Goal: Transaction & Acquisition: Book appointment/travel/reservation

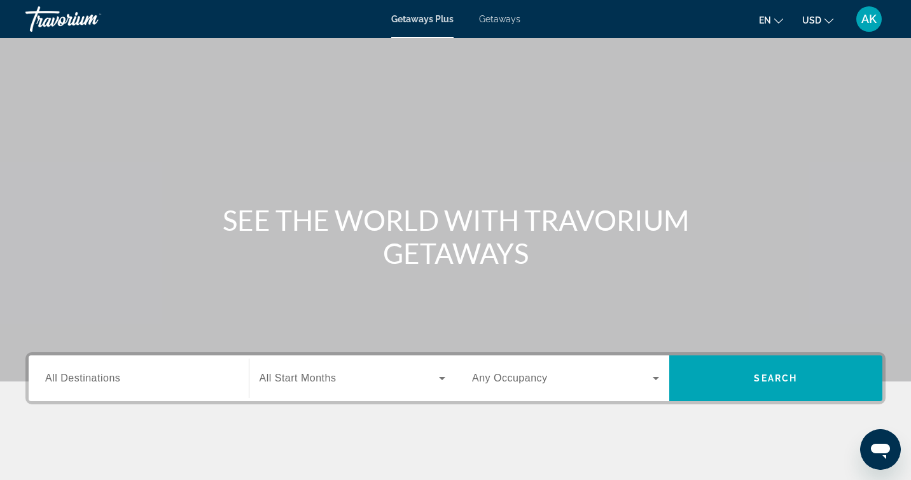
click at [101, 390] on div "Search widget" at bounding box center [138, 379] width 187 height 36
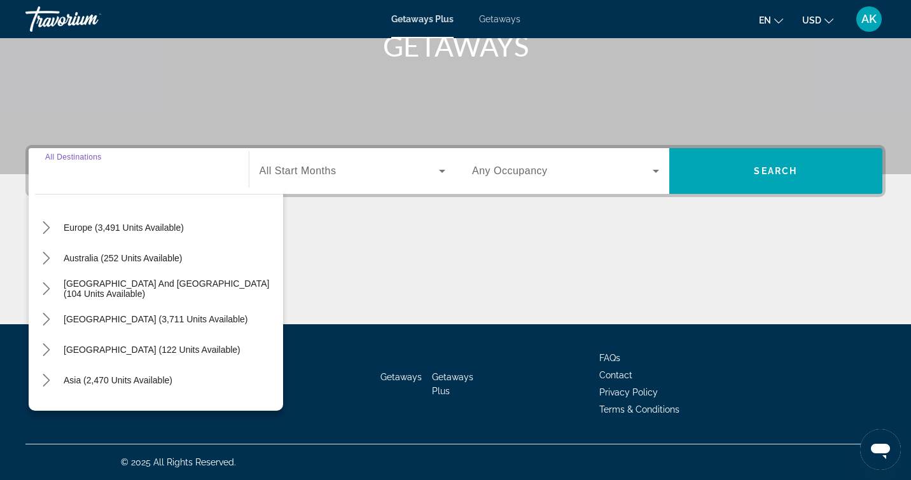
scroll to position [155, 0]
click at [99, 375] on span "Asia (2,470 units available)" at bounding box center [118, 380] width 109 height 10
type input "**********"
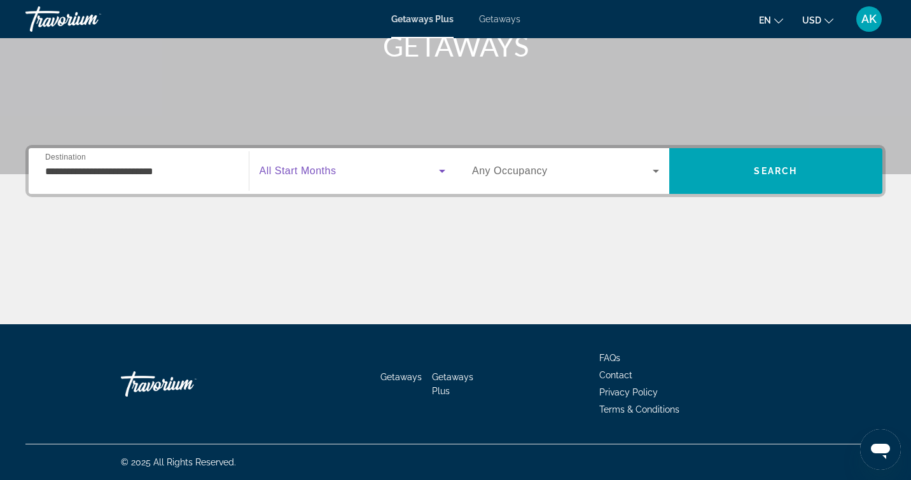
click at [443, 170] on icon "Search widget" at bounding box center [442, 171] width 6 height 3
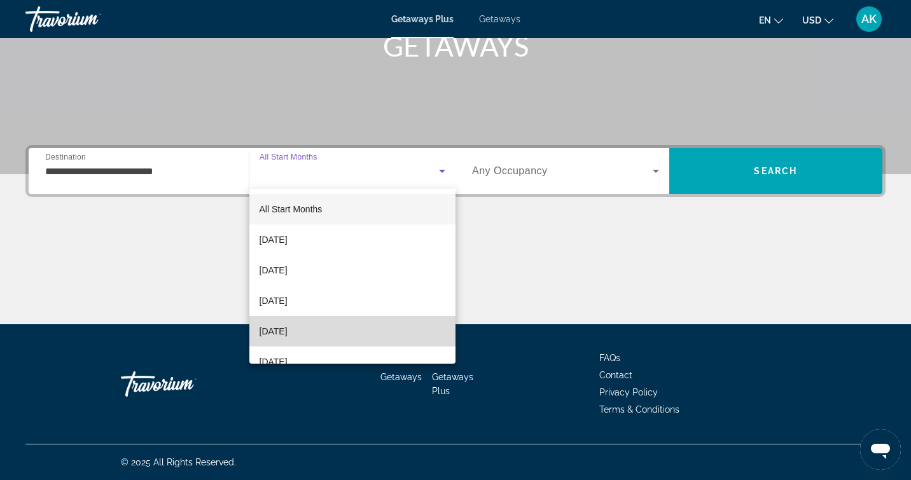
click at [342, 326] on mat-option "January 2026" at bounding box center [352, 331] width 207 height 31
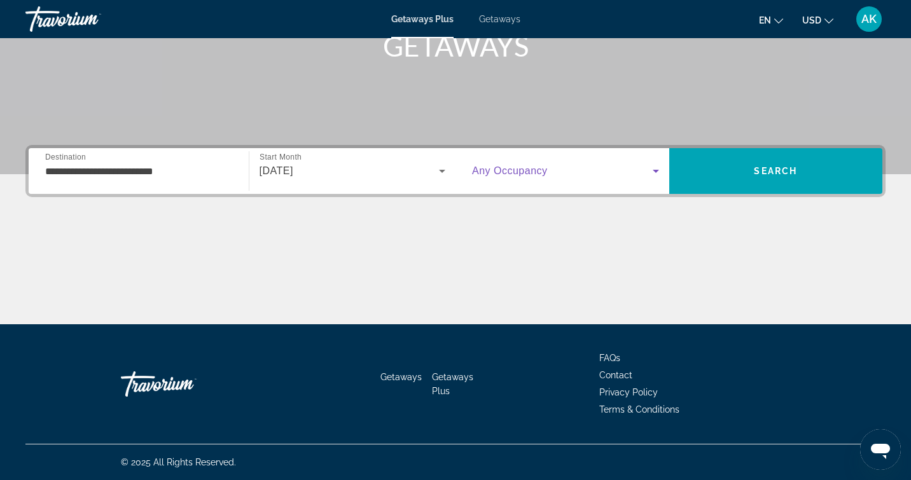
click at [658, 170] on icon "Search widget" at bounding box center [655, 171] width 6 height 3
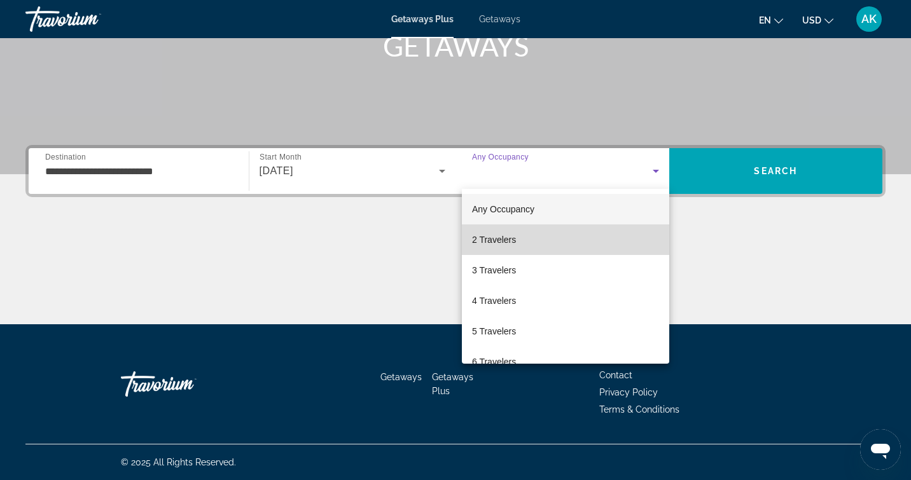
click at [612, 232] on mat-option "2 Travelers" at bounding box center [565, 239] width 207 height 31
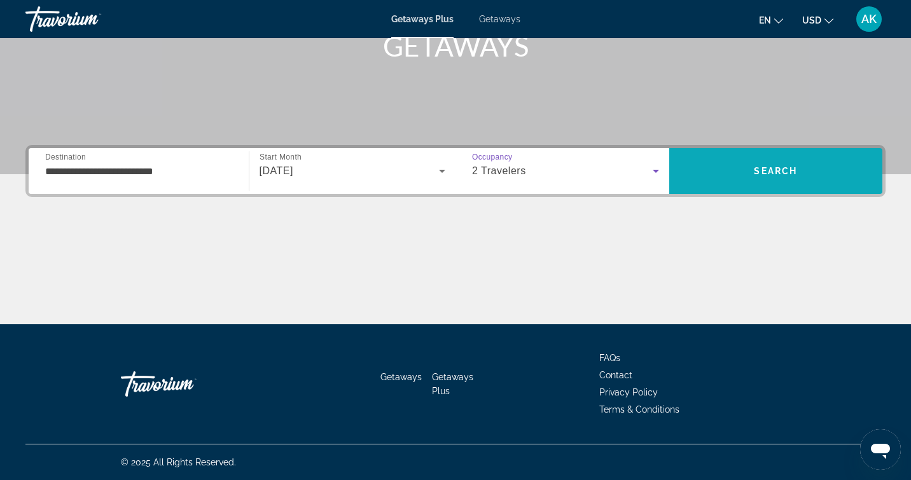
click at [748, 171] on span "Search" at bounding box center [776, 171] width 214 height 31
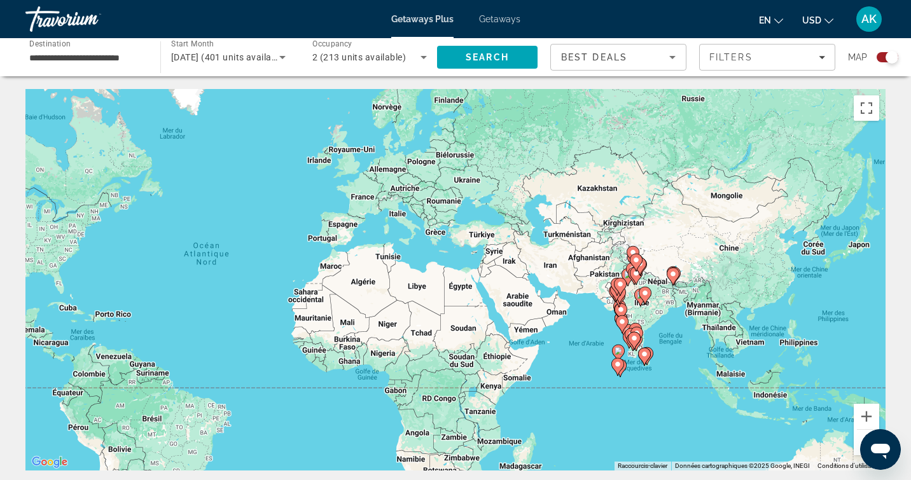
drag, startPoint x: 801, startPoint y: 270, endPoint x: 588, endPoint y: 264, distance: 212.5
click at [588, 264] on div "Pour activer le glissement du marqueur avec le clavier, appuyez sur Alt+Entrée.…" at bounding box center [455, 280] width 860 height 382
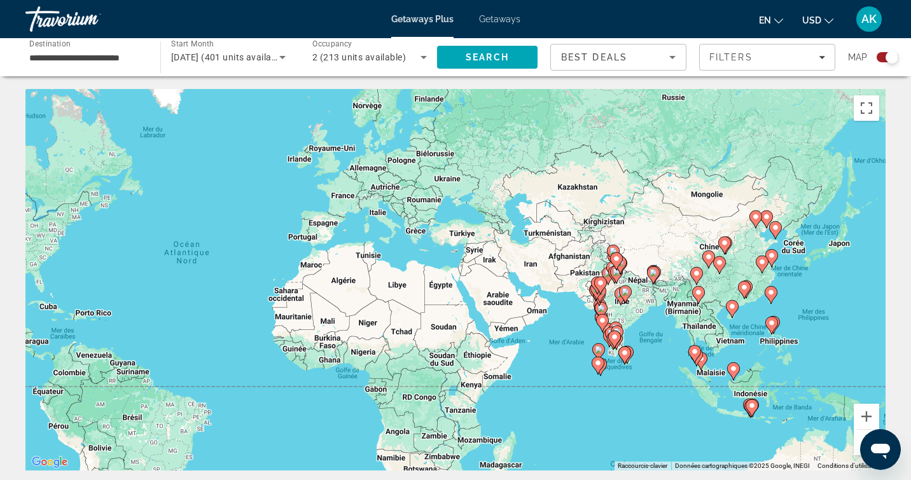
drag, startPoint x: 759, startPoint y: 363, endPoint x: 734, endPoint y: 362, distance: 24.2
click at [734, 362] on gmp-advanced-marker "Main content" at bounding box center [733, 371] width 13 height 19
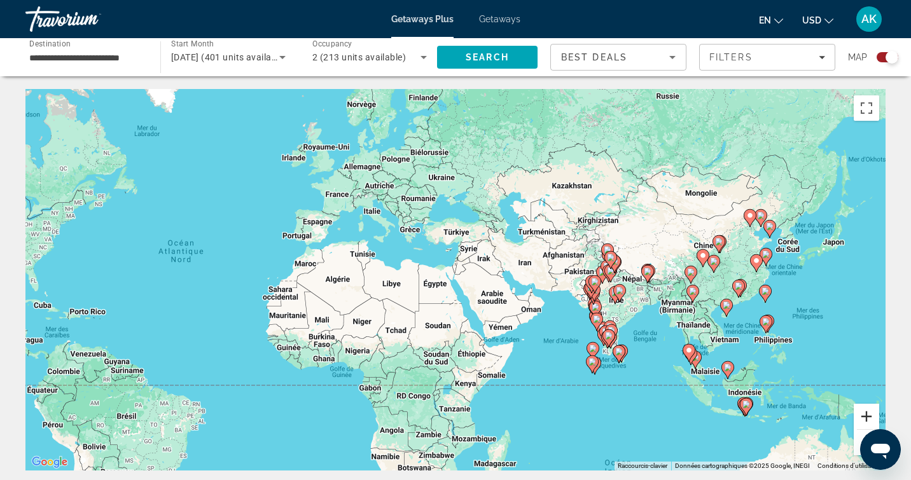
click at [872, 418] on button "Zoom avant" at bounding box center [865, 416] width 25 height 25
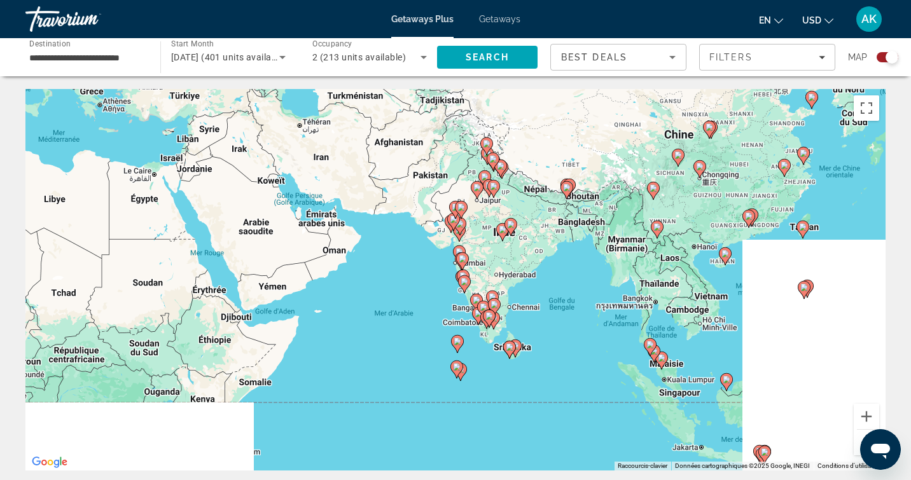
drag, startPoint x: 732, startPoint y: 347, endPoint x: 428, endPoint y: 246, distance: 320.1
click at [456, 252] on g "Main content" at bounding box center [462, 261] width 13 height 18
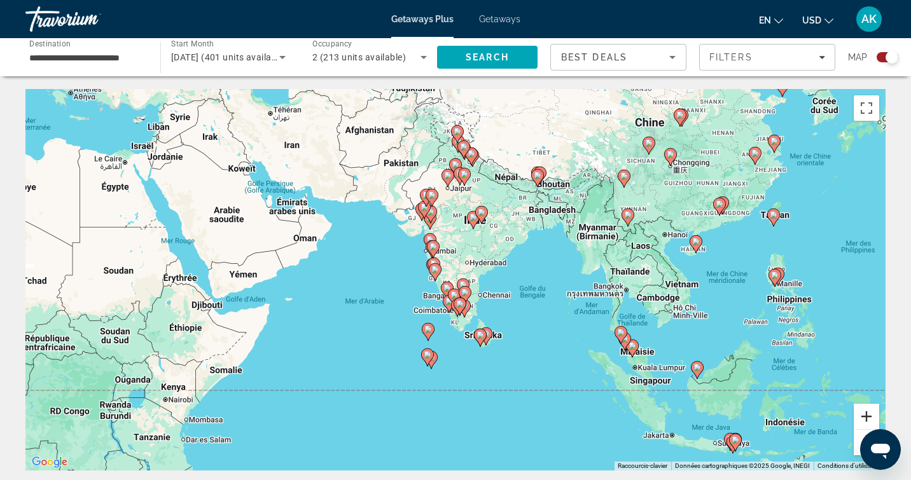
click at [866, 418] on button "Zoom avant" at bounding box center [865, 416] width 25 height 25
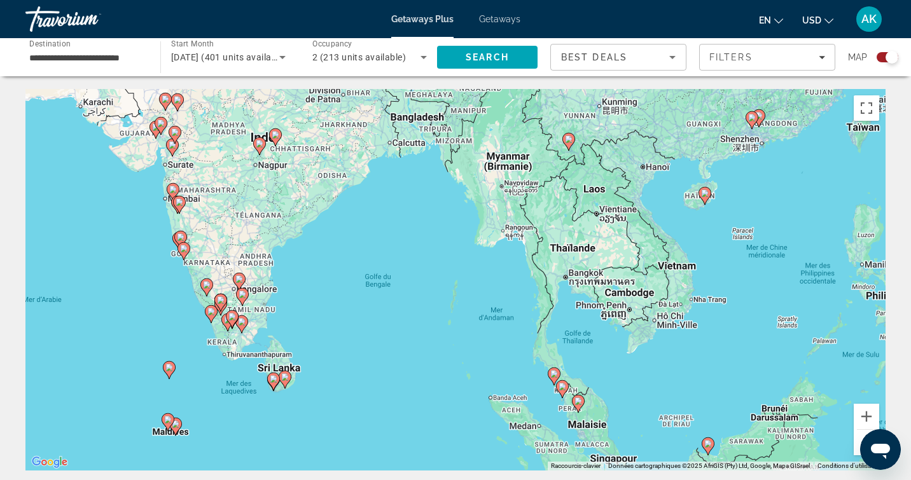
drag, startPoint x: 755, startPoint y: 331, endPoint x: 548, endPoint y: 308, distance: 208.6
click at [548, 308] on div "Pour activer le glissement du marqueur avec le clavier, appuyez sur Alt+Entrée.…" at bounding box center [455, 280] width 860 height 382
click at [865, 413] on button "Zoom avant" at bounding box center [865, 416] width 25 height 25
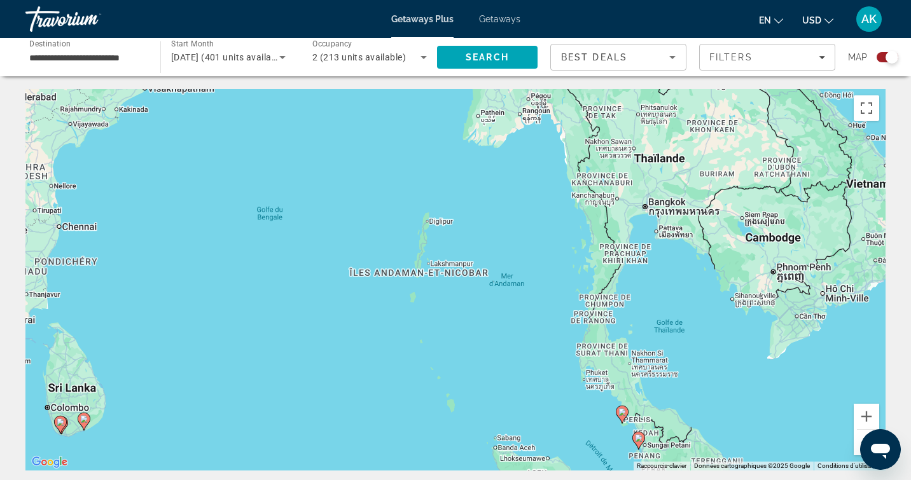
drag, startPoint x: 796, startPoint y: 369, endPoint x: 766, endPoint y: 301, distance: 74.6
click at [766, 301] on div "Pour activer le glissement du marqueur avec le clavier, appuyez sur Alt+Entrée.…" at bounding box center [455, 280] width 860 height 382
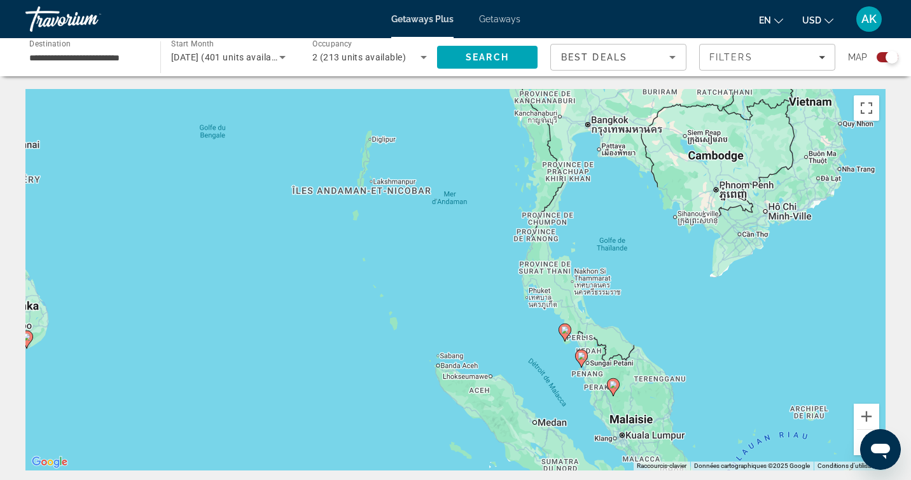
drag, startPoint x: 719, startPoint y: 377, endPoint x: 658, endPoint y: 291, distance: 105.3
click at [658, 291] on div "Pour activer le glissement du marqueur avec le clavier, appuyez sur Alt+Entrée.…" at bounding box center [455, 280] width 860 height 382
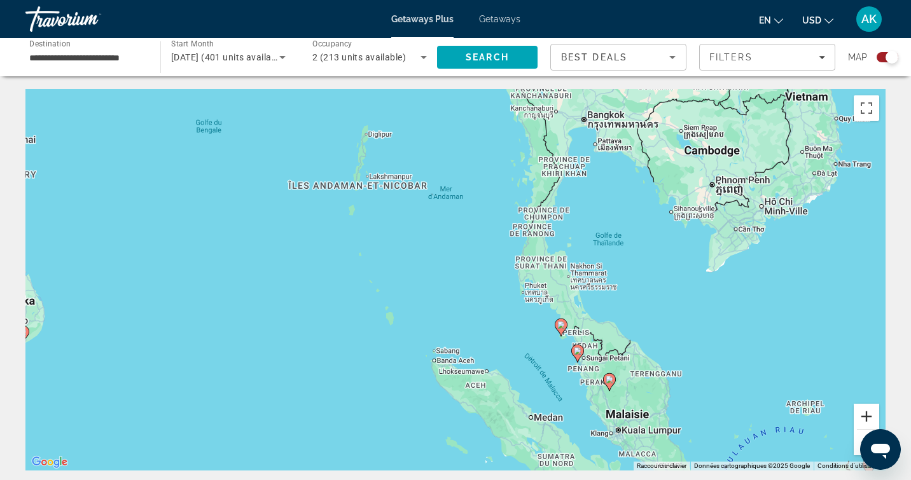
click at [866, 418] on button "Zoom avant" at bounding box center [865, 416] width 25 height 25
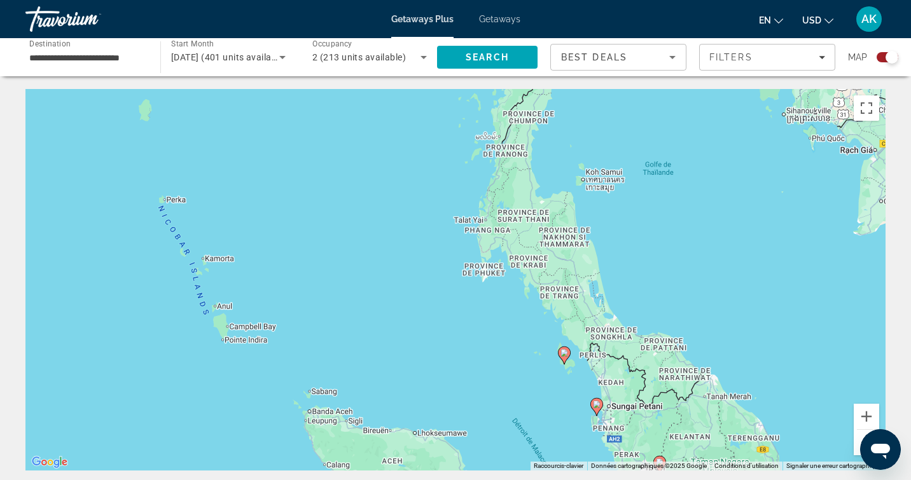
drag, startPoint x: 758, startPoint y: 284, endPoint x: 652, endPoint y: 254, distance: 109.9
click at [652, 254] on div "Pour activer le glissement du marqueur avec le clavier, appuyez sur Alt+Entrée.…" at bounding box center [455, 280] width 860 height 382
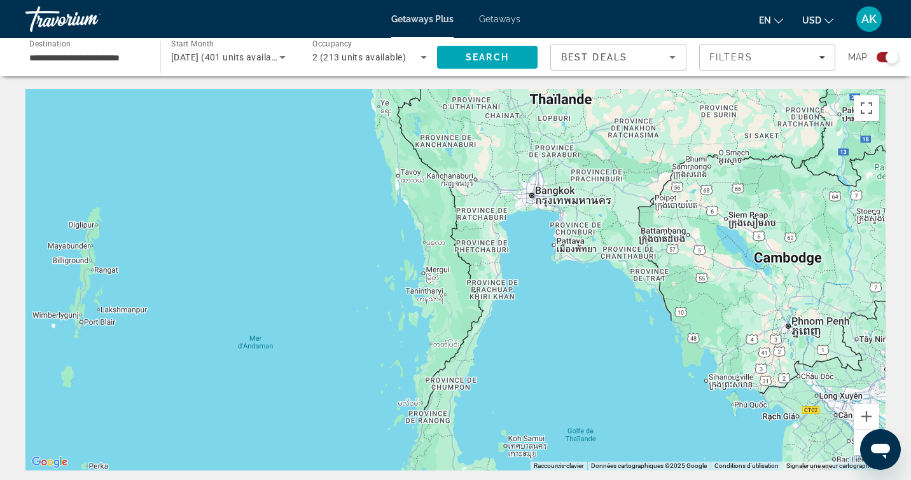
drag, startPoint x: 652, startPoint y: 254, endPoint x: 577, endPoint y: 513, distance: 270.1
click at [577, 479] on html "**********" at bounding box center [455, 240] width 911 height 480
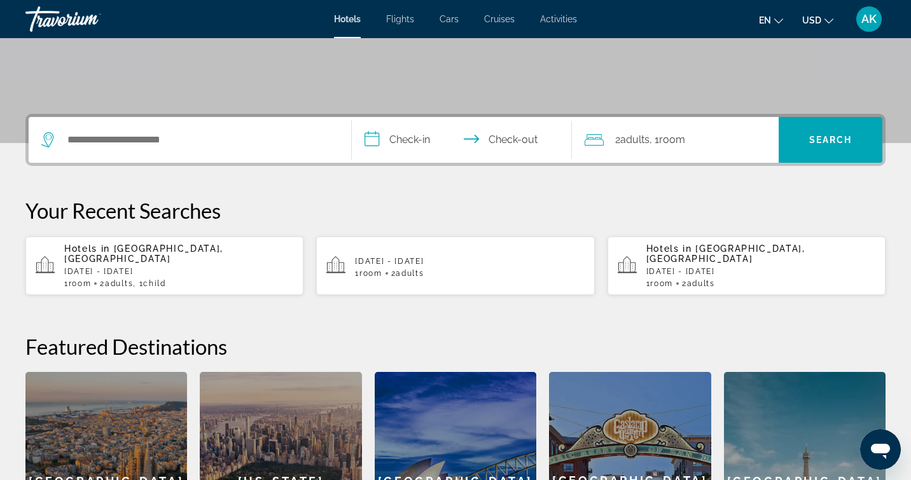
scroll to position [240, 0]
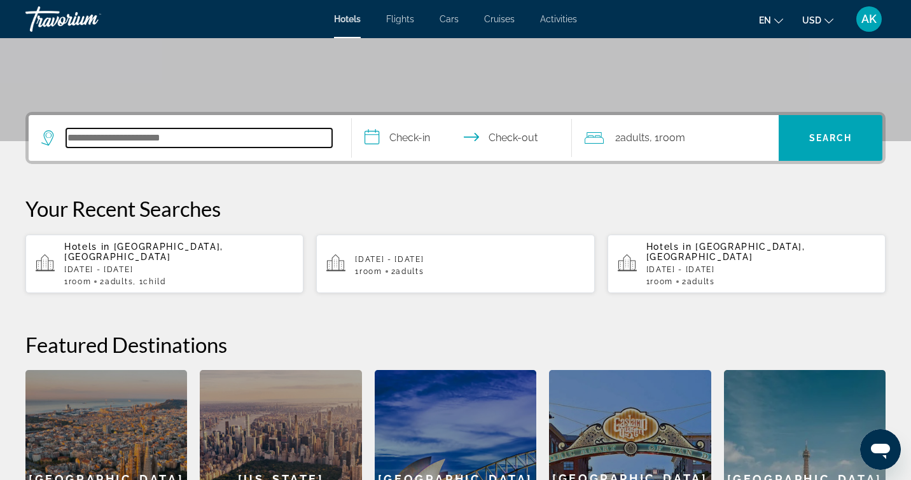
click at [103, 138] on input "Search hotel destination" at bounding box center [199, 137] width 266 height 19
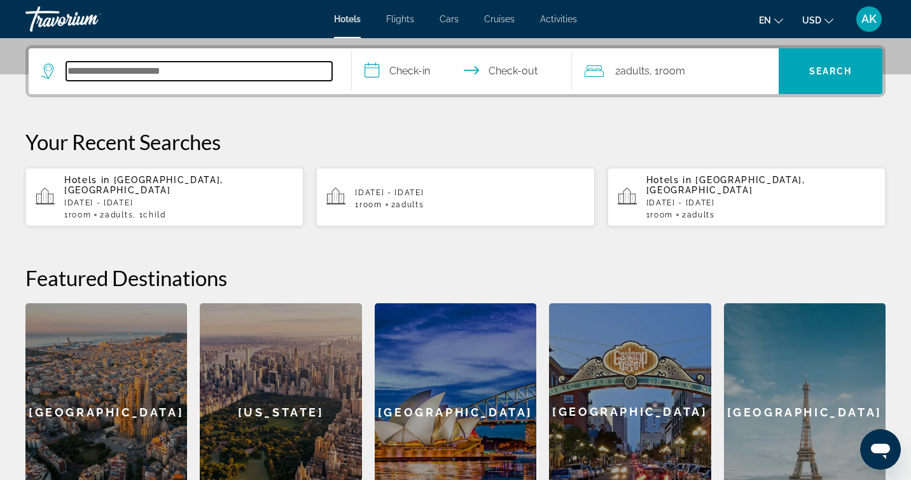
scroll to position [311, 0]
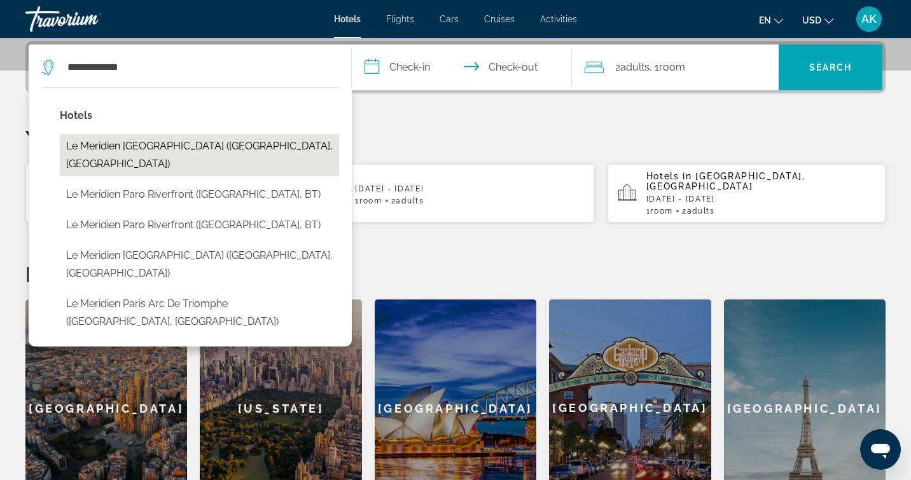
click at [149, 151] on button "Le Meridien [GEOGRAPHIC_DATA] ([GEOGRAPHIC_DATA], [GEOGRAPHIC_DATA])" at bounding box center [199, 155] width 279 height 42
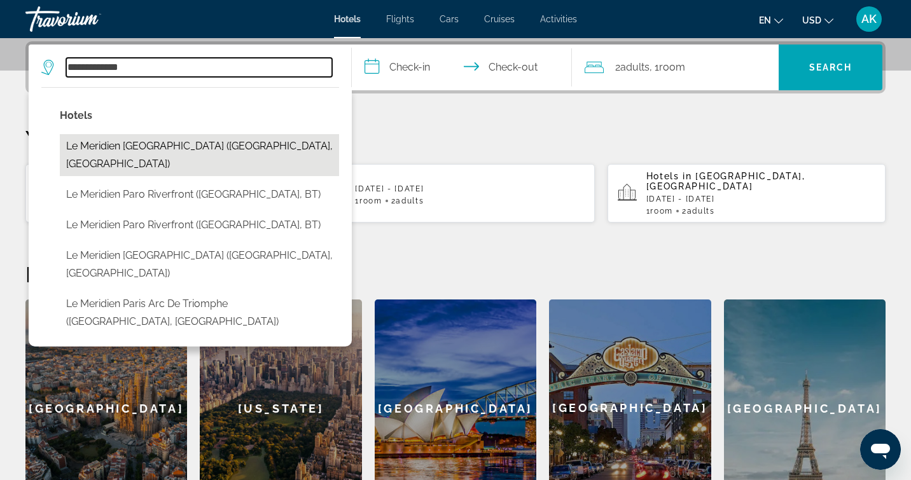
type input "**********"
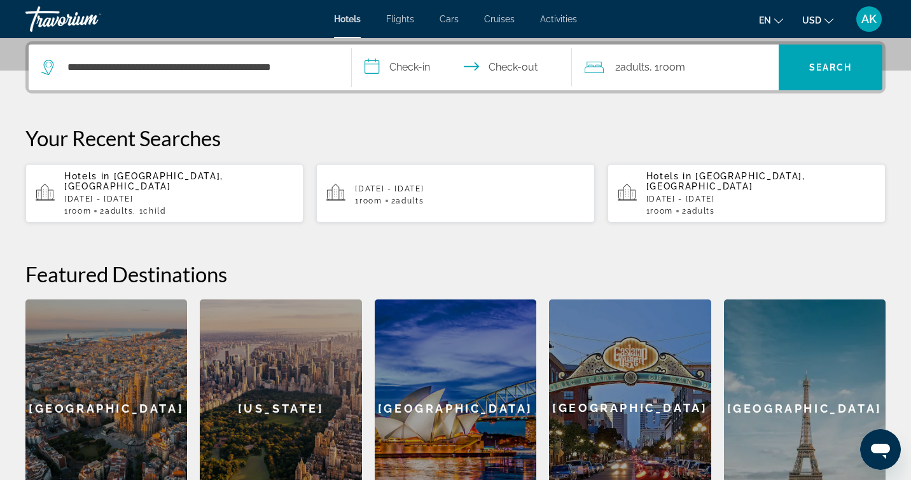
click at [414, 64] on input "**********" at bounding box center [464, 70] width 225 height 50
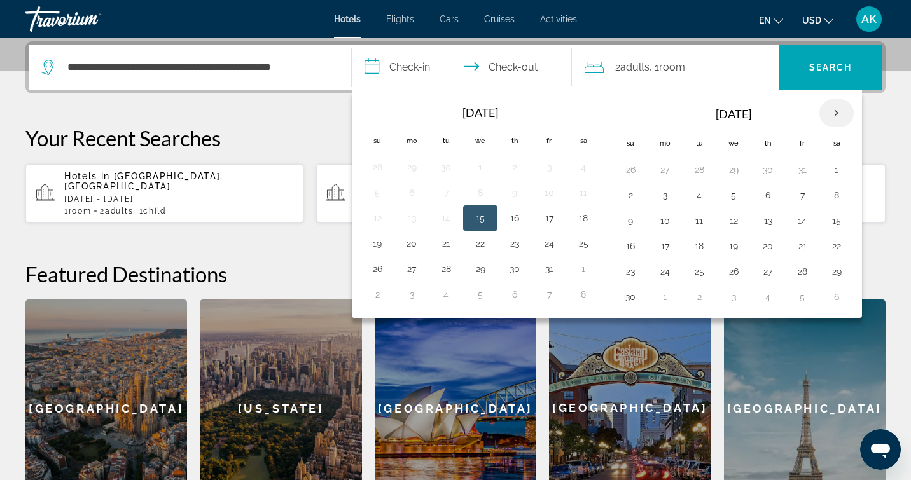
click at [835, 113] on th "Next month" at bounding box center [836, 113] width 34 height 28
click at [659, 219] on button "12" at bounding box center [664, 221] width 20 height 18
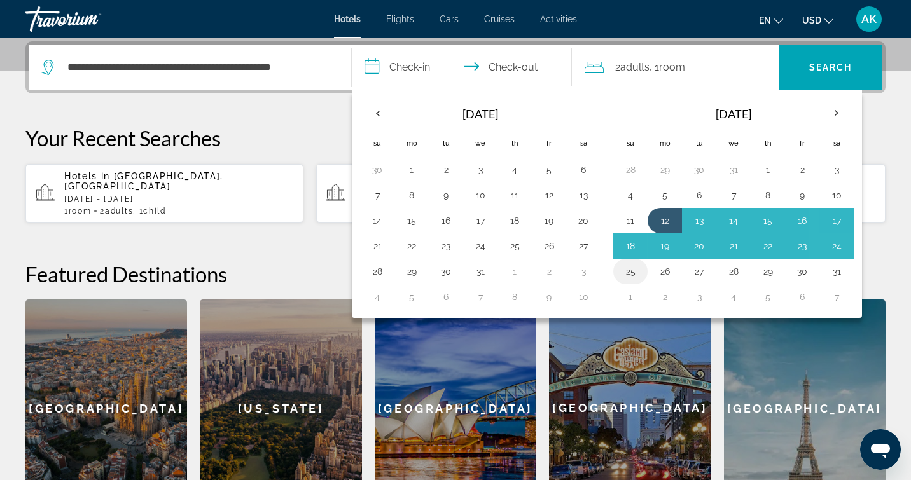
click at [634, 272] on button "25" at bounding box center [630, 272] width 20 height 18
type input "**********"
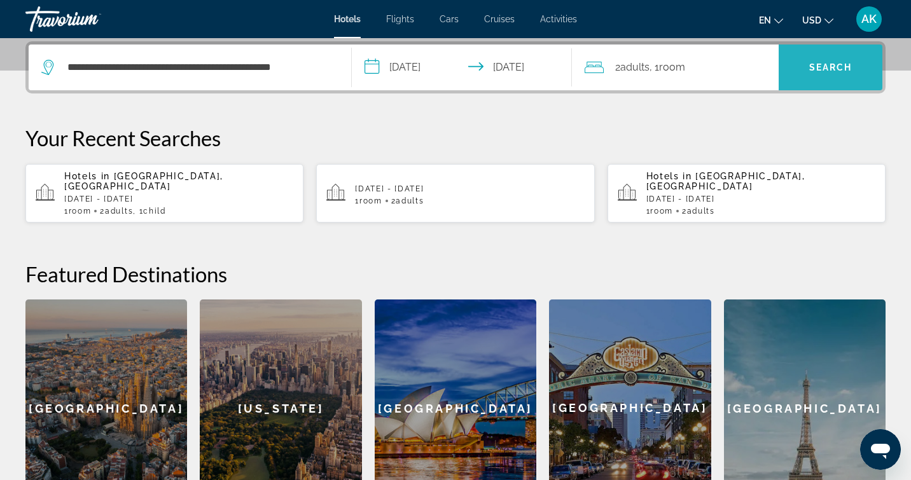
click at [827, 74] on span "Search" at bounding box center [830, 67] width 104 height 31
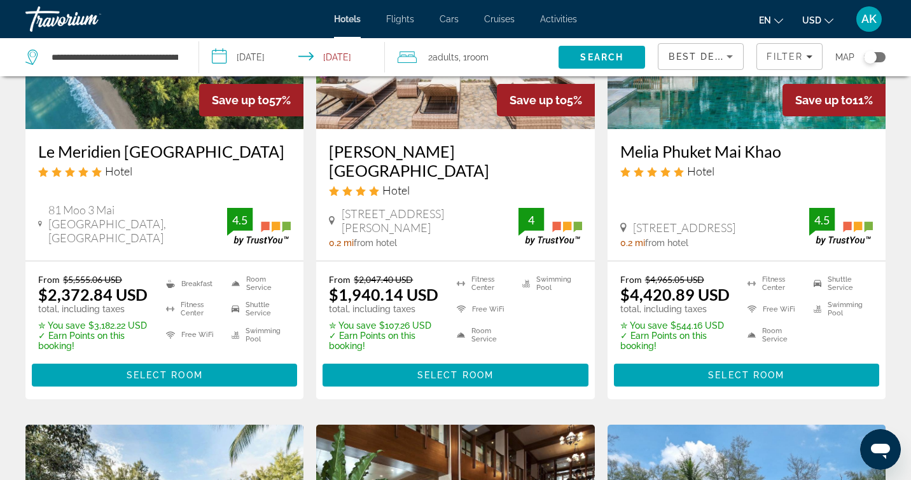
scroll to position [196, 0]
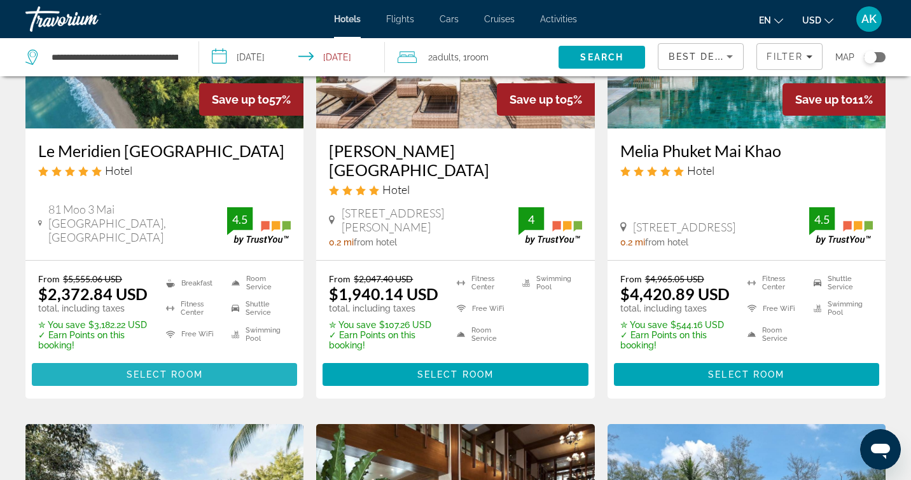
click at [170, 375] on span "Select Room" at bounding box center [165, 374] width 76 height 10
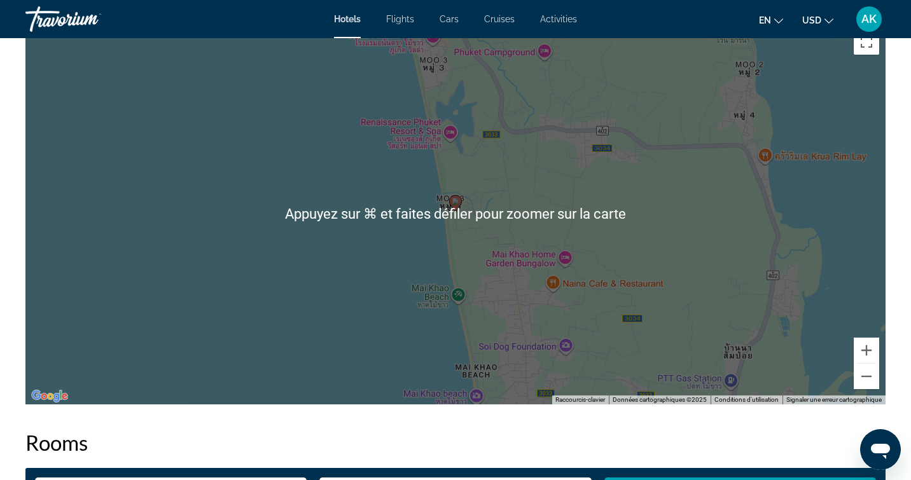
scroll to position [1257, 0]
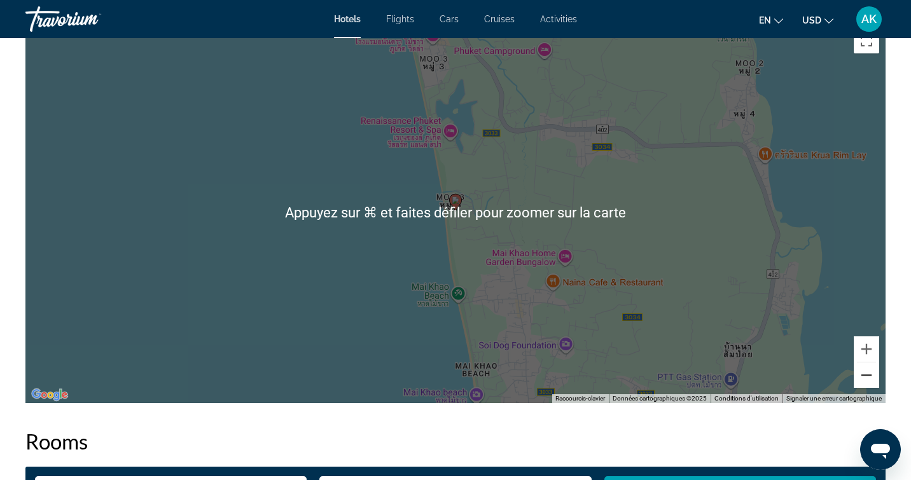
click at [864, 375] on button "Zoom arrière" at bounding box center [865, 374] width 25 height 25
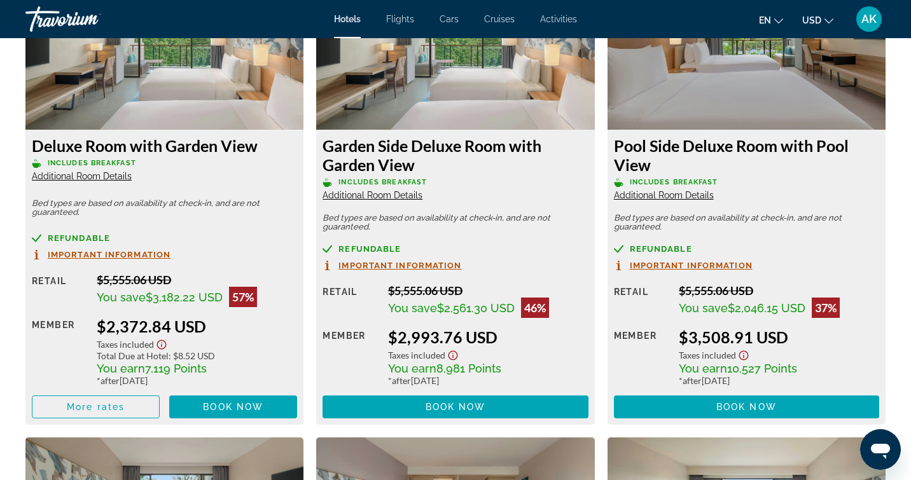
scroll to position [0, 0]
click at [162, 343] on icon "Show Taxes and Fees disclaimer" at bounding box center [161, 344] width 15 height 11
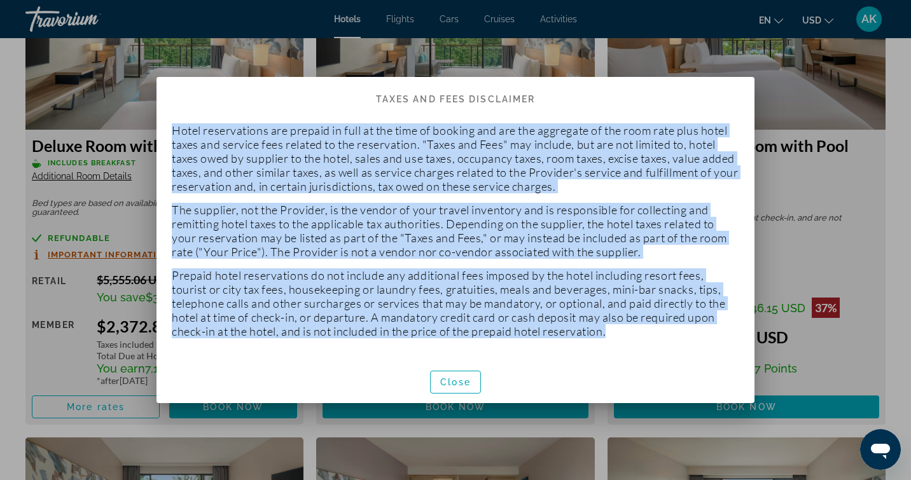
drag, startPoint x: 173, startPoint y: 132, endPoint x: 624, endPoint y: 340, distance: 497.1
click at [624, 340] on div "Hotel reservations are prepaid in full at the time of booking and are the aggre…" at bounding box center [455, 236] width 598 height 250
copy p "Hotel reservations are prepaid in full at the time of booking and are the aggre…"
click at [448, 383] on span "Close" at bounding box center [455, 382] width 31 height 10
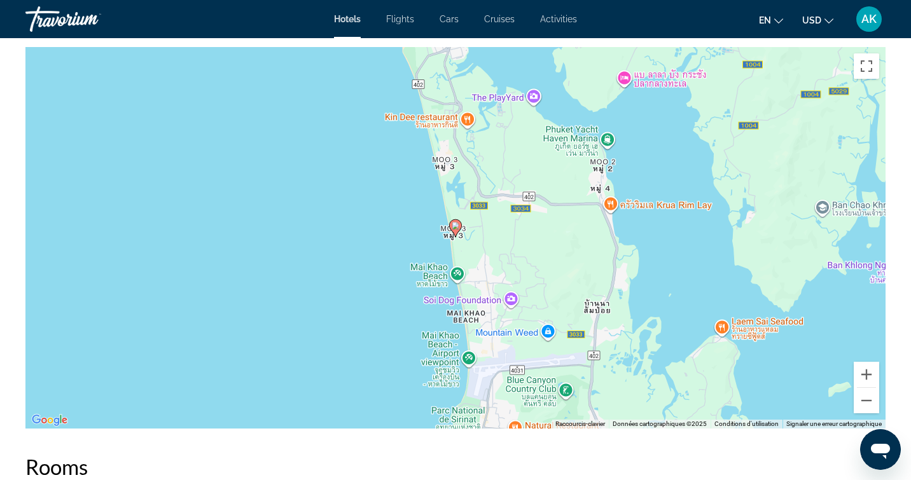
scroll to position [1231, 0]
click at [864, 399] on button "Zoom arrière" at bounding box center [865, 401] width 25 height 25
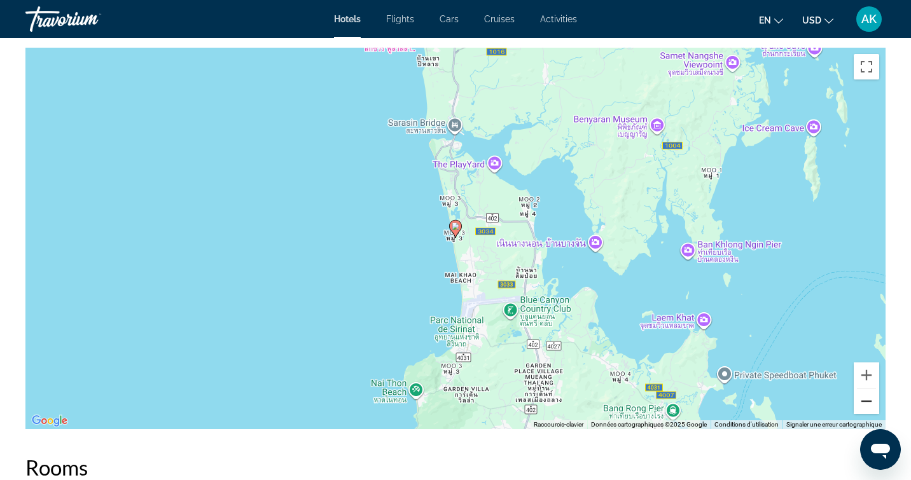
click at [864, 399] on button "Zoom arrière" at bounding box center [865, 401] width 25 height 25
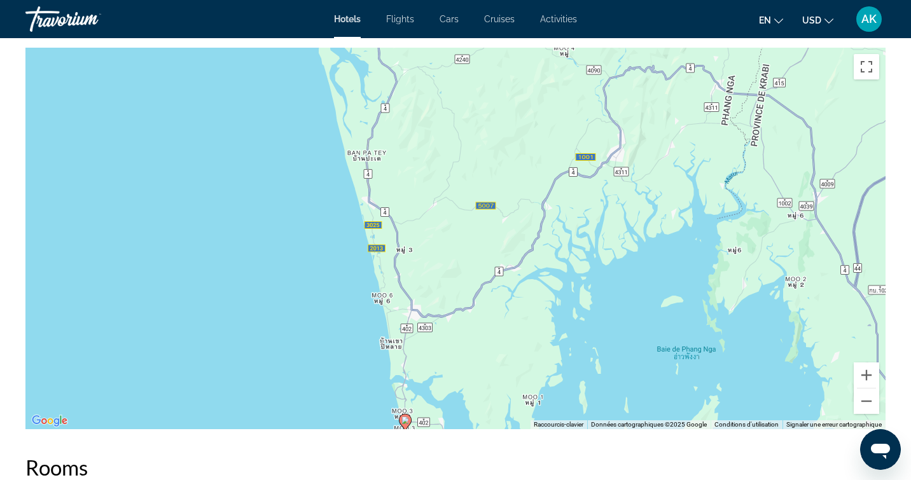
drag, startPoint x: 708, startPoint y: 153, endPoint x: 658, endPoint y: 348, distance: 201.7
click at [658, 348] on div "Pour activer le glissement du marqueur avec le clavier, appuyez sur Alt+Entrée.…" at bounding box center [455, 239] width 860 height 382
click at [864, 398] on button "Zoom arrière" at bounding box center [865, 401] width 25 height 25
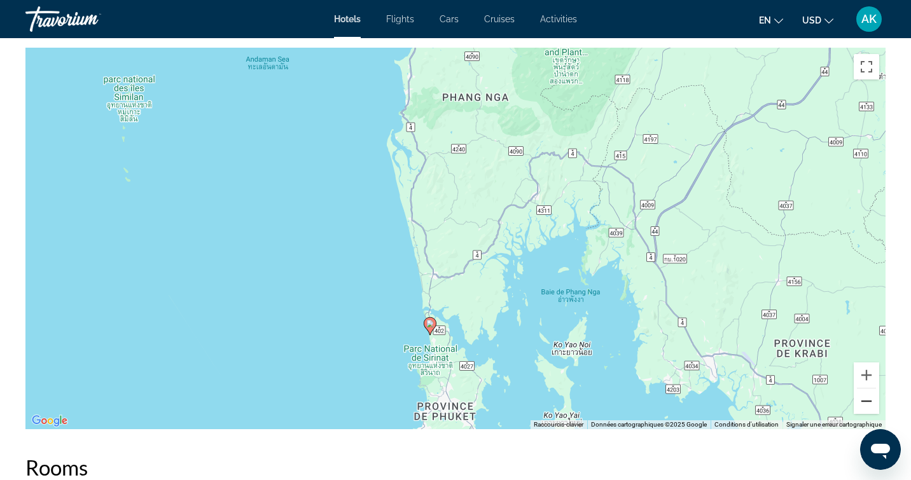
click at [864, 399] on button "Zoom arrière" at bounding box center [865, 401] width 25 height 25
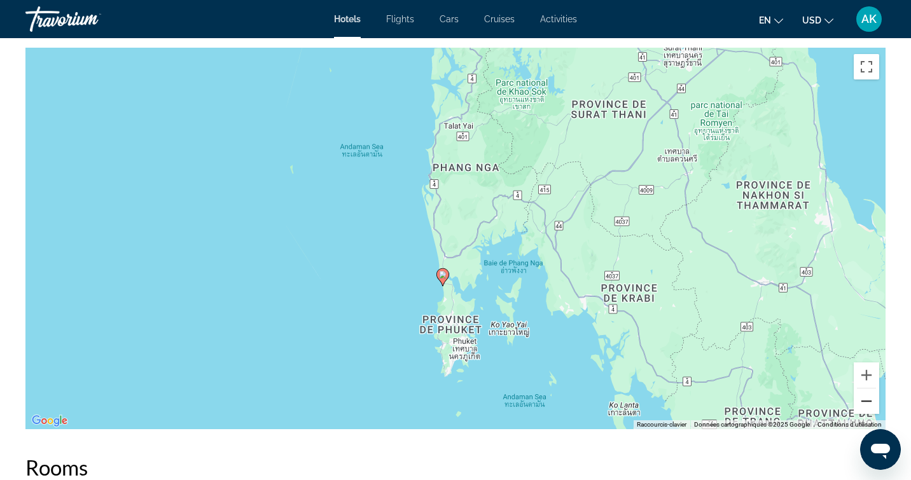
click at [864, 399] on button "Zoom arrière" at bounding box center [865, 401] width 25 height 25
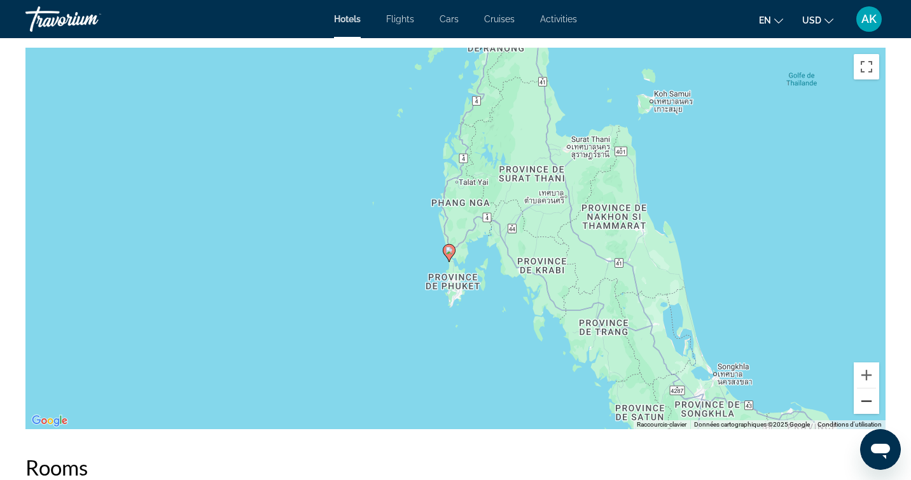
click at [864, 399] on button "Zoom arrière" at bounding box center [865, 401] width 25 height 25
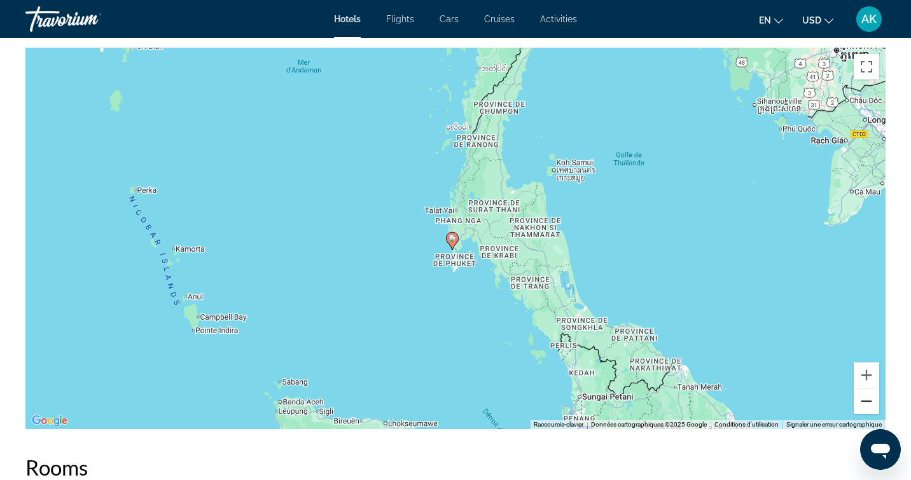
click at [864, 399] on button "Zoom arrière" at bounding box center [865, 401] width 25 height 25
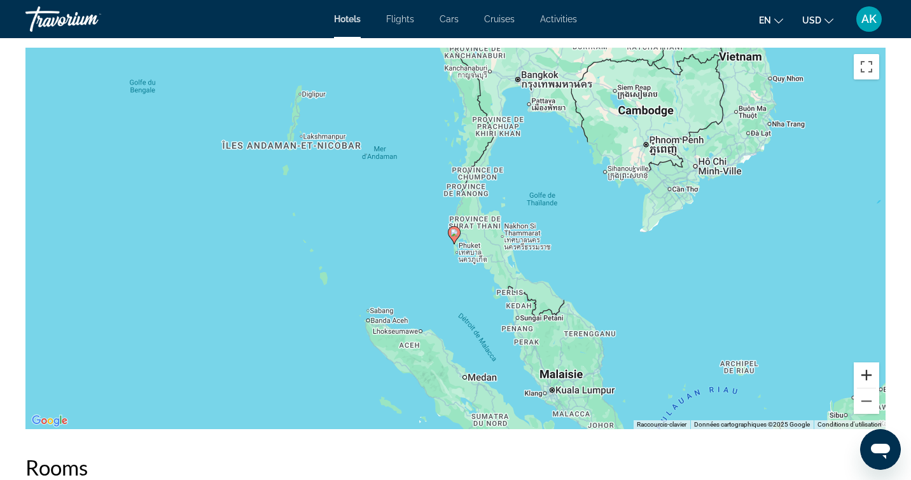
click at [869, 376] on button "Zoom avant" at bounding box center [865, 374] width 25 height 25
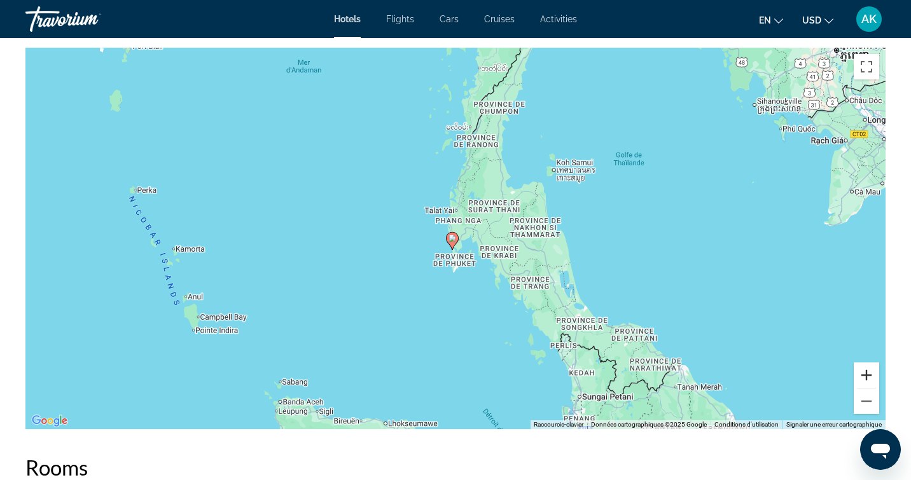
click at [869, 376] on button "Zoom avant" at bounding box center [865, 374] width 25 height 25
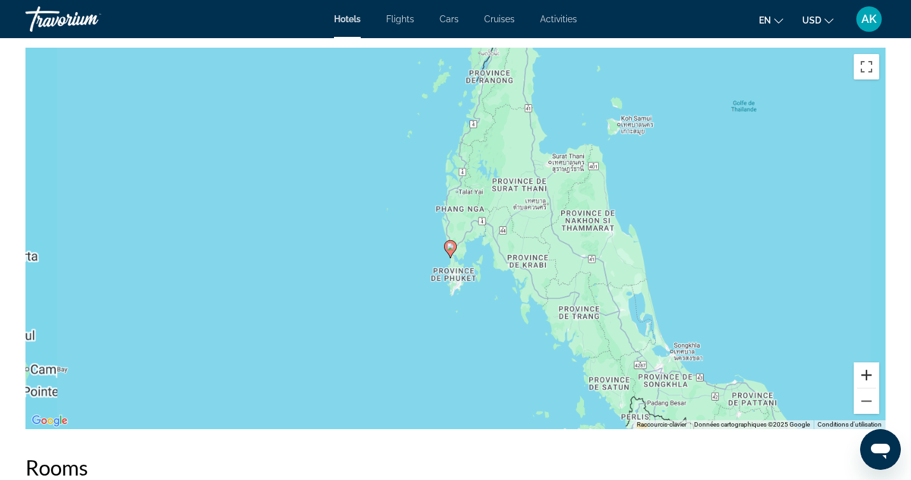
click at [869, 376] on button "Zoom avant" at bounding box center [865, 374] width 25 height 25
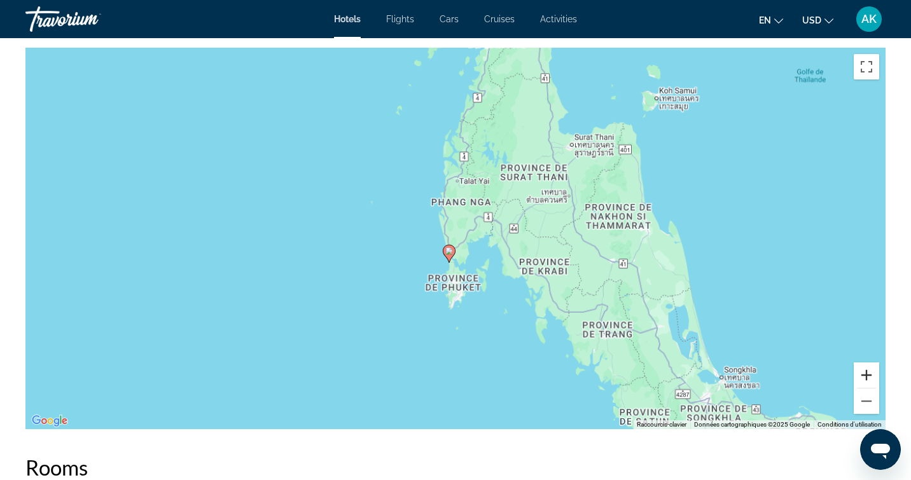
click at [869, 376] on button "Zoom avant" at bounding box center [865, 374] width 25 height 25
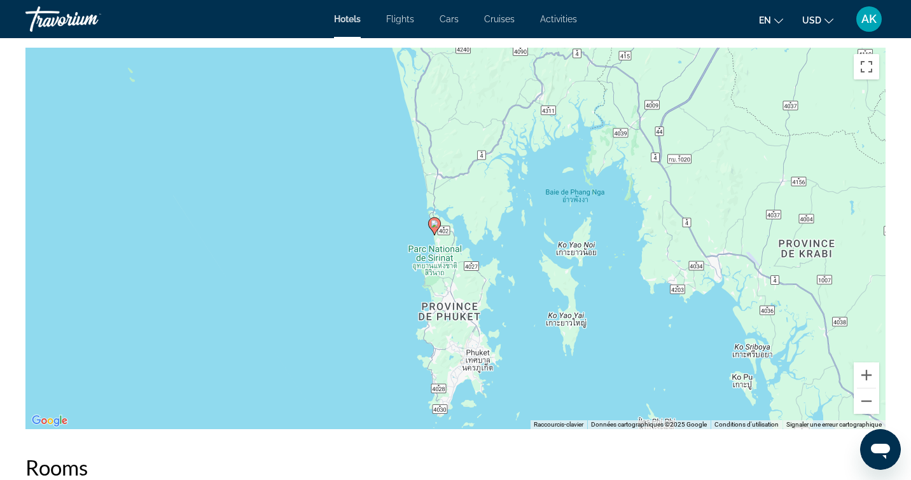
drag, startPoint x: 630, startPoint y: 361, endPoint x: 633, endPoint y: 261, distance: 99.9
click at [633, 261] on div "Pour activer le glissement du marqueur avec le clavier, appuyez sur Alt+Entrée.…" at bounding box center [455, 239] width 860 height 382
click at [868, 370] on button "Zoom avant" at bounding box center [865, 374] width 25 height 25
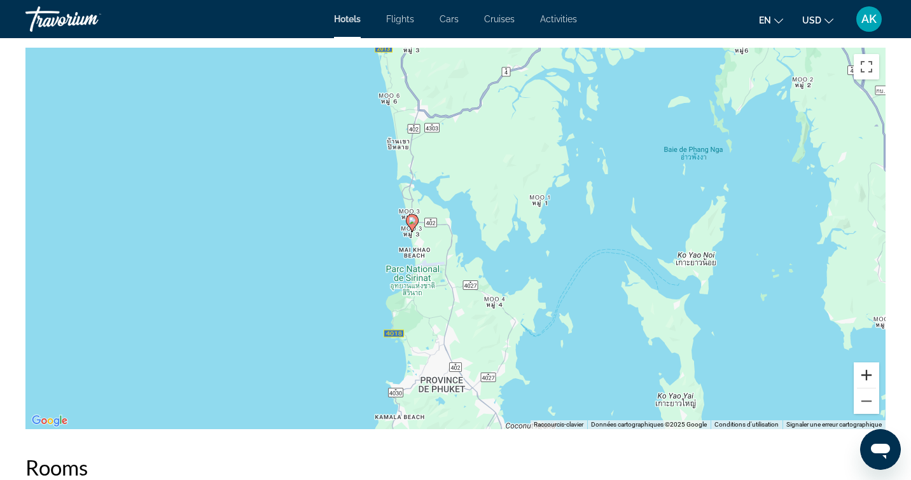
click at [868, 370] on button "Zoom avant" at bounding box center [865, 374] width 25 height 25
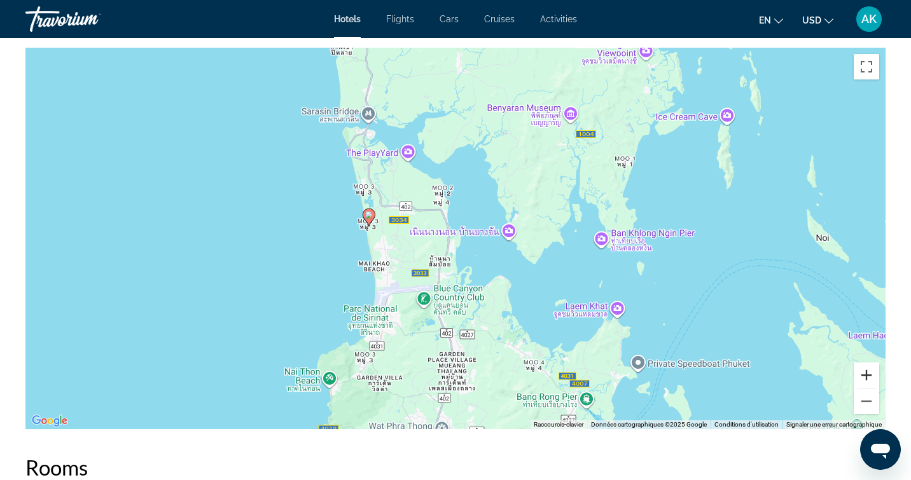
click at [868, 370] on button "Zoom avant" at bounding box center [865, 374] width 25 height 25
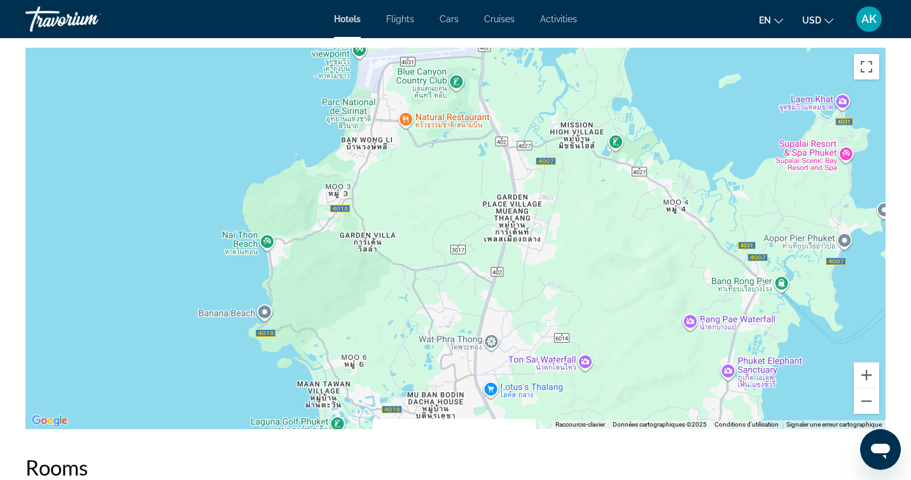
drag, startPoint x: 560, startPoint y: 349, endPoint x: 621, endPoint y: 51, distance: 304.4
click at [621, 51] on div "Pour activer le glissement du marqueur avec le clavier, appuyez sur Alt+Entrée.…" at bounding box center [455, 239] width 860 height 382
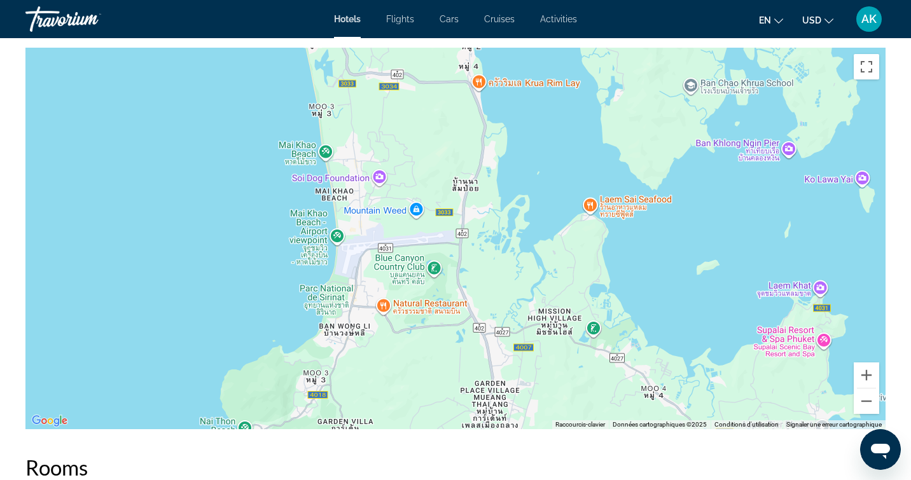
drag, startPoint x: 621, startPoint y: 51, endPoint x: 594, endPoint y: 245, distance: 196.4
click at [602, 247] on div "Main content" at bounding box center [455, 239] width 860 height 382
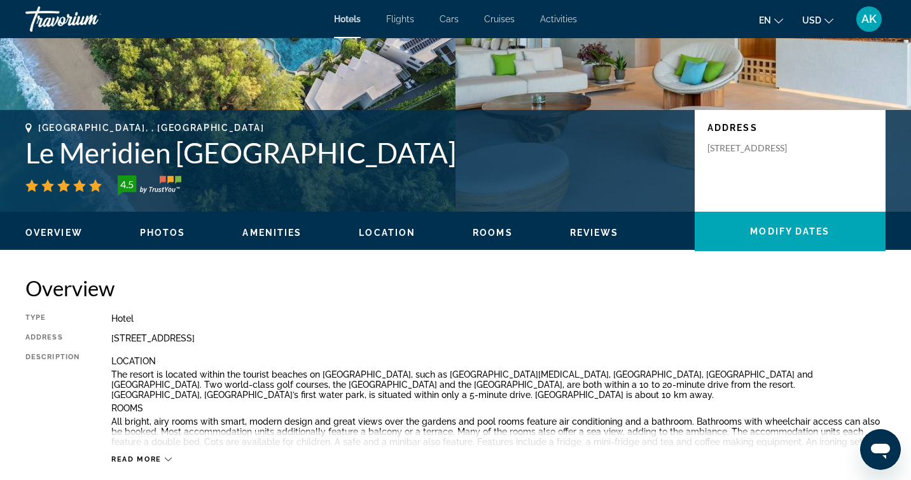
scroll to position [221, 0]
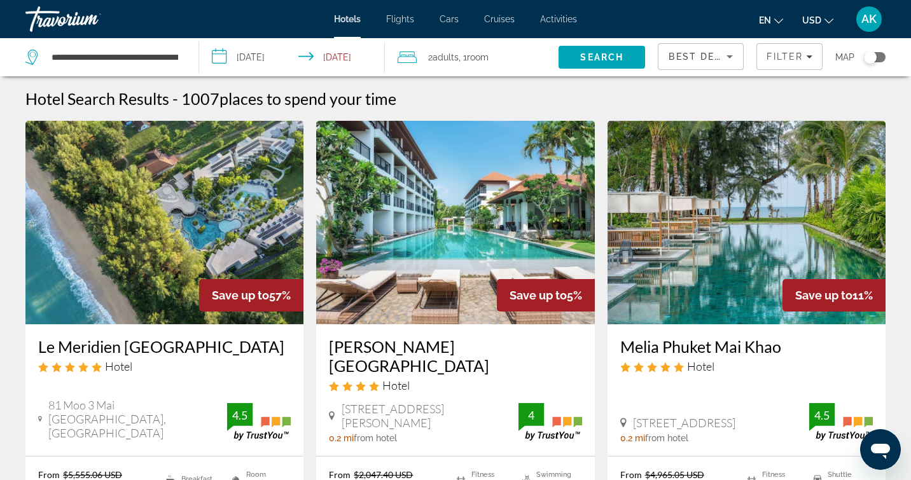
click at [555, 18] on span "Activities" at bounding box center [558, 19] width 37 height 10
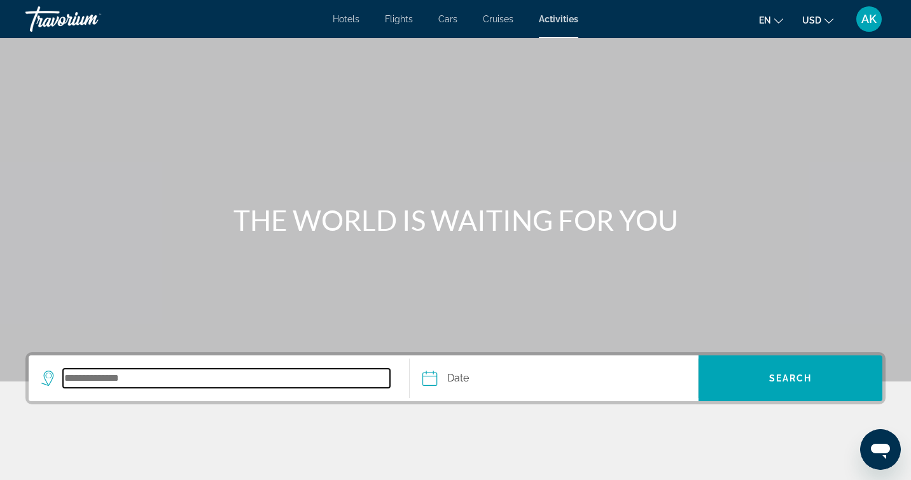
click at [79, 382] on input "Search destination" at bounding box center [226, 378] width 327 height 19
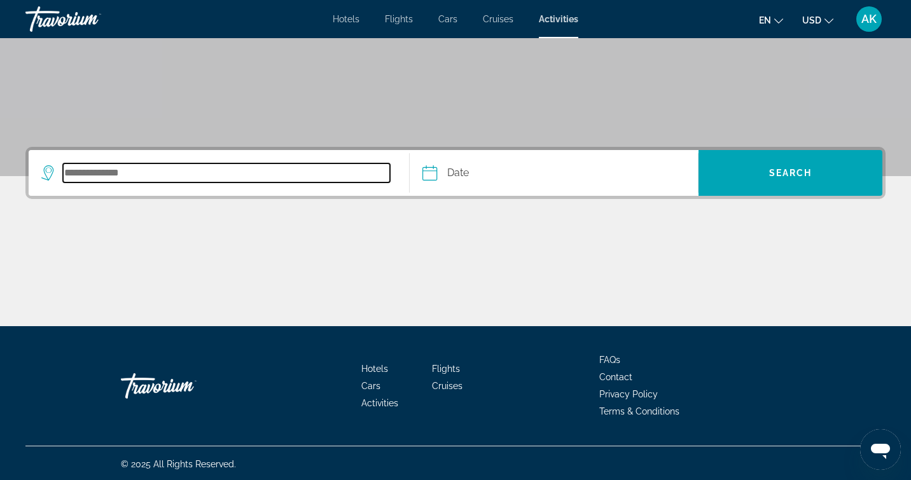
scroll to position [207, 0]
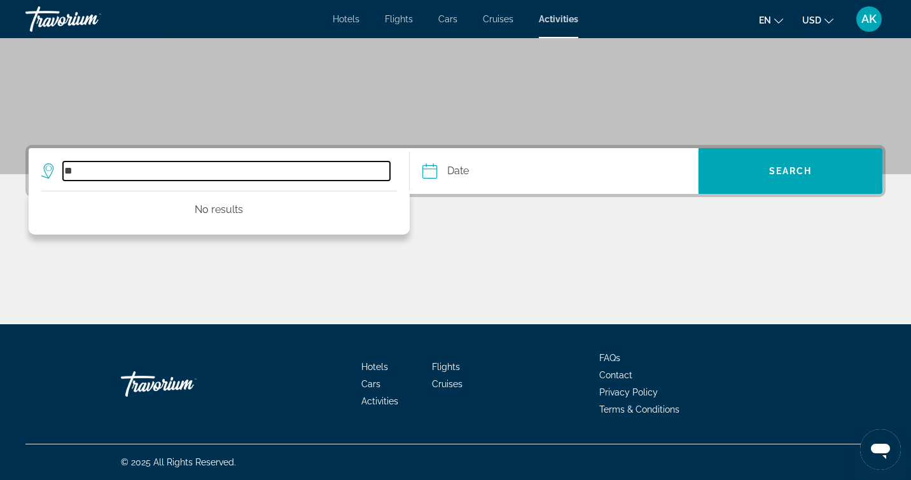
type input "*"
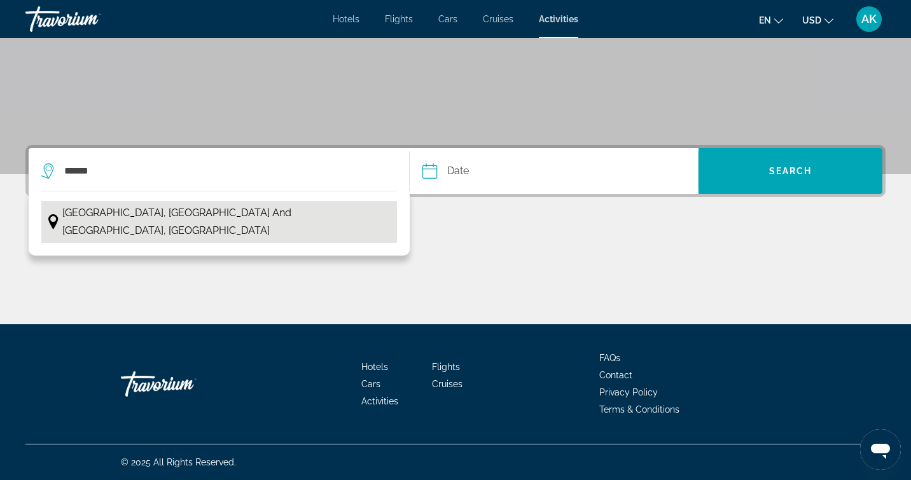
click at [183, 210] on span "[GEOGRAPHIC_DATA], [GEOGRAPHIC_DATA] and [GEOGRAPHIC_DATA], [GEOGRAPHIC_DATA]" at bounding box center [226, 222] width 328 height 36
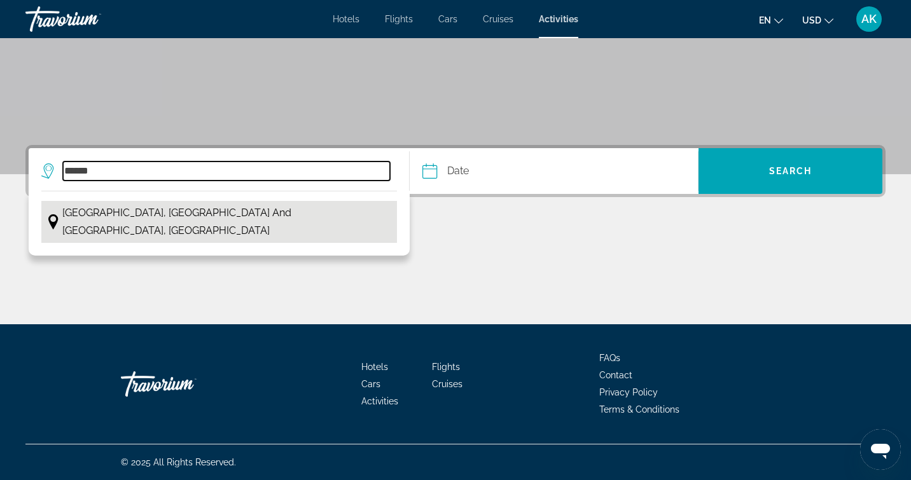
type input "**********"
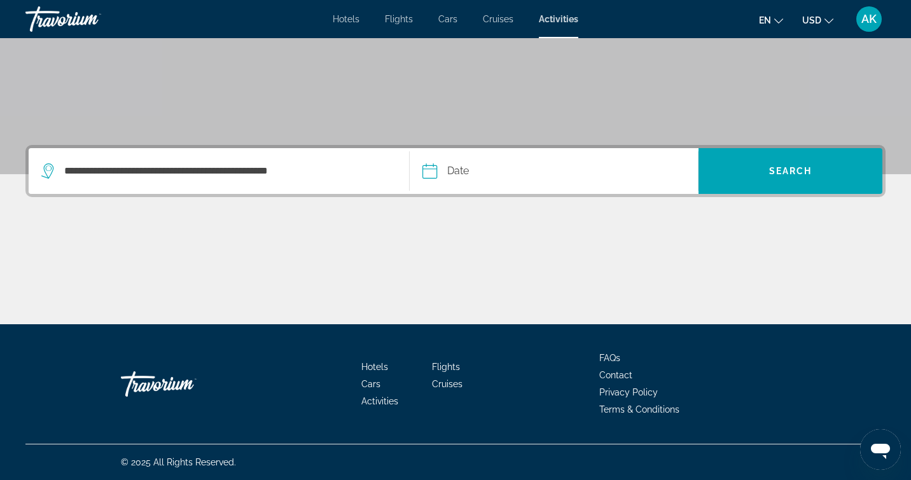
click at [459, 162] on input "Date" at bounding box center [490, 173] width 143 height 50
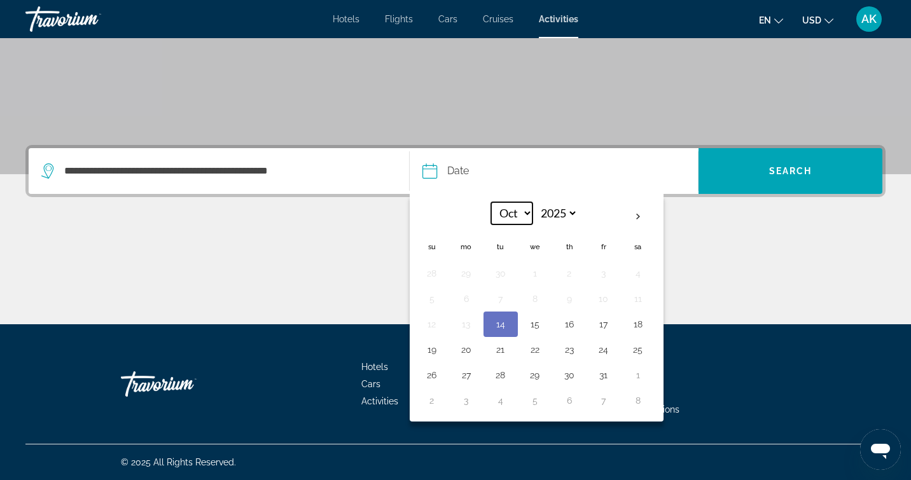
click at [527, 210] on select "*** *** *** *** *** *** *** *** *** *** *** ***" at bounding box center [511, 213] width 41 height 22
click at [572, 211] on select "**** **** **** **** **** ****" at bounding box center [556, 213] width 41 height 22
select select "****"
click at [536, 202] on select "**** **** **** **** **** ****" at bounding box center [556, 213] width 41 height 22
click at [522, 208] on select "*** *** *** *** *** *** *** *** *** *** *** ***" at bounding box center [511, 213] width 41 height 22
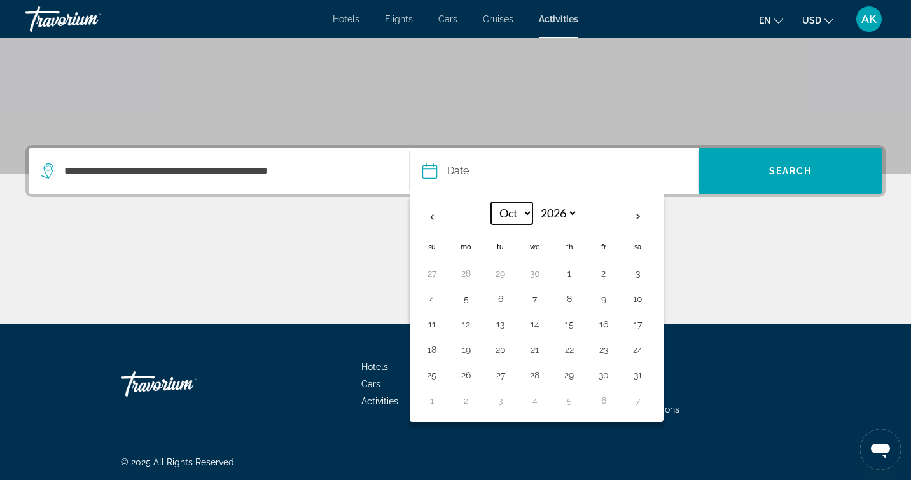
select select "*"
click at [491, 202] on select "*** *** *** *** *** *** *** *** *** *** *** ***" at bounding box center [511, 213] width 41 height 22
click at [465, 325] on button "12" at bounding box center [466, 324] width 20 height 18
type input "**********"
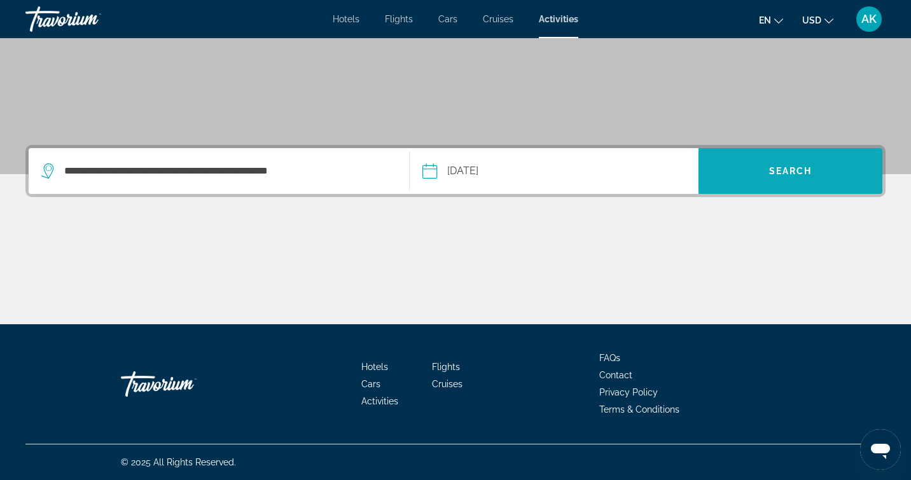
click at [751, 171] on span "Search" at bounding box center [790, 171] width 184 height 31
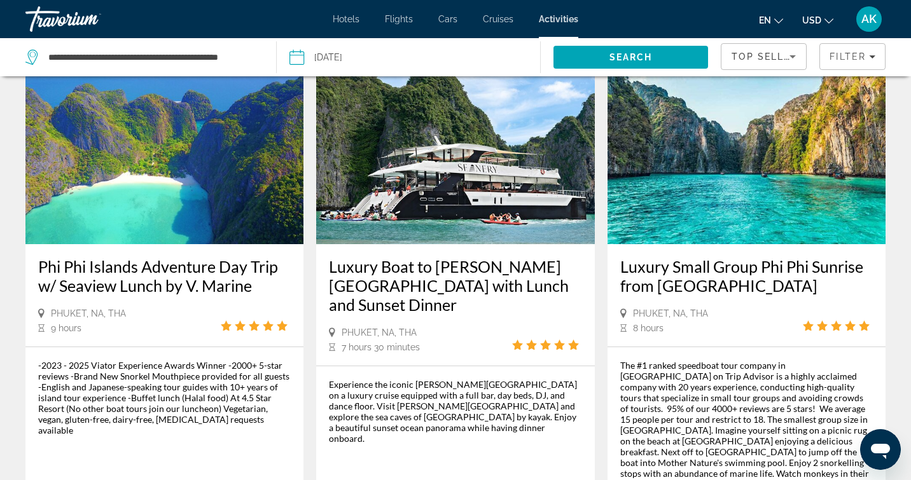
scroll to position [61, 0]
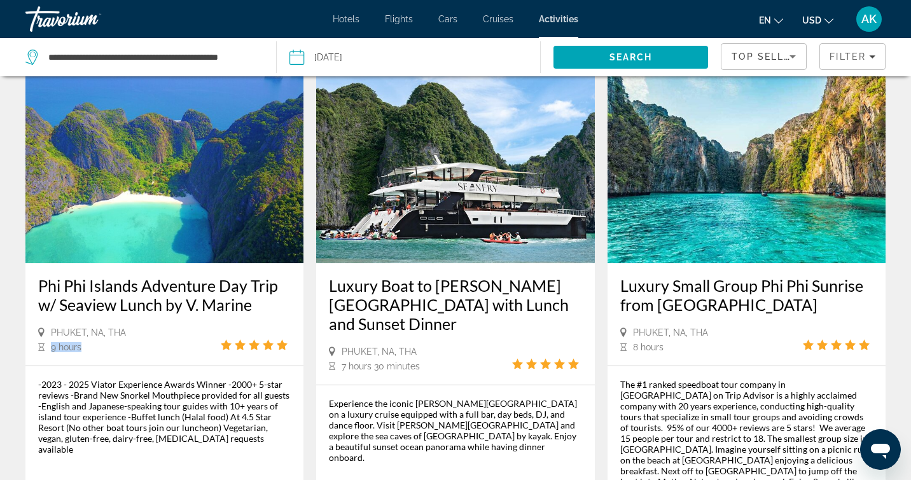
drag, startPoint x: 83, startPoint y: 347, endPoint x: 46, endPoint y: 350, distance: 37.7
click at [46, 350] on div "9 hours" at bounding box center [82, 346] width 88 height 11
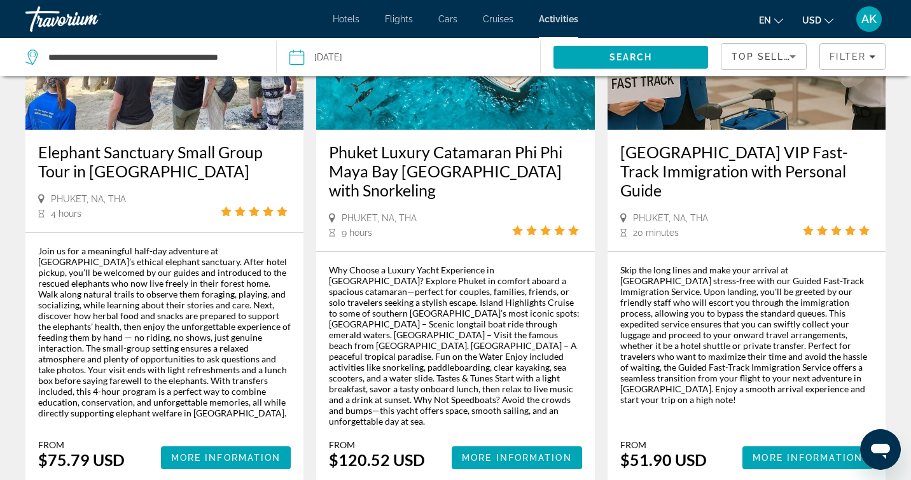
scroll to position [2147, 0]
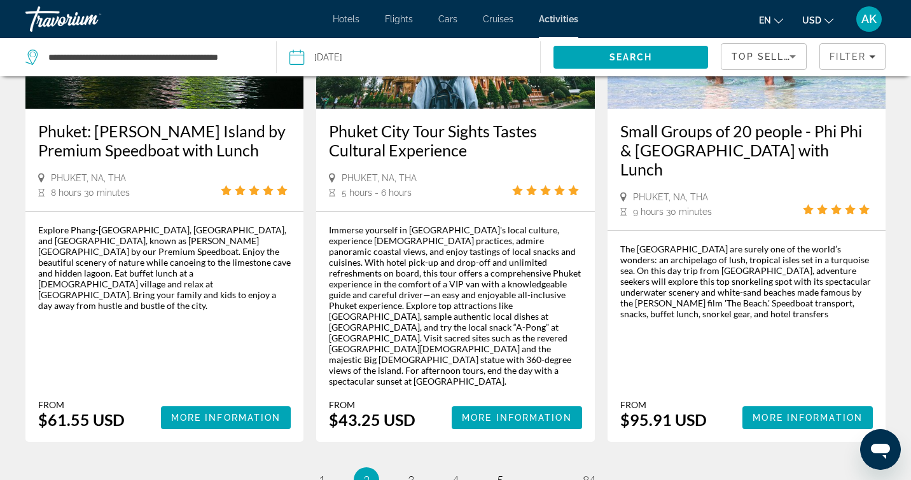
scroll to position [2033, 0]
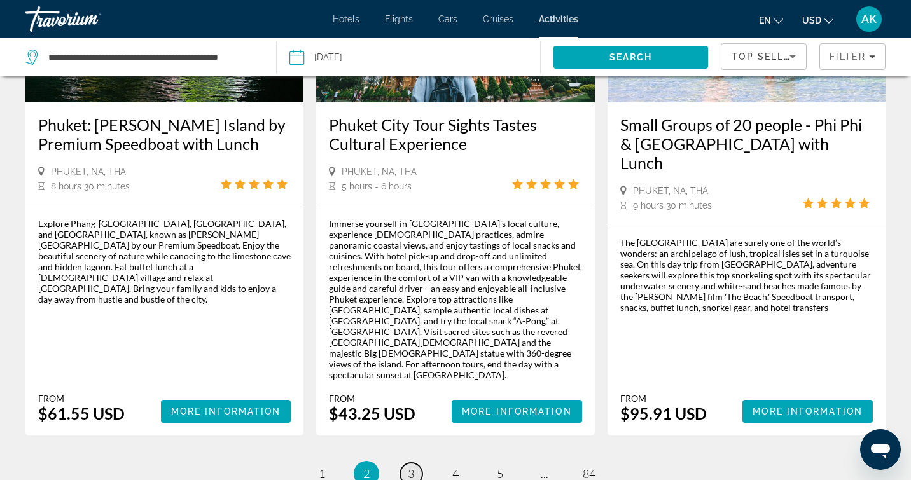
click at [410, 467] on span "3" at bounding box center [411, 474] width 6 height 14
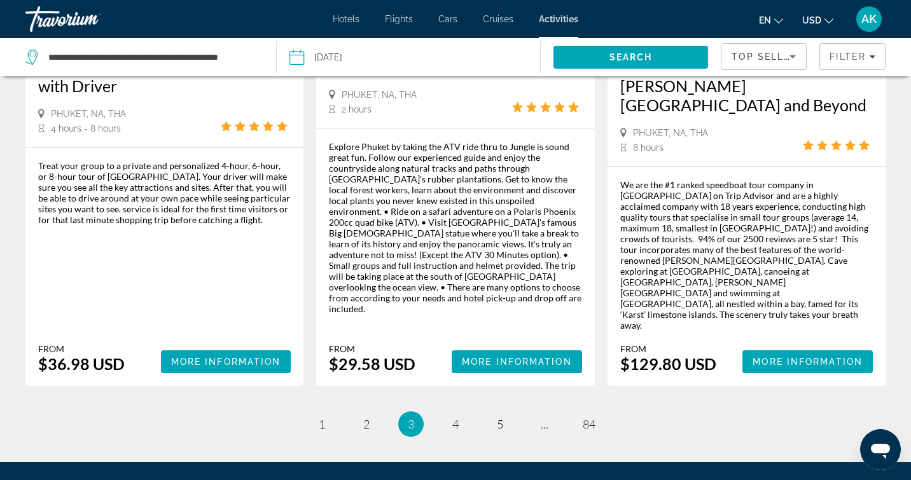
scroll to position [2013, 0]
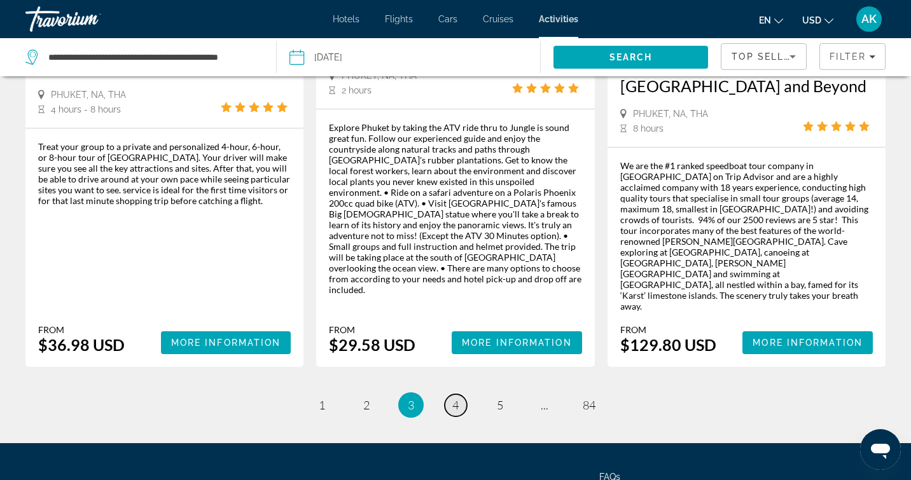
click at [456, 398] on span "4" at bounding box center [455, 405] width 6 height 14
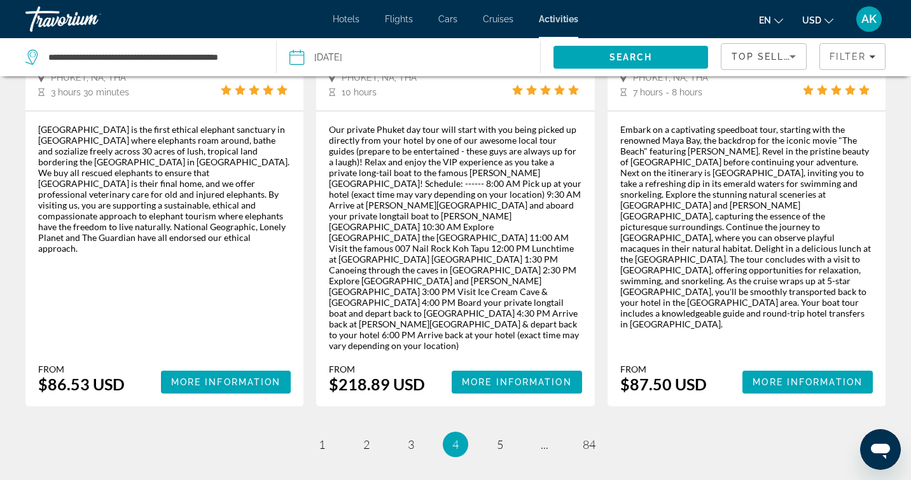
scroll to position [2118, 0]
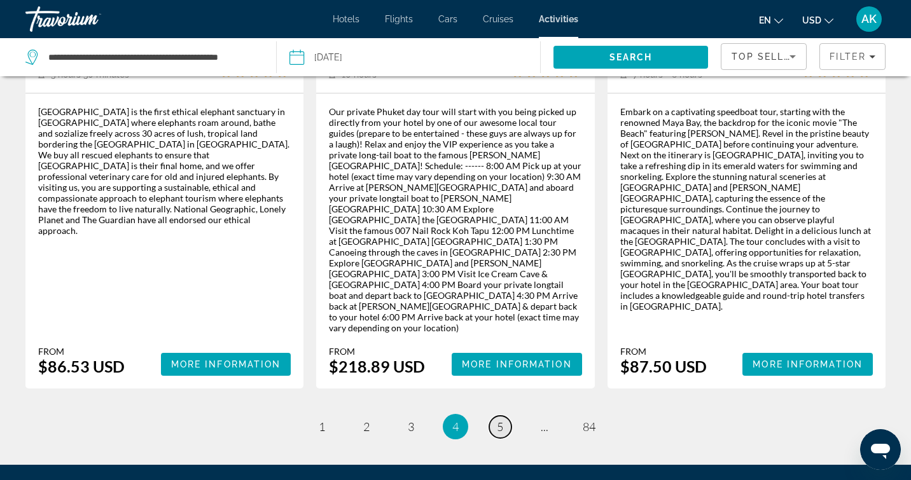
click at [502, 420] on span "5" at bounding box center [500, 427] width 6 height 14
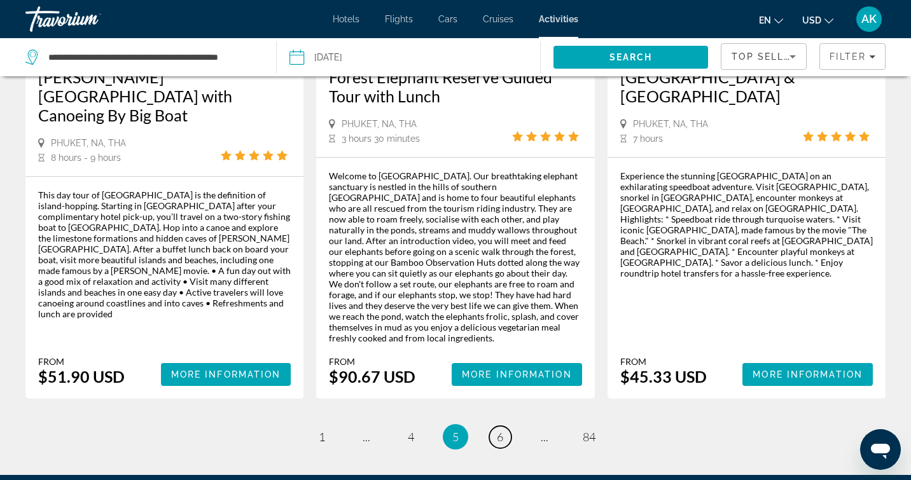
scroll to position [2025, 0]
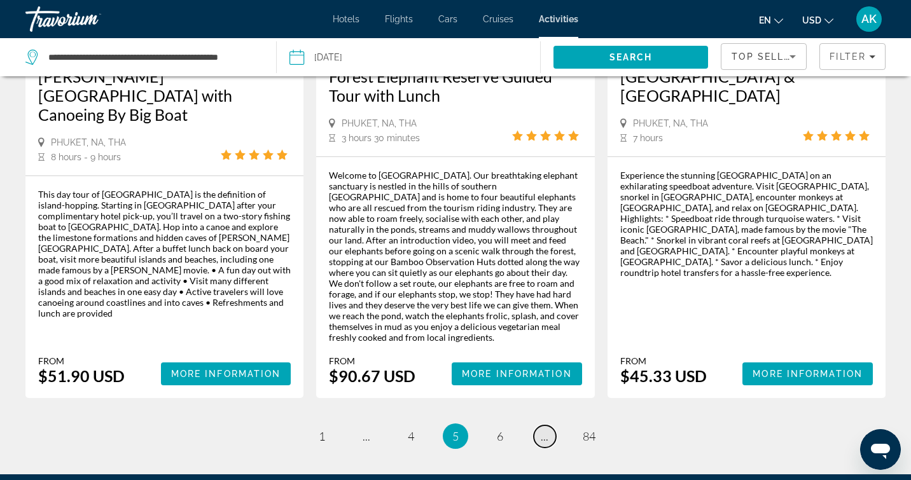
click at [542, 429] on span "..." at bounding box center [545, 436] width 8 height 14
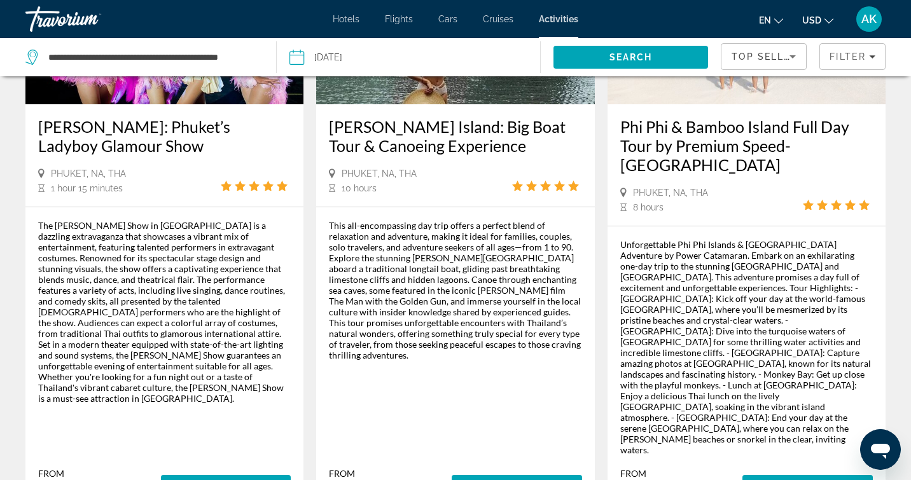
scroll to position [2128, 0]
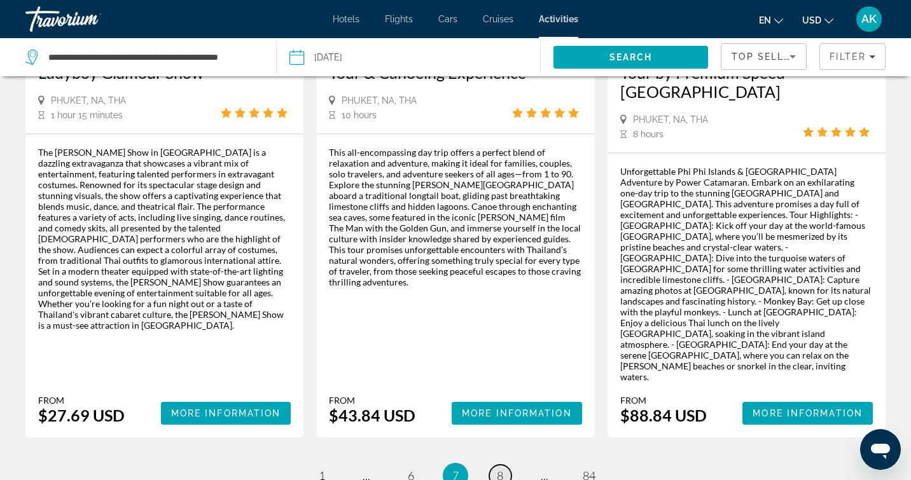
click at [499, 469] on span "8" at bounding box center [500, 476] width 6 height 14
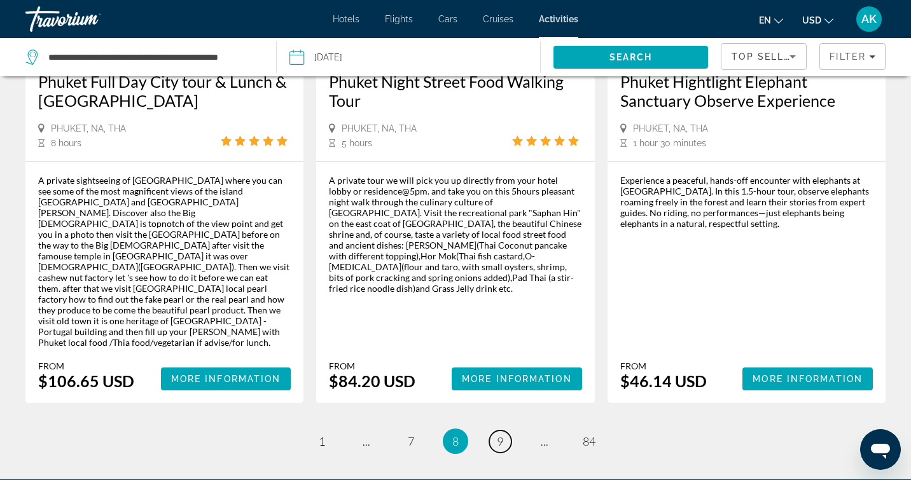
scroll to position [2050, 0]
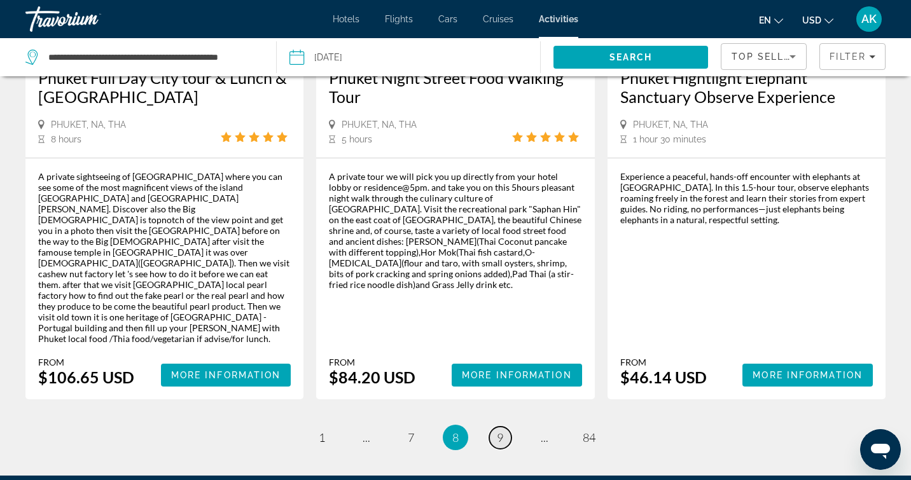
click at [499, 431] on span "9" at bounding box center [500, 438] width 6 height 14
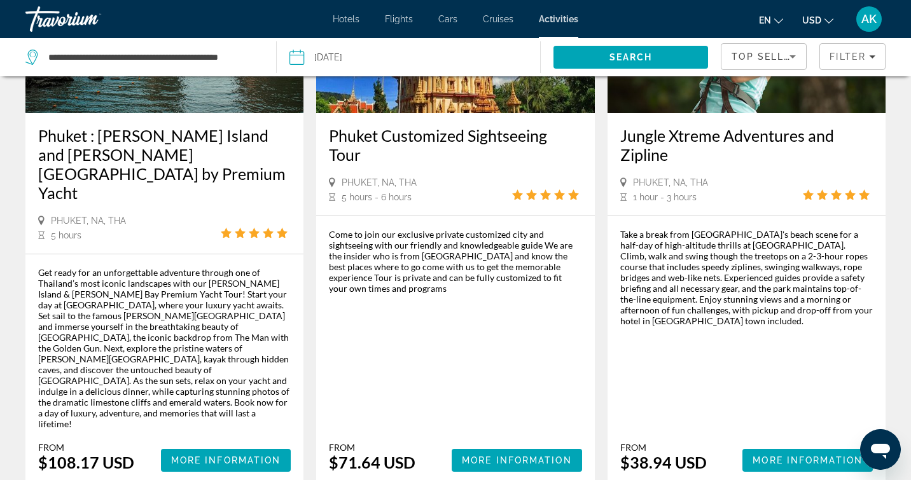
scroll to position [2104, 0]
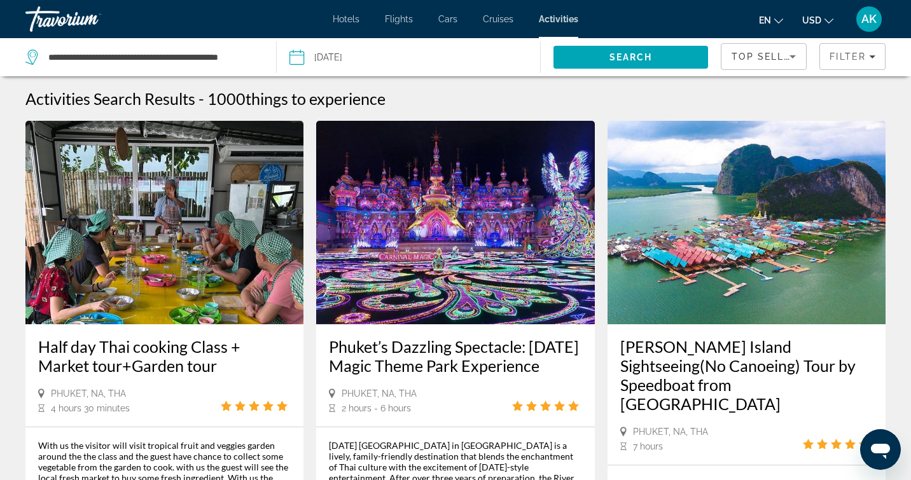
click at [347, 19] on span "Hotels" at bounding box center [346, 19] width 27 height 10
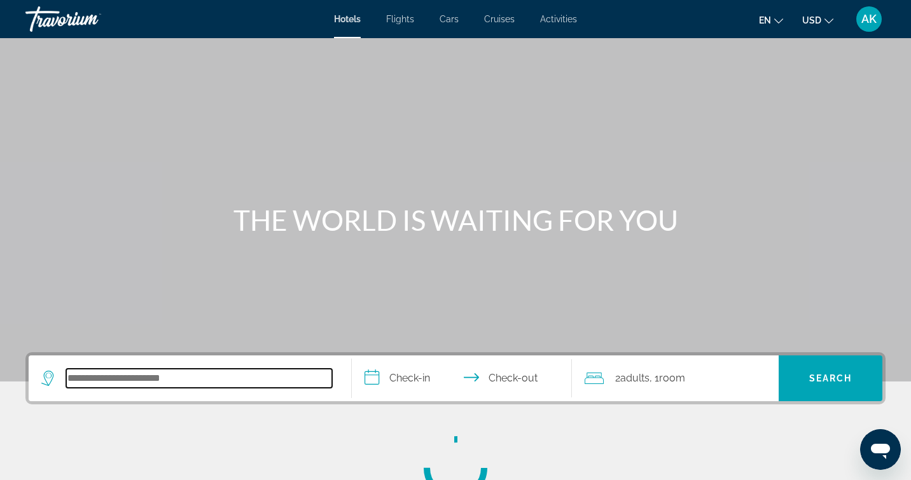
click at [123, 379] on input "Search hotel destination" at bounding box center [199, 378] width 266 height 19
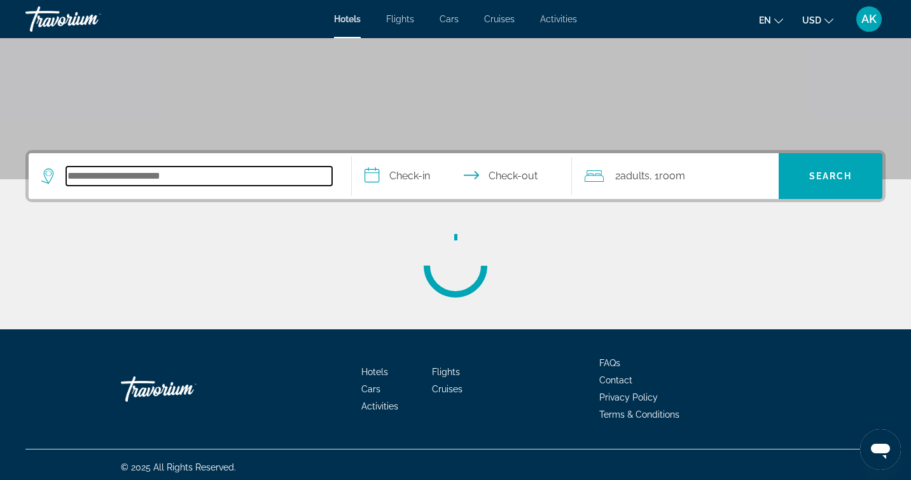
scroll to position [207, 0]
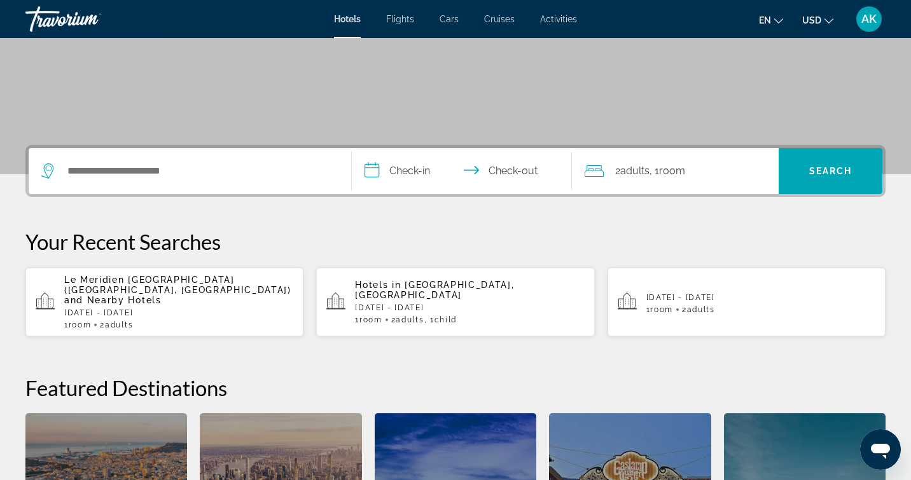
click at [162, 295] on span "and Nearby Hotels" at bounding box center [112, 300] width 97 height 10
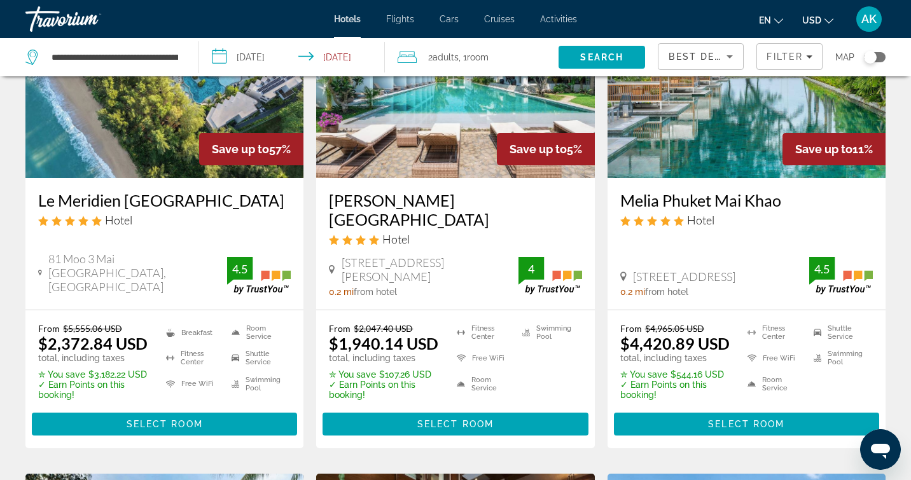
scroll to position [162, 0]
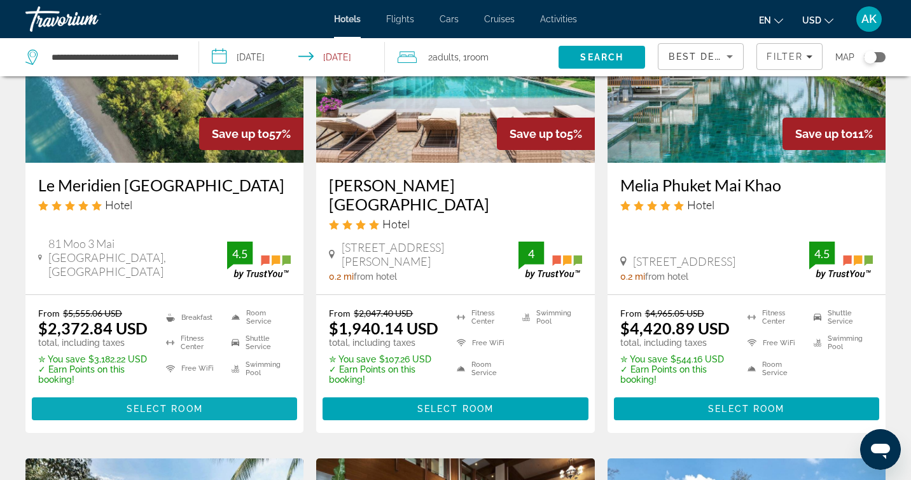
click at [156, 406] on span "Select Room" at bounding box center [165, 409] width 76 height 10
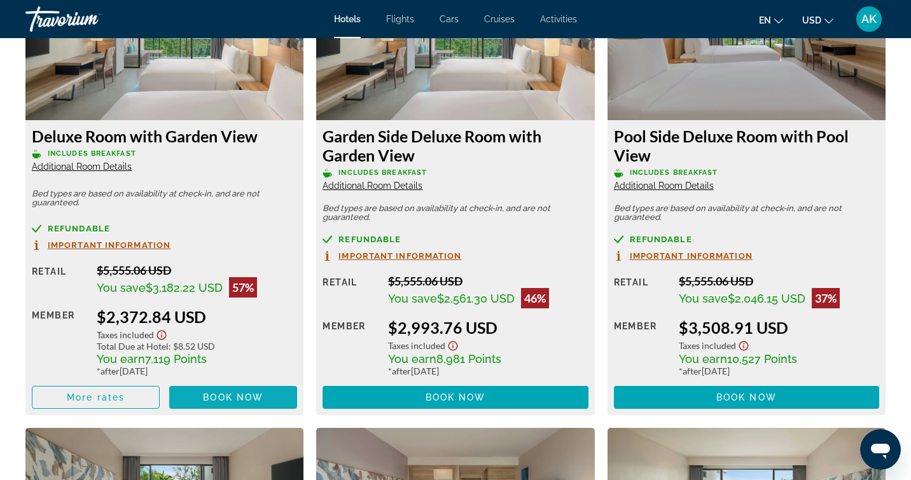
click at [238, 403] on span "Main content" at bounding box center [233, 397] width 128 height 31
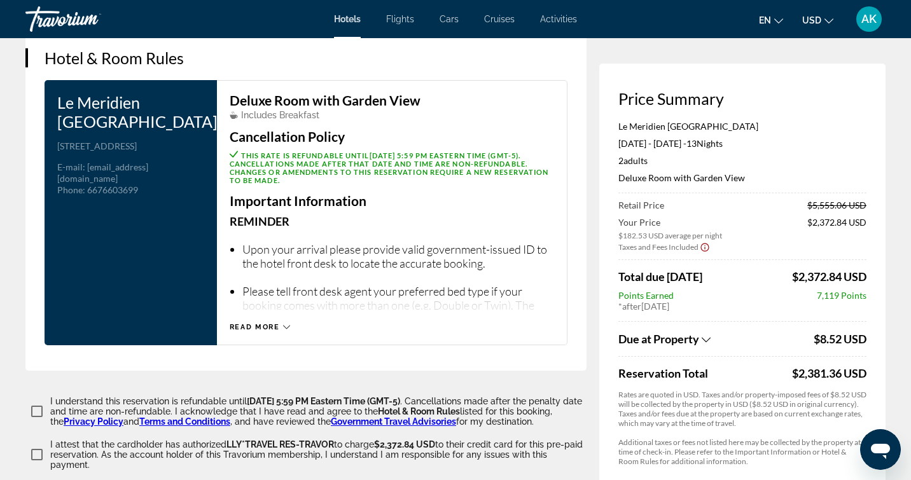
scroll to position [1608, 0]
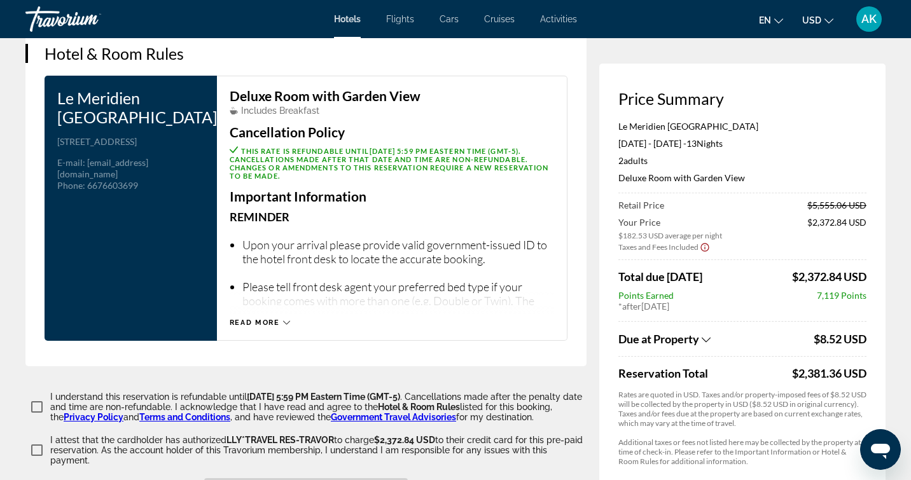
click at [288, 326] on icon "Main content" at bounding box center [286, 322] width 7 height 7
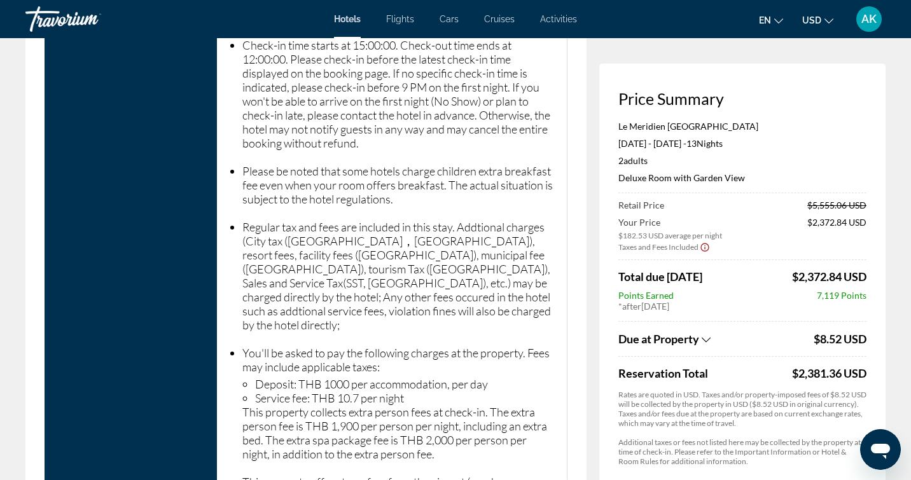
scroll to position [1973, 0]
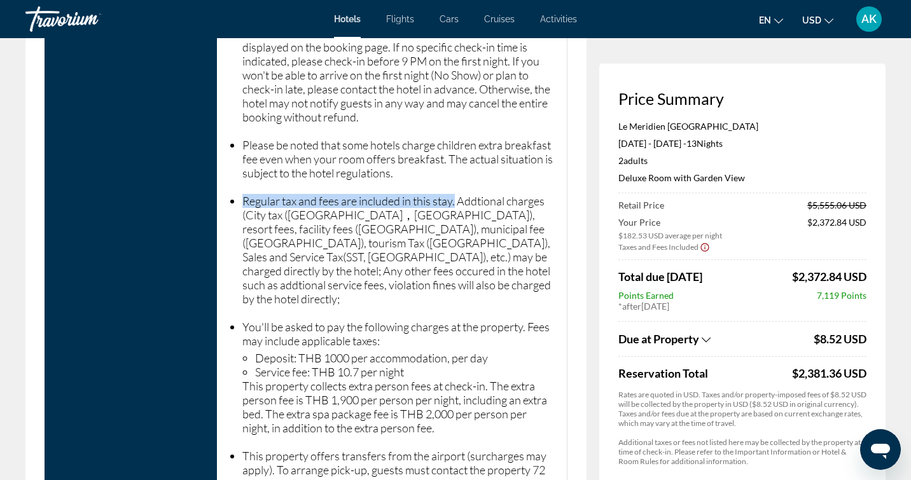
drag, startPoint x: 244, startPoint y: 221, endPoint x: 455, endPoint y: 224, distance: 211.8
click at [456, 224] on li "Regular tax and fees are included in this stay. Addtional charges (City tax ([G…" at bounding box center [398, 250] width 312 height 112
click at [705, 337] on icon "Show Taxes and Fees breakdown" at bounding box center [705, 339] width 9 height 11
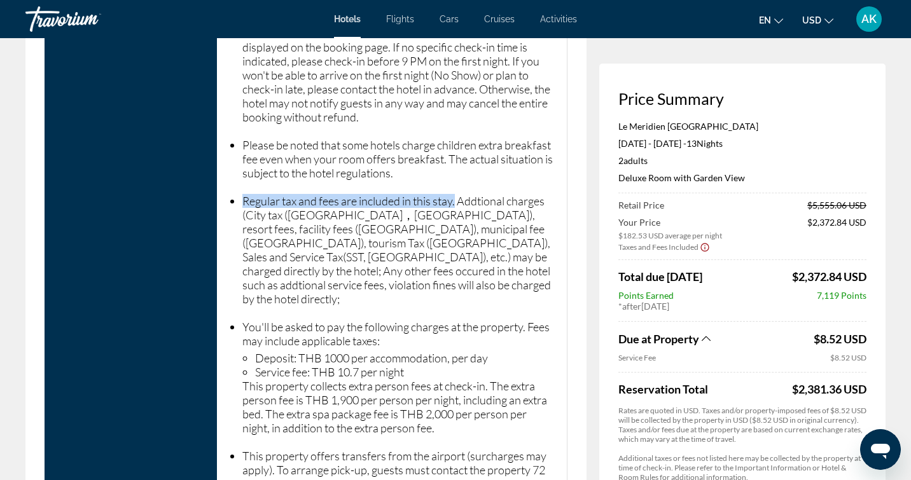
click at [705, 337] on icon "Show Taxes and Fees breakdown" at bounding box center [705, 338] width 9 height 11
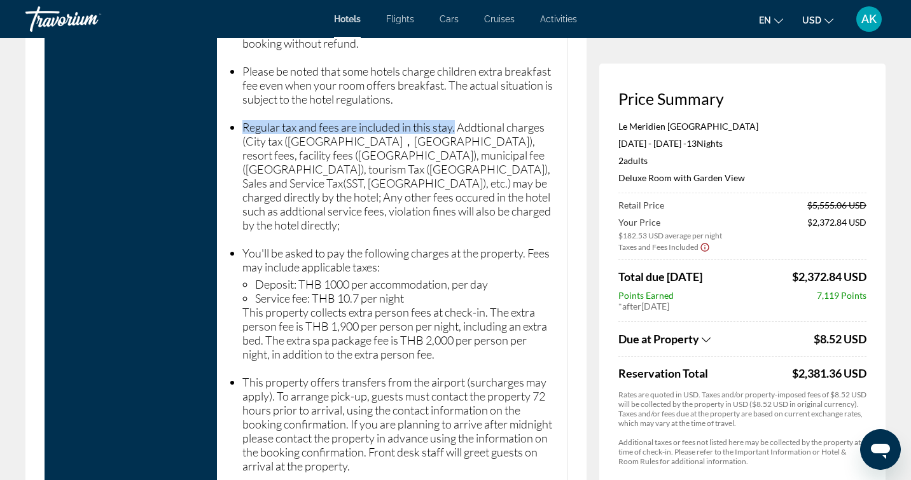
scroll to position [2050, 0]
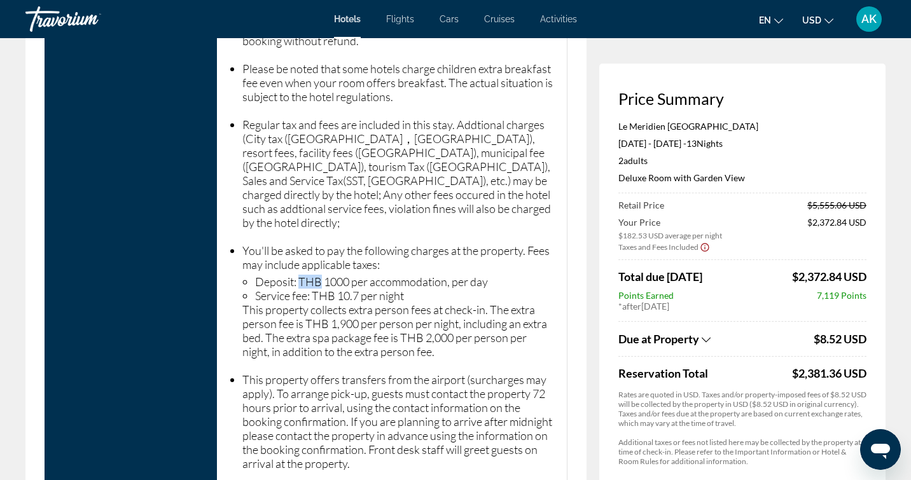
drag, startPoint x: 300, startPoint y: 289, endPoint x: 322, endPoint y: 287, distance: 22.3
click at [322, 287] on li "Deposit: THB 1000 per accommodation, per day" at bounding box center [404, 282] width 299 height 14
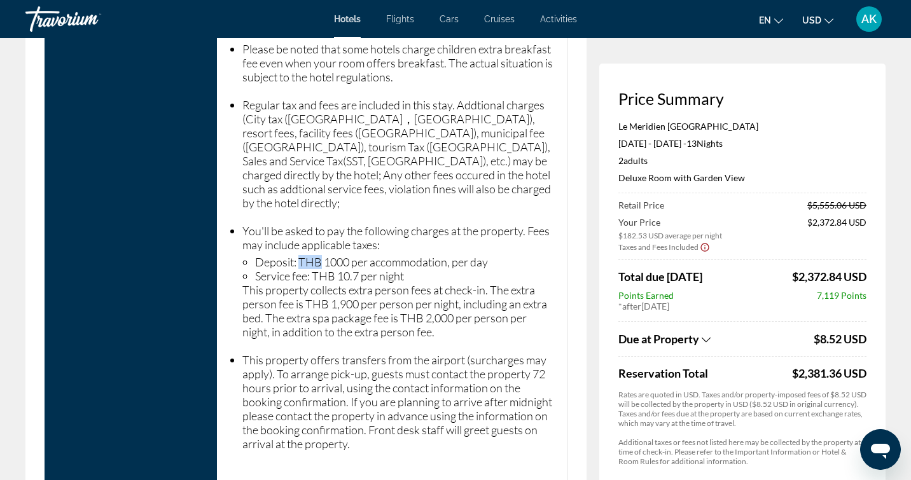
scroll to position [2070, 0]
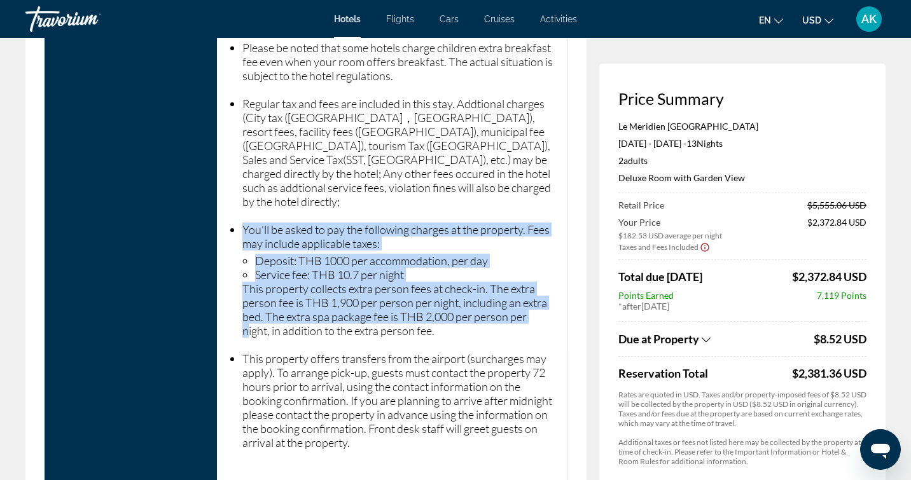
drag, startPoint x: 242, startPoint y: 235, endPoint x: 552, endPoint y: 316, distance: 320.8
click at [552, 316] on li "You'll be asked to pay the following charges at the property. Fees may include …" at bounding box center [398, 280] width 312 height 115
copy li "You'll be asked to pay the following charges at the property. Fees may include …"
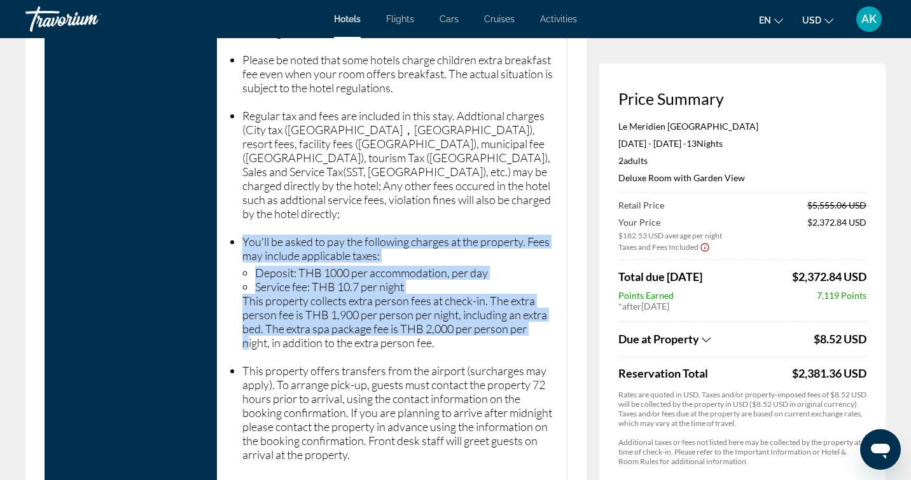
scroll to position [2056, 0]
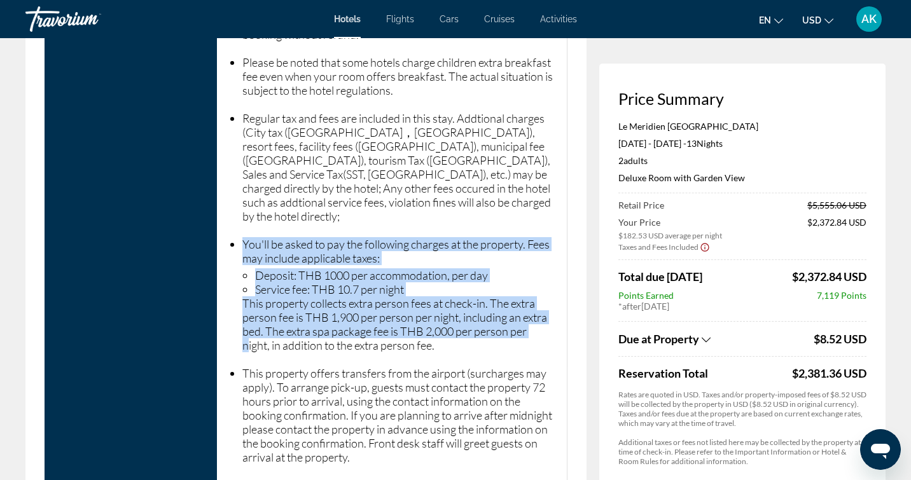
click at [337, 278] on li "Deposit: THB 1000 per accommodation, per day" at bounding box center [404, 275] width 299 height 14
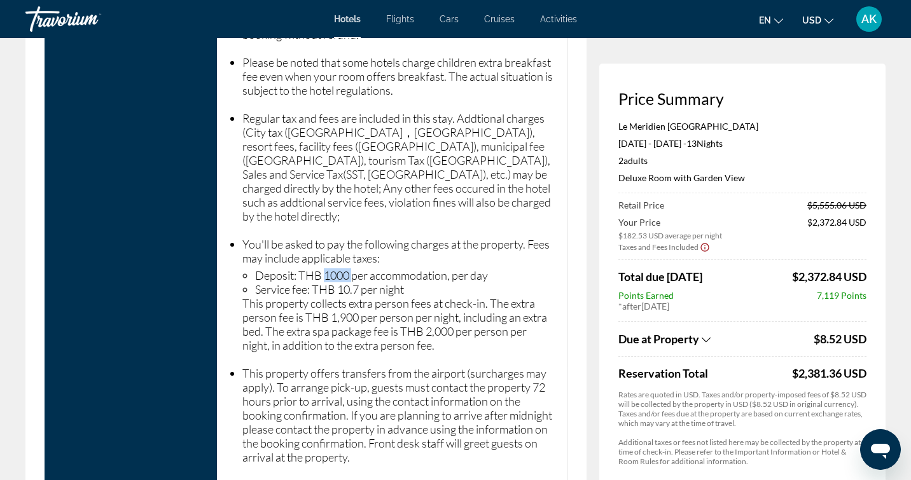
drag, startPoint x: 324, startPoint y: 281, endPoint x: 352, endPoint y: 279, distance: 27.5
click at [352, 279] on li "Deposit: THB 1000 per accommodation, per day" at bounding box center [404, 275] width 299 height 14
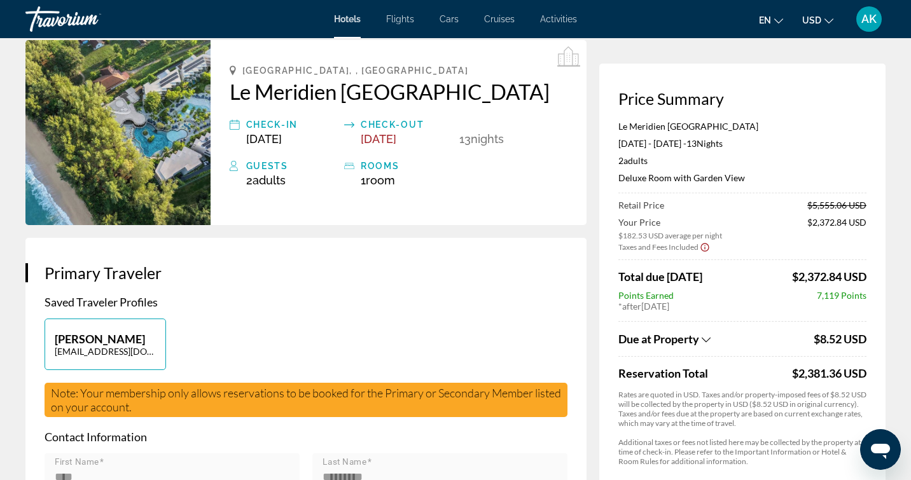
scroll to position [0, 0]
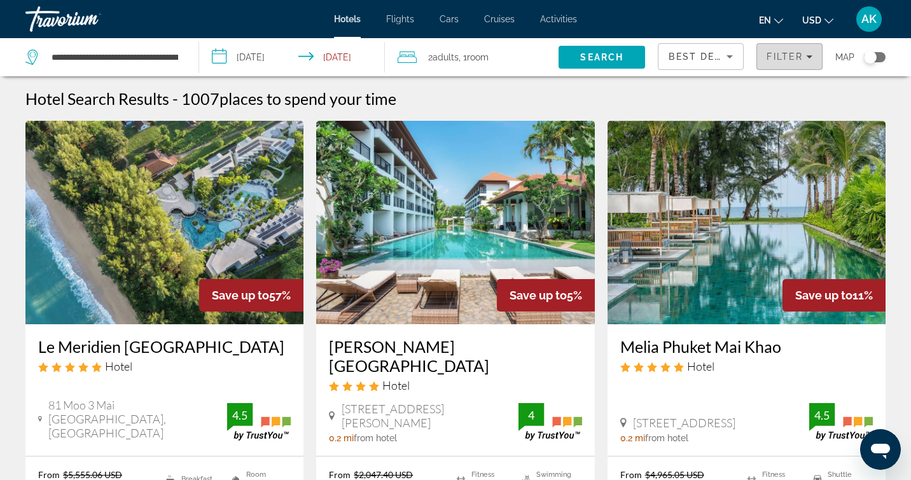
click at [806, 58] on icon "Filters" at bounding box center [809, 56] width 6 height 6
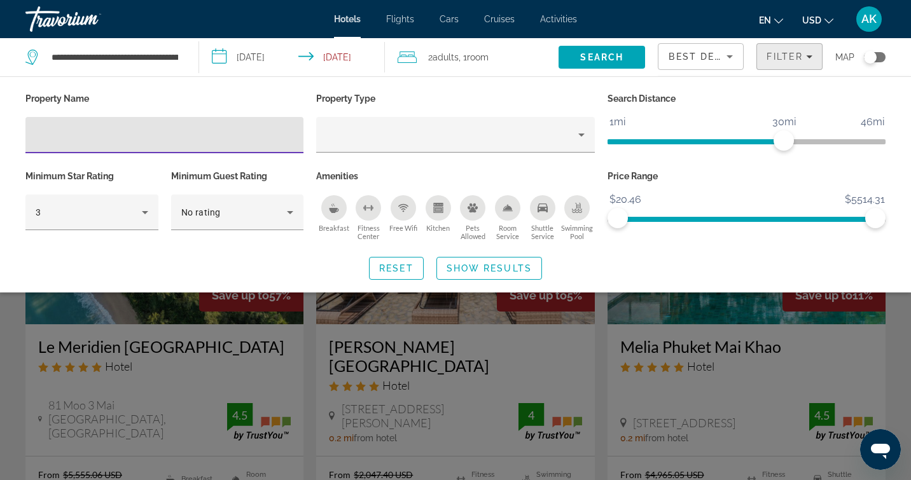
click at [808, 59] on icon "Filters" at bounding box center [809, 56] width 6 height 6
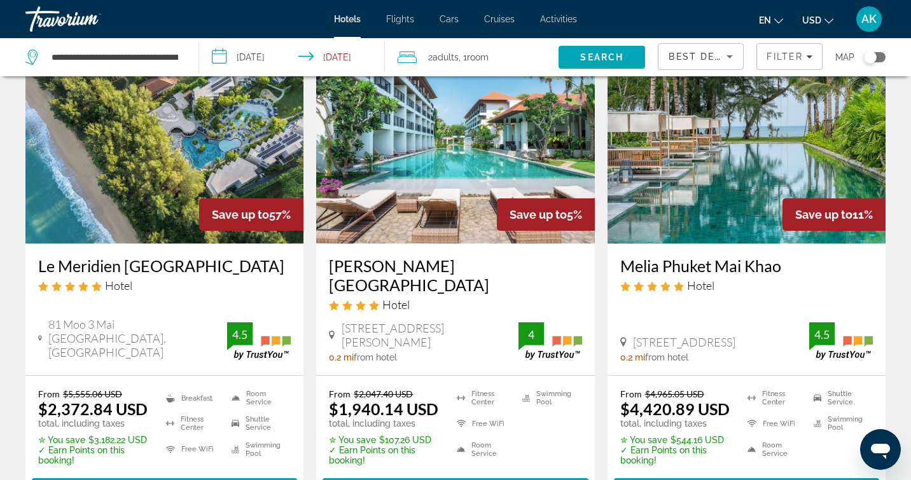
scroll to position [69, 0]
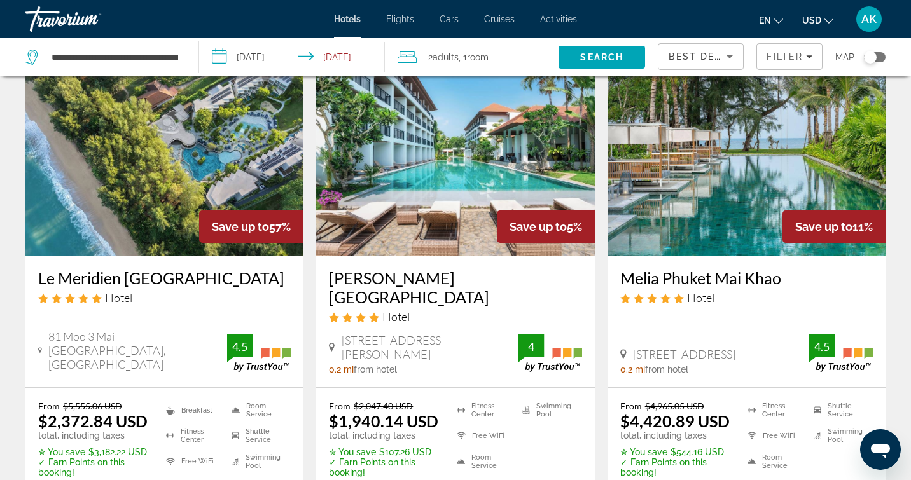
click at [244, 52] on input "**********" at bounding box center [294, 59] width 191 height 42
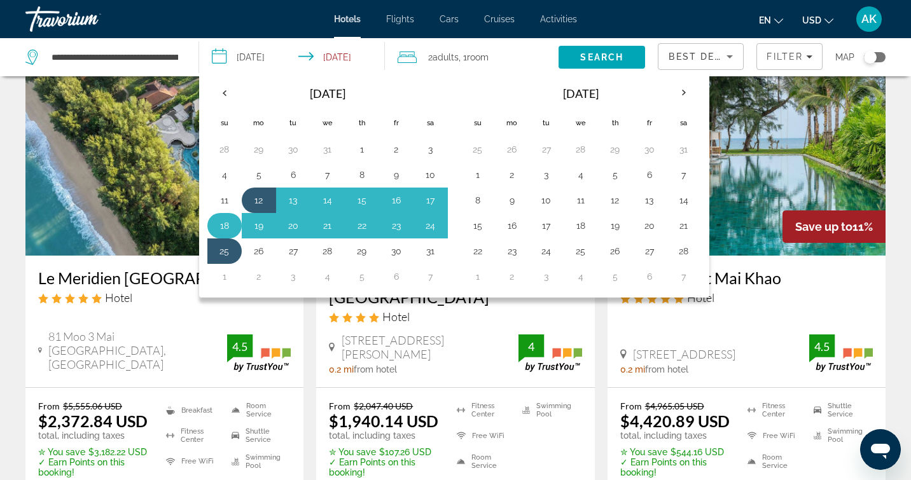
click at [222, 224] on button "18" at bounding box center [224, 226] width 20 height 18
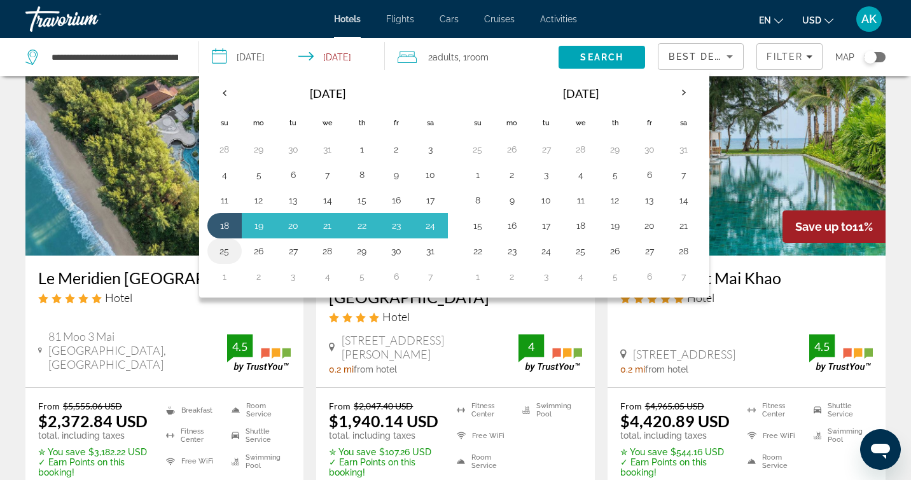
click at [223, 252] on button "25" at bounding box center [224, 251] width 20 height 18
type input "**********"
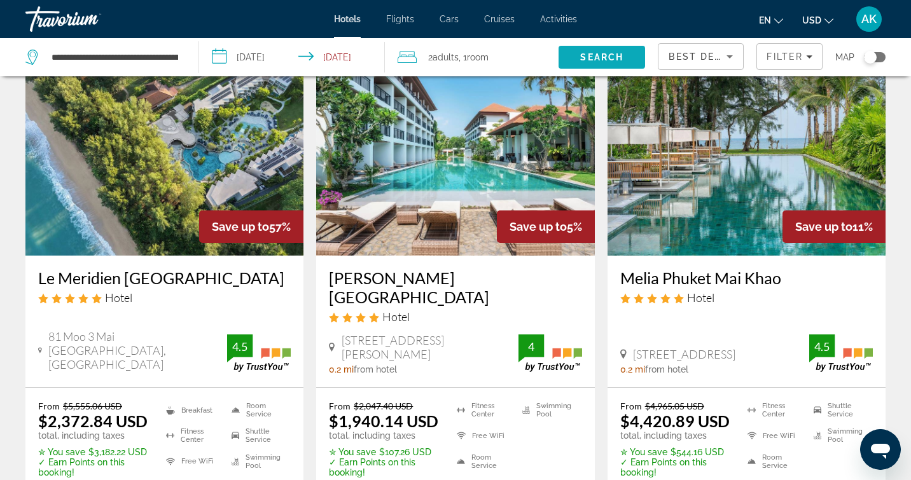
click at [616, 57] on span "Search" at bounding box center [601, 57] width 43 height 10
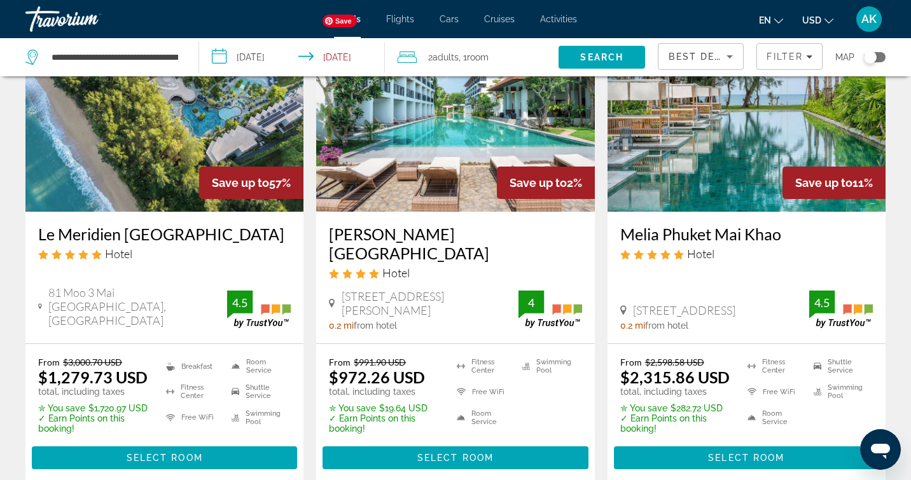
scroll to position [126, 0]
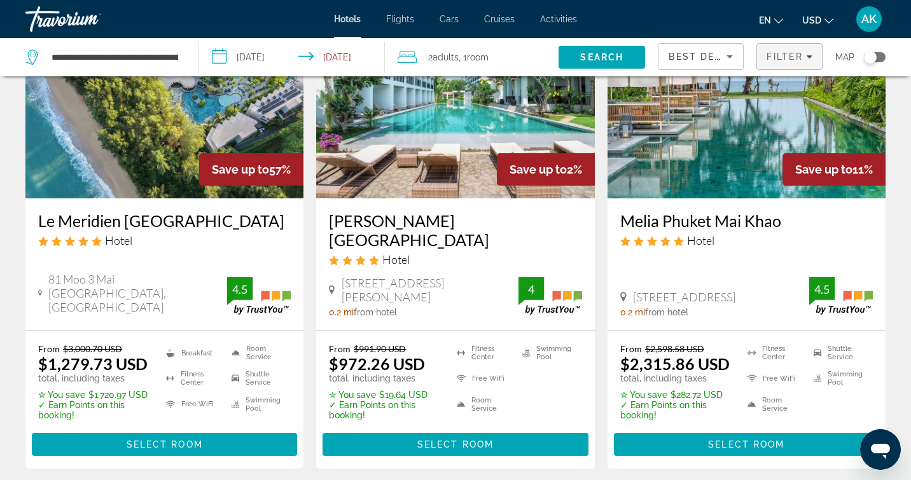
click at [808, 53] on icon "Filters" at bounding box center [809, 56] width 6 height 6
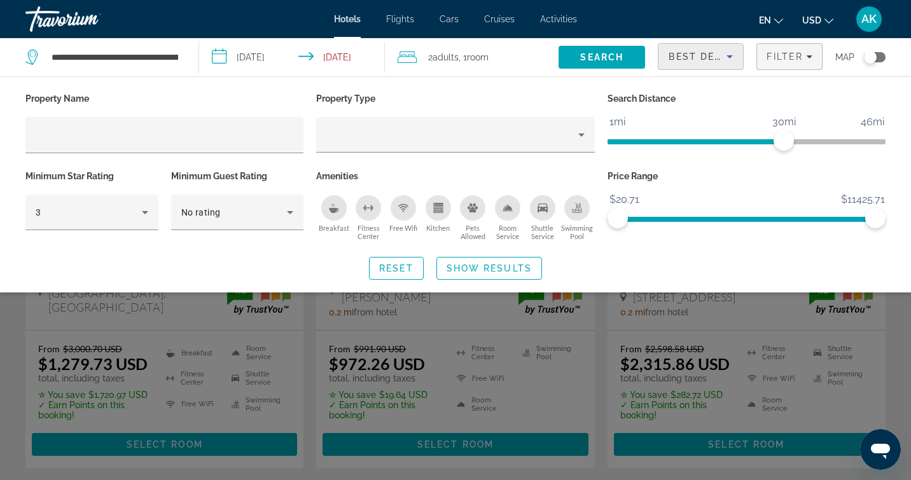
click at [729, 50] on icon "Sort by" at bounding box center [729, 56] width 15 height 15
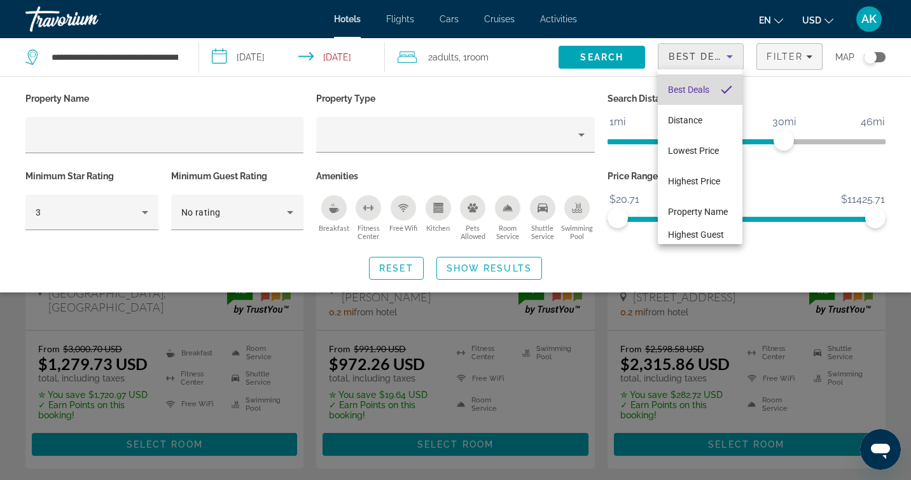
click at [694, 93] on span "Best Deals" at bounding box center [688, 90] width 41 height 10
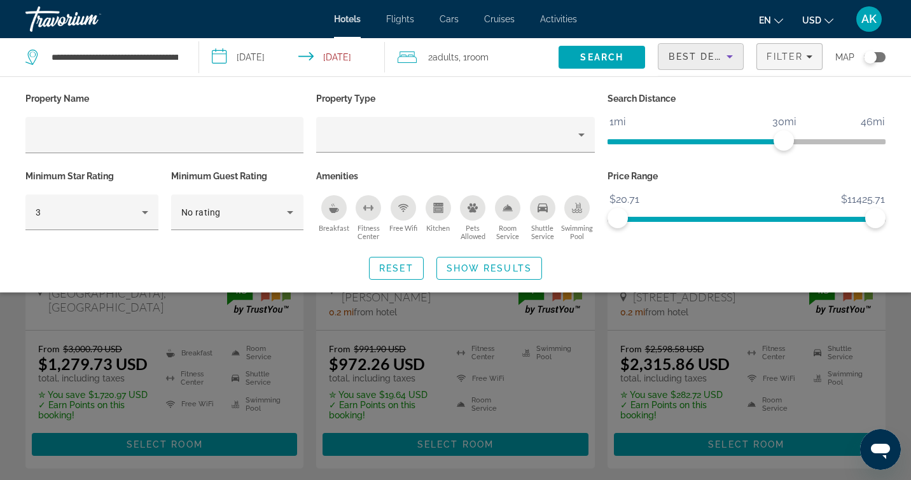
click at [872, 60] on div "Toggle map" at bounding box center [870, 57] width 13 height 13
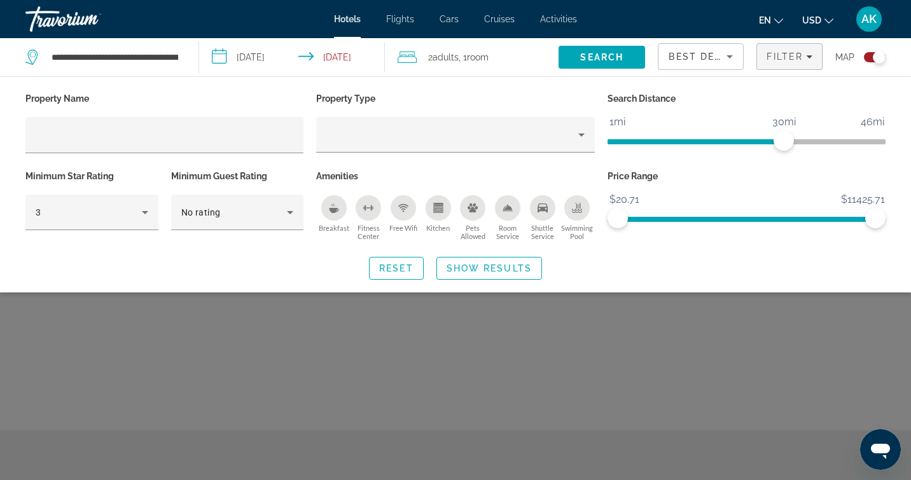
scroll to position [76, 0]
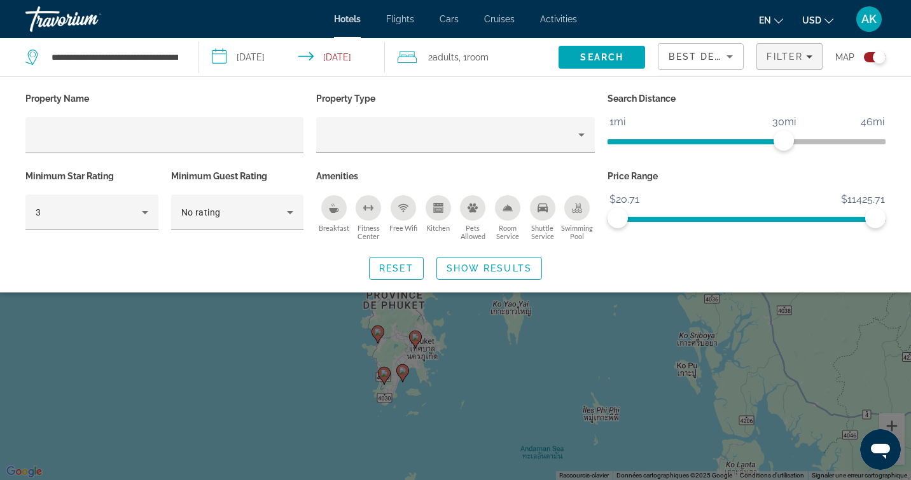
click at [552, 361] on div "Search widget" at bounding box center [455, 335] width 911 height 289
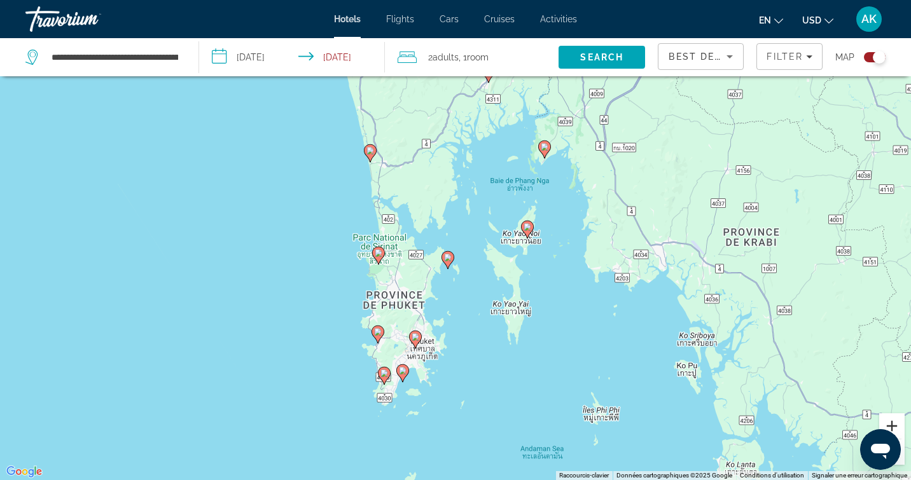
click at [891, 424] on button "Zoom avant" at bounding box center [891, 425] width 25 height 25
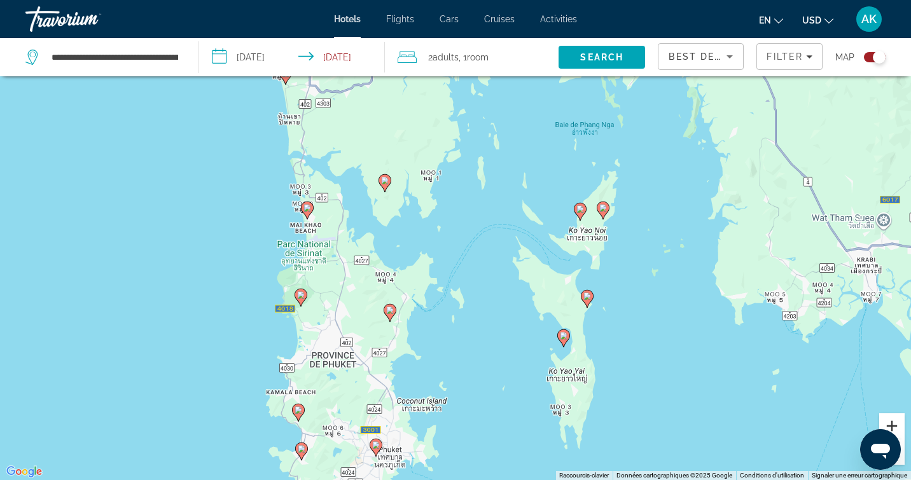
click at [891, 424] on button "Zoom avant" at bounding box center [891, 425] width 25 height 25
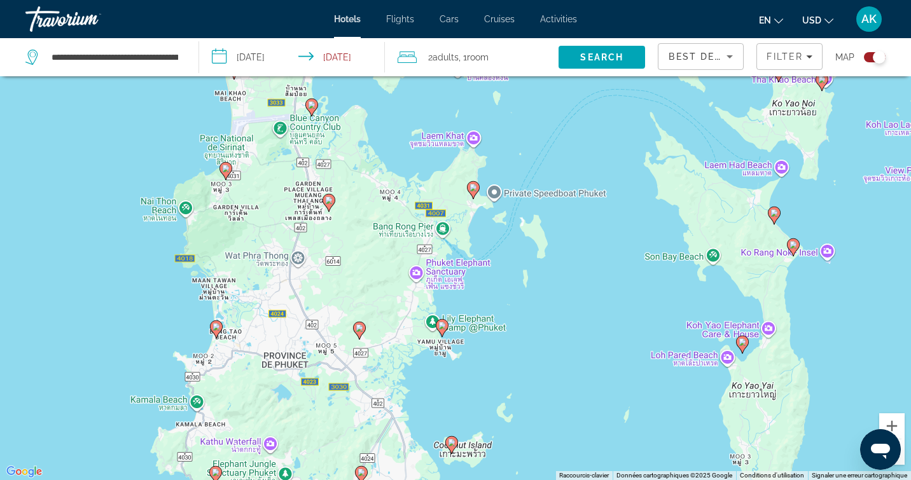
drag, startPoint x: 492, startPoint y: 397, endPoint x: 567, endPoint y: 277, distance: 141.7
click at [567, 277] on div "Pour activer le glissement du marqueur avec le clavier, appuyez sur Alt+Entrée.…" at bounding box center [455, 240] width 911 height 480
click at [472, 188] on image "Main content" at bounding box center [473, 188] width 8 height 8
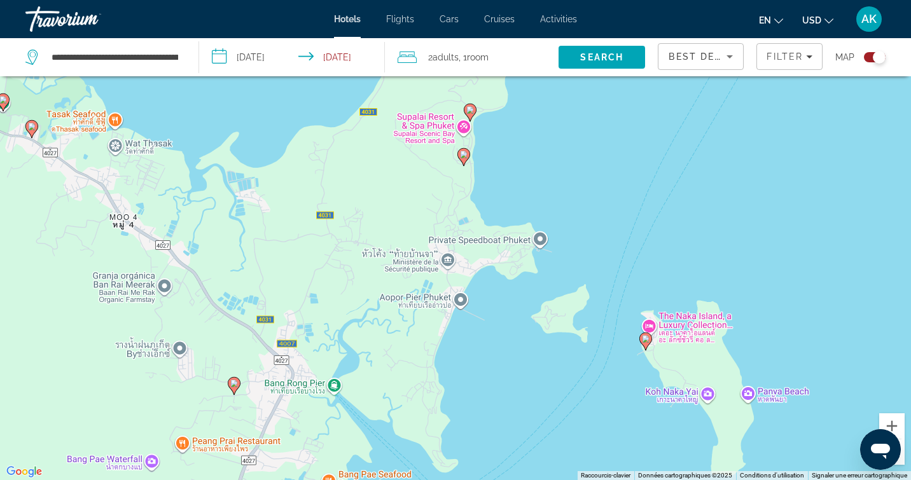
click at [462, 156] on image "Main content" at bounding box center [464, 155] width 8 height 8
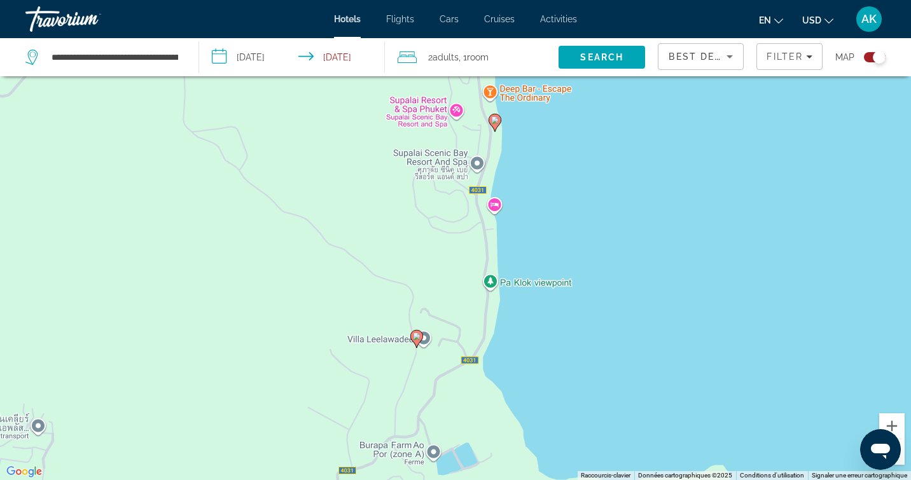
click at [496, 118] on image "Main content" at bounding box center [495, 120] width 8 height 8
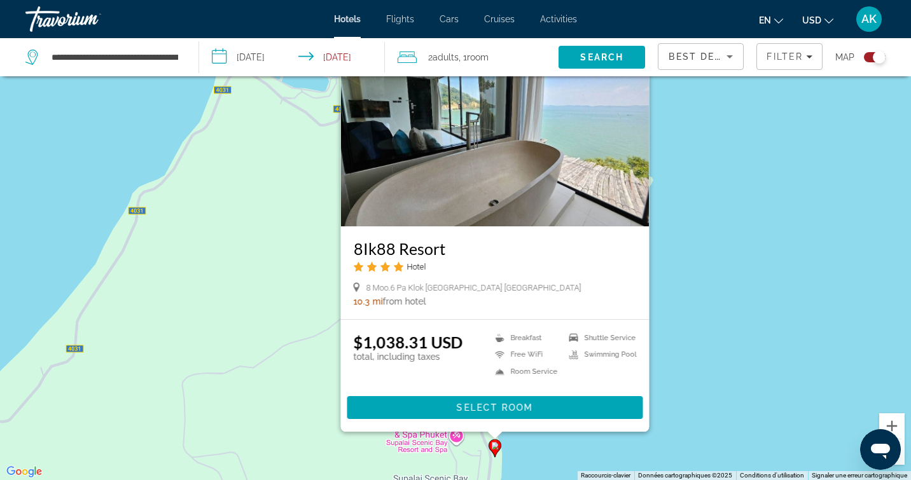
click at [696, 348] on div "Pour activer le glissement du marqueur avec le clavier, appuyez sur Alt+Entrée.…" at bounding box center [455, 240] width 911 height 480
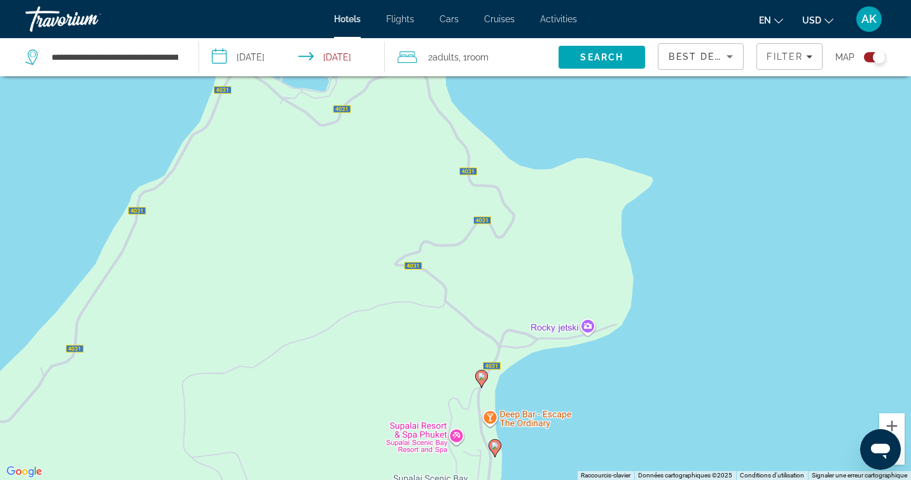
click at [484, 383] on gmp-advanced-marker "Main content" at bounding box center [481, 378] width 13 height 19
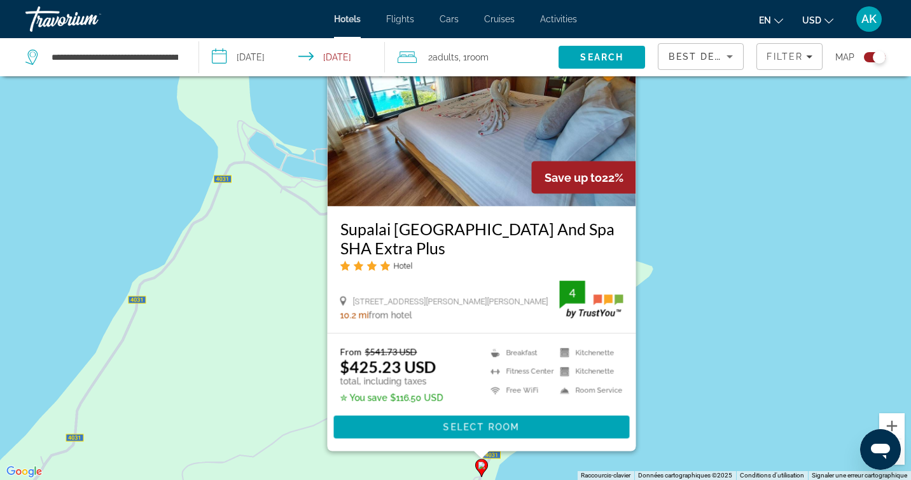
click at [663, 265] on div "Pour activer le glissement du marqueur avec le clavier, appuyez sur Alt+Entrée.…" at bounding box center [455, 240] width 911 height 480
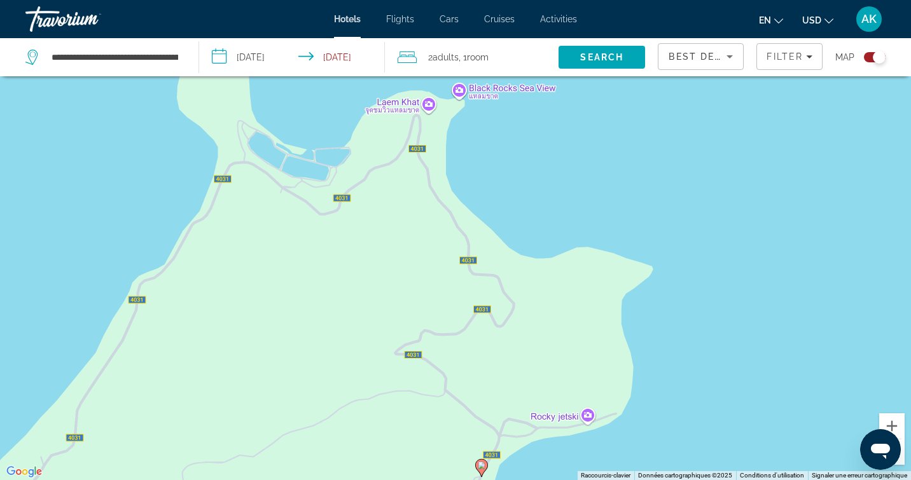
click at [903, 458] on button "Zoom arrière" at bounding box center [891, 451] width 25 height 25
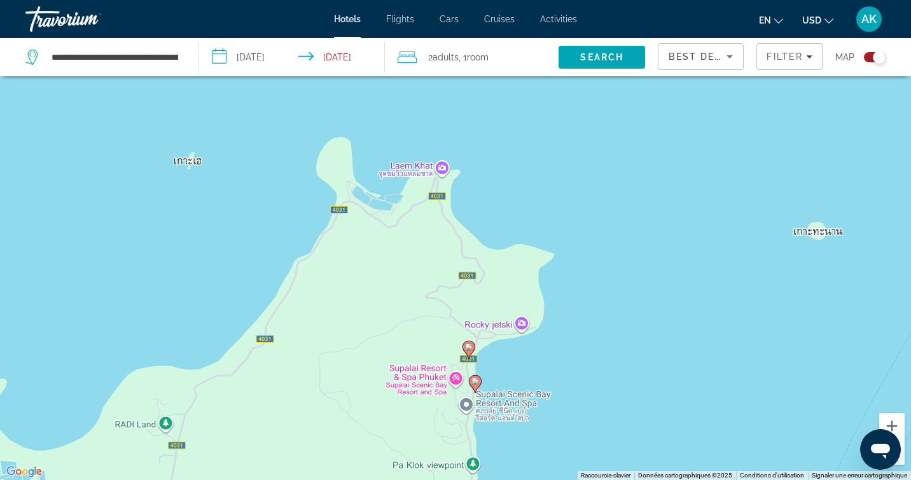
click at [903, 458] on button "Zoom arrière" at bounding box center [891, 451] width 25 height 25
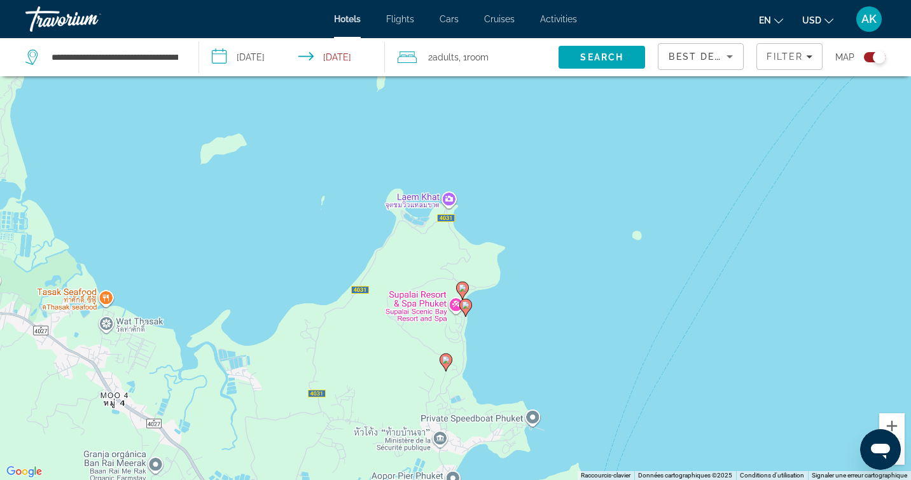
click at [903, 458] on button "Zoom arrière" at bounding box center [891, 451] width 25 height 25
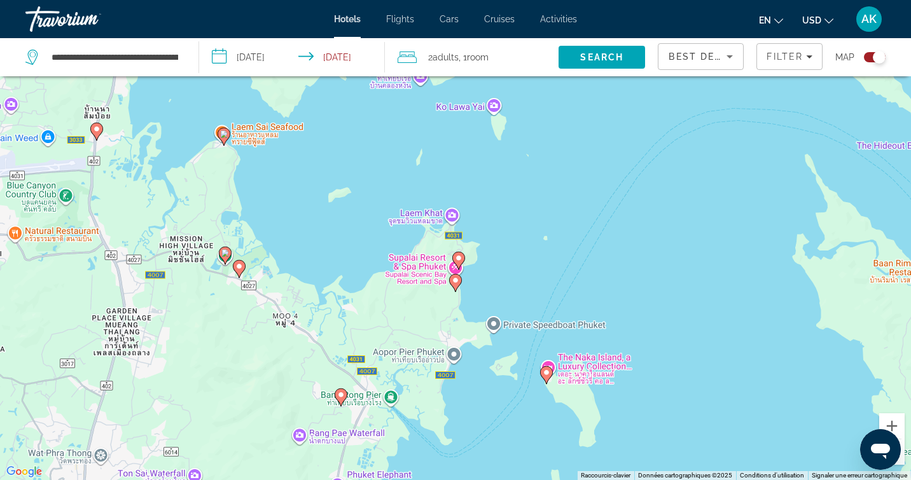
click at [903, 458] on button "Zoom arrière" at bounding box center [891, 451] width 25 height 25
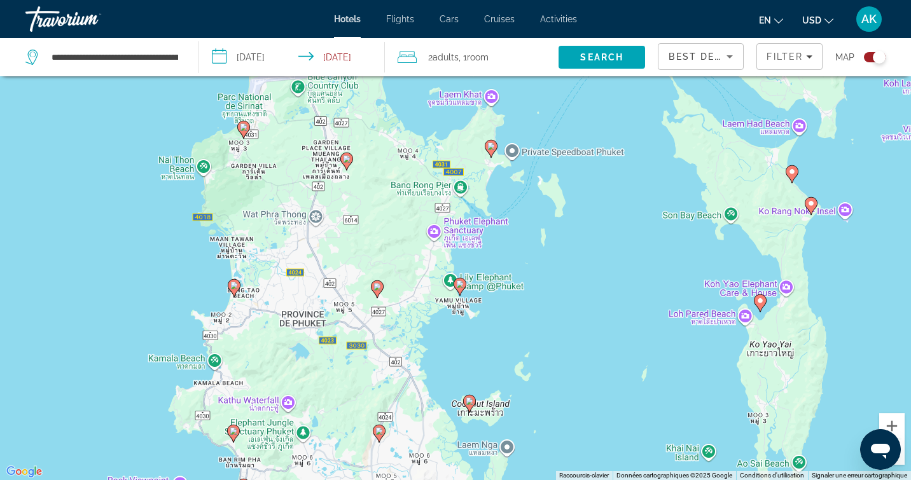
drag, startPoint x: 279, startPoint y: 389, endPoint x: 311, endPoint y: 247, distance: 145.3
click at [311, 247] on div "Pour activer le glissement du marqueur avec le clavier, appuyez sur Alt+Entrée.…" at bounding box center [455, 240] width 911 height 480
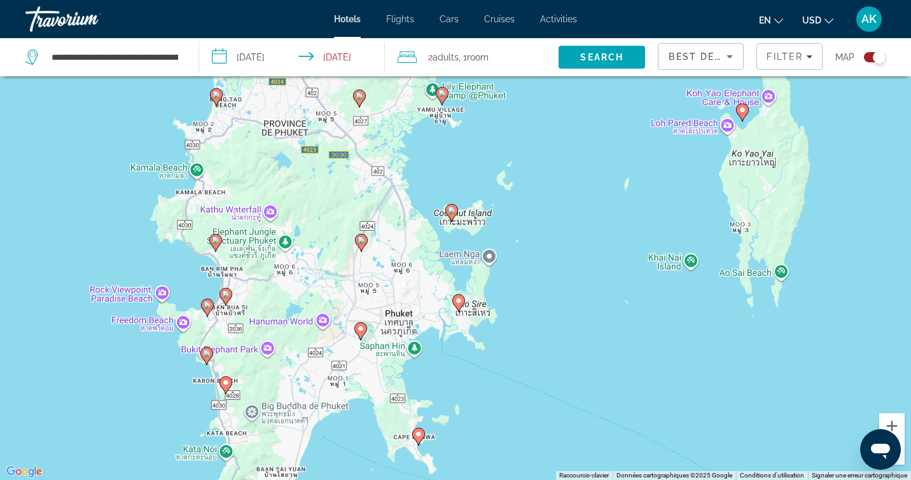
drag, startPoint x: 299, startPoint y: 325, endPoint x: 287, endPoint y: 149, distance: 175.9
click at [288, 149] on div "Pour activer le glissement du marqueur avec le clavier, appuyez sur Alt+Entrée.…" at bounding box center [455, 240] width 911 height 480
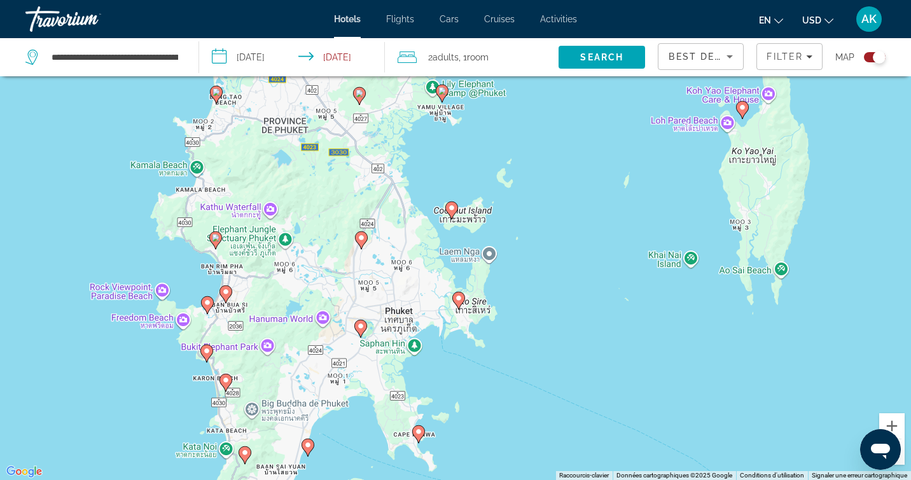
click at [452, 206] on image "Main content" at bounding box center [452, 208] width 8 height 8
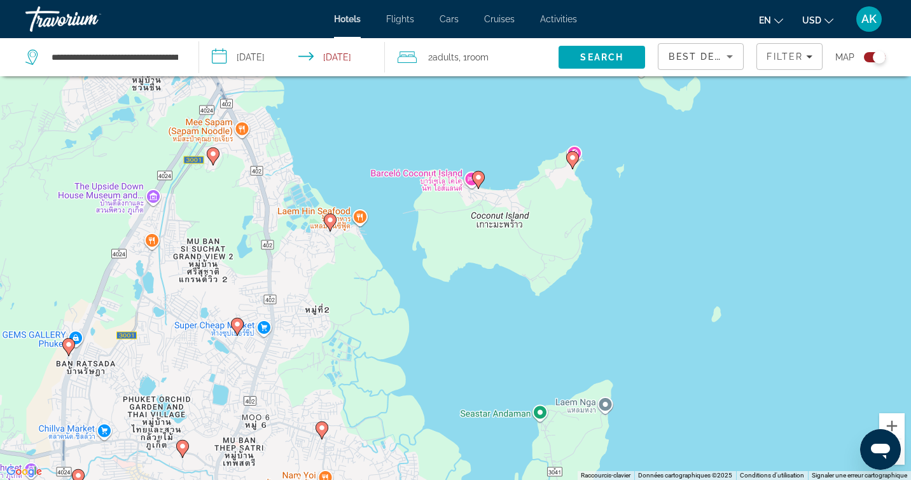
click at [480, 172] on icon "Main content" at bounding box center [477, 179] width 11 height 17
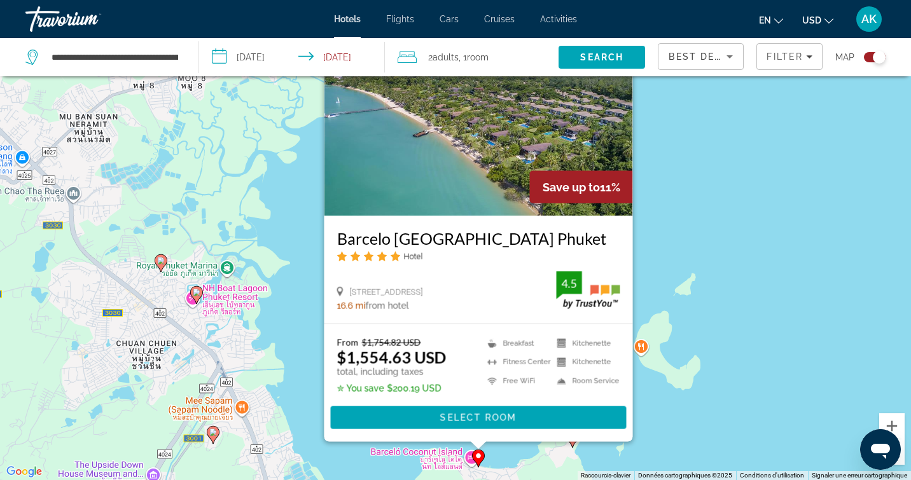
click at [663, 195] on div "Pour activer le glissement du marqueur avec le clavier, appuyez sur Alt+Entrée.…" at bounding box center [455, 240] width 911 height 480
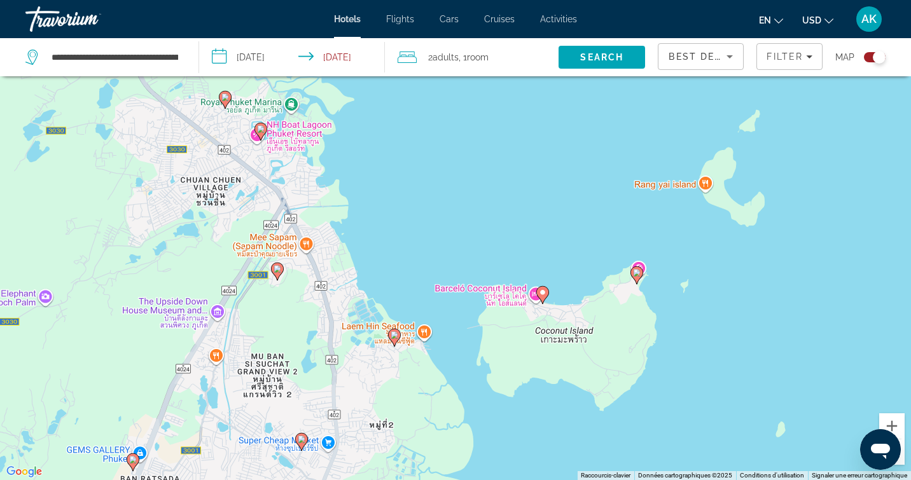
drag, startPoint x: 460, startPoint y: 394, endPoint x: 545, endPoint y: 135, distance: 271.9
click at [546, 135] on div "Pour activer le glissement du marqueur avec le clavier, appuyez sur Alt+Entrée.…" at bounding box center [455, 240] width 911 height 480
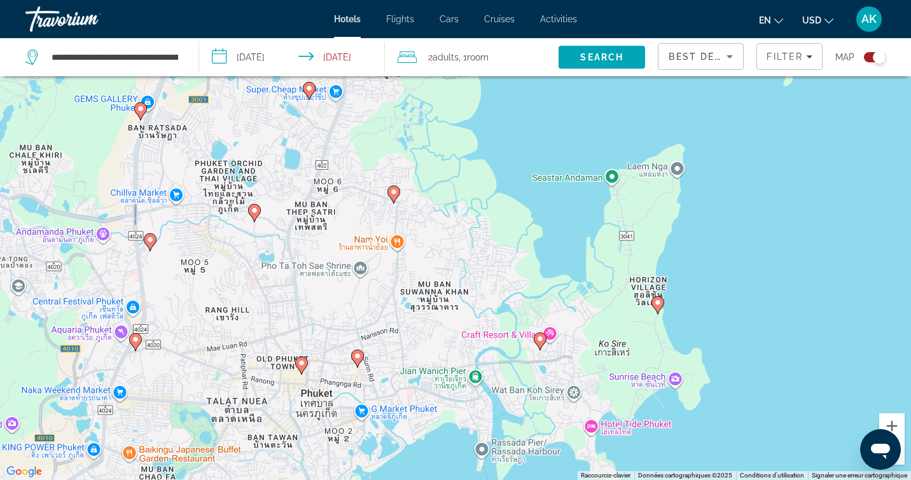
drag, startPoint x: 512, startPoint y: 383, endPoint x: 495, endPoint y: 134, distance: 250.5
click at [495, 134] on div "Pour activer le glissement du marqueur avec le clavier, appuyez sur Alt+Entrée.…" at bounding box center [455, 240] width 911 height 480
click at [654, 301] on image "Main content" at bounding box center [658, 303] width 8 height 8
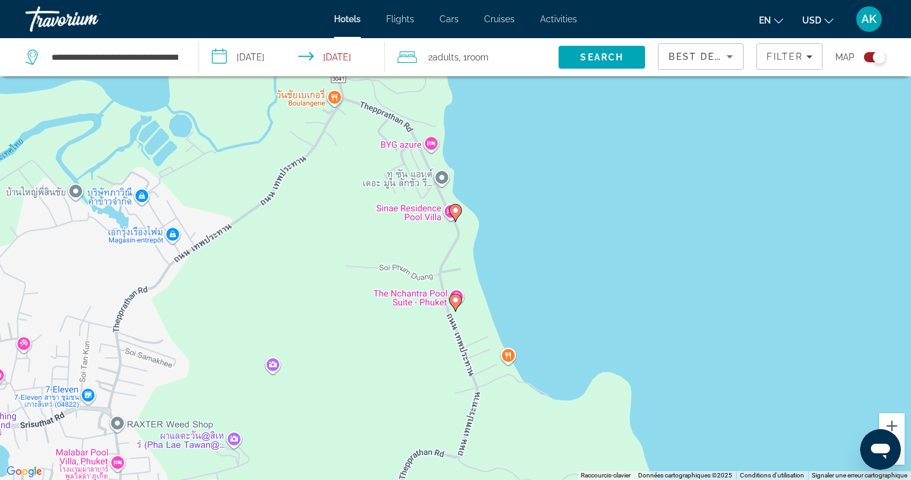
click at [456, 209] on image "Main content" at bounding box center [455, 211] width 8 height 8
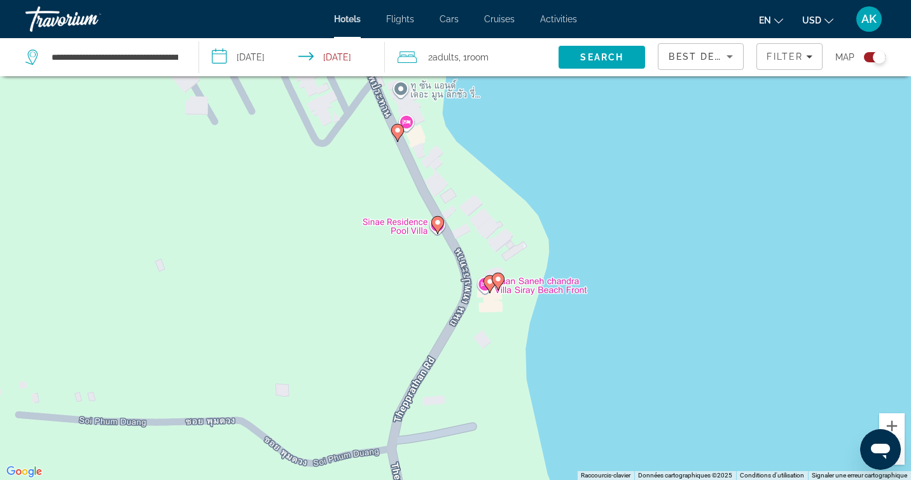
click at [457, 229] on div "Pour naviguer, utilisez les touches fléchées. Pour activer le glissement du mar…" at bounding box center [455, 240] width 911 height 480
click at [436, 219] on image "Main content" at bounding box center [438, 223] width 8 height 8
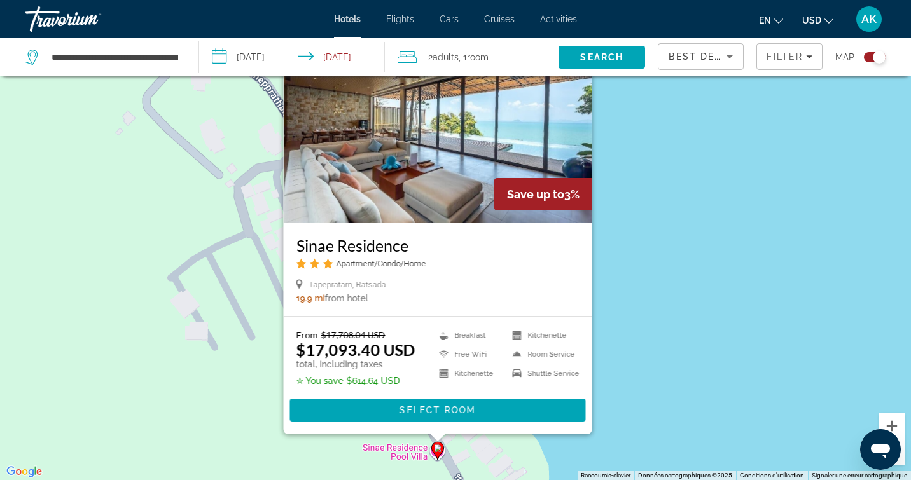
click at [628, 272] on div "Pour activer le glissement du marqueur avec le clavier, appuyez sur Alt+Entrée.…" at bounding box center [455, 240] width 911 height 480
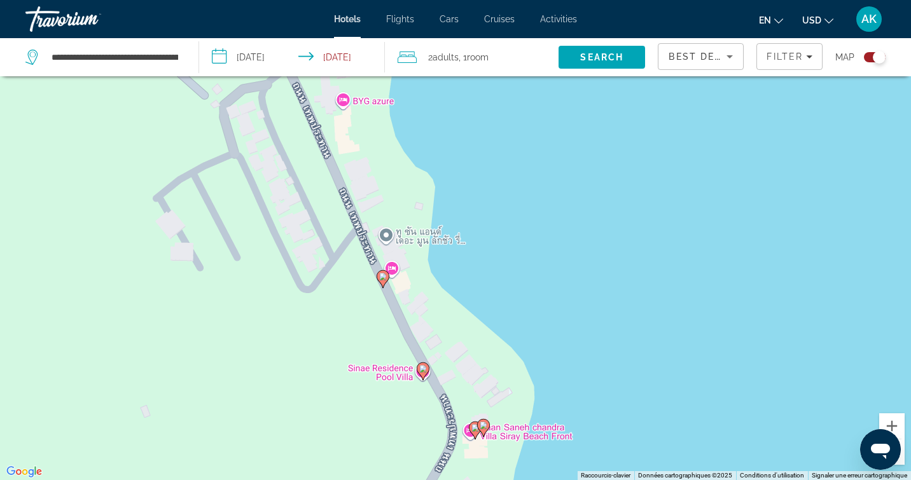
drag, startPoint x: 578, startPoint y: 365, endPoint x: 563, endPoint y: 284, distance: 82.7
click at [563, 284] on div "Pour activer le glissement du marqueur avec le clavier, appuyez sur Alt+Entrée.…" at bounding box center [455, 240] width 911 height 480
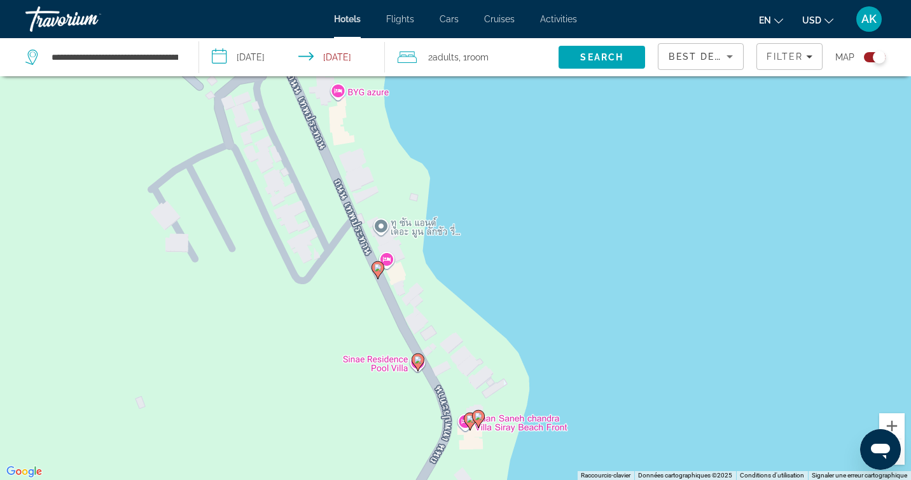
click at [420, 360] on image "Main content" at bounding box center [418, 360] width 8 height 8
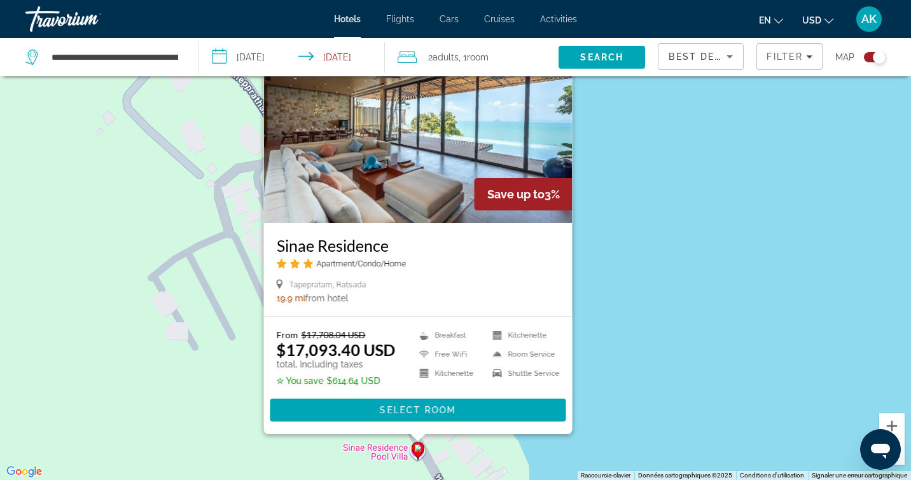
click at [616, 270] on div "Pour activer le glissement du marqueur avec le clavier, appuyez sur Alt+Entrée.…" at bounding box center [455, 240] width 911 height 480
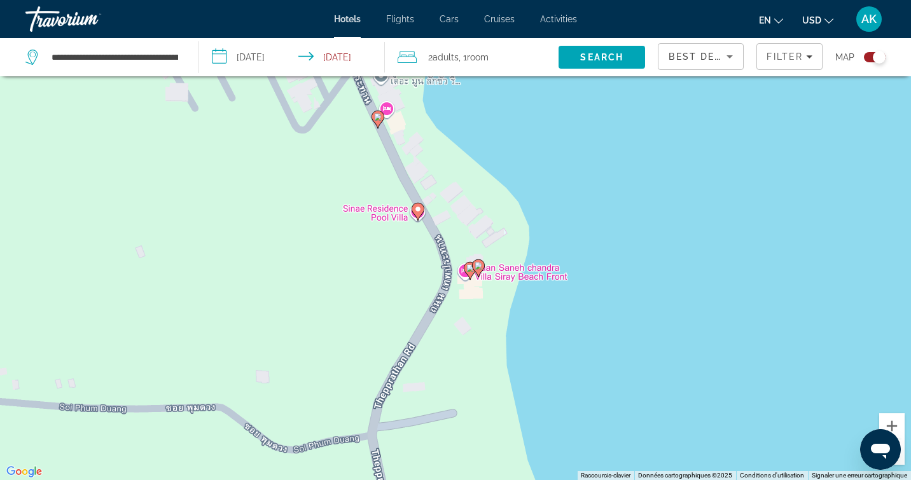
drag, startPoint x: 577, startPoint y: 366, endPoint x: 577, endPoint y: 124, distance: 242.3
click at [577, 124] on div "Pour activer le glissement du marqueur avec le clavier, appuyez sur Alt+Entrée.…" at bounding box center [455, 240] width 911 height 480
click at [478, 264] on image "Main content" at bounding box center [478, 265] width 8 height 8
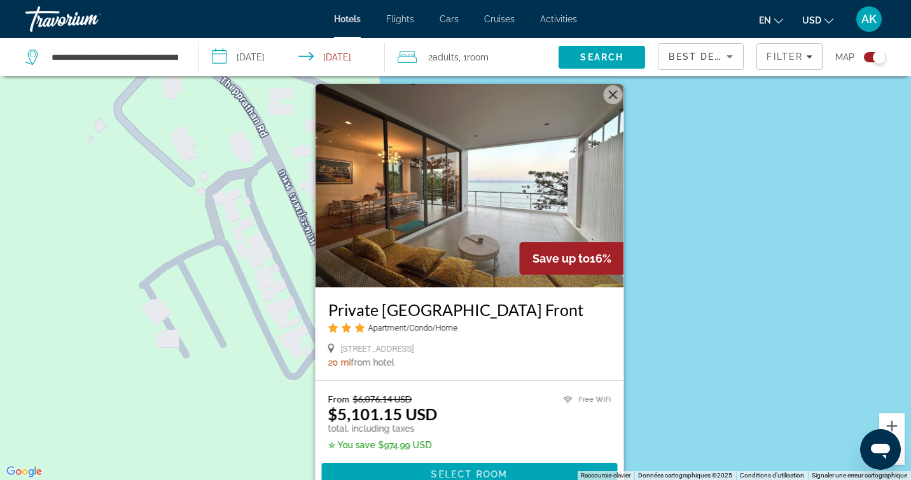
drag, startPoint x: 703, startPoint y: 207, endPoint x: 694, endPoint y: 274, distance: 67.3
click at [694, 274] on div "Pour activer le glissement du marqueur avec le clavier, appuyez sur Alt+Entrée.…" at bounding box center [455, 240] width 911 height 480
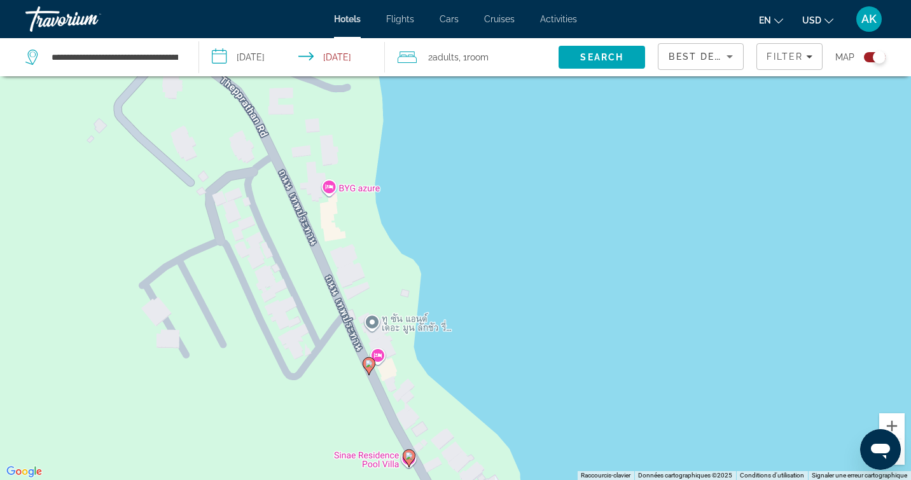
click at [871, 18] on span "AK" at bounding box center [868, 19] width 15 height 13
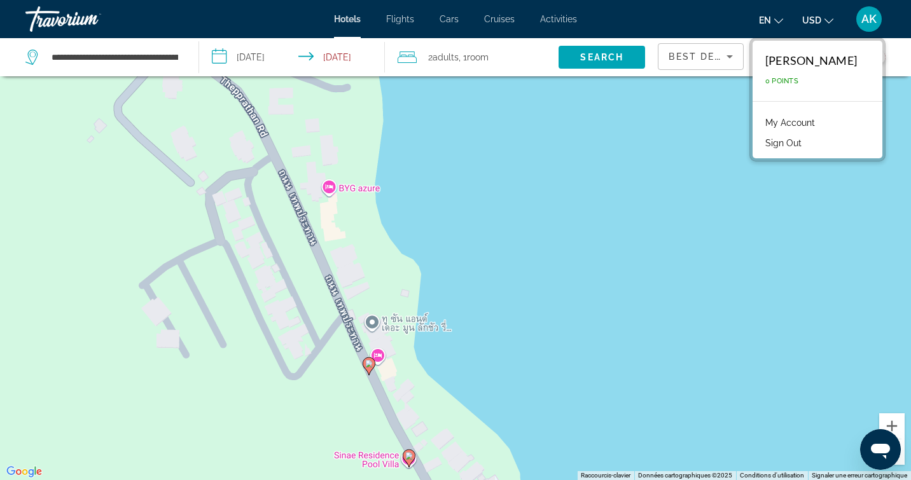
click at [801, 124] on link "My Account" at bounding box center [790, 122] width 62 height 17
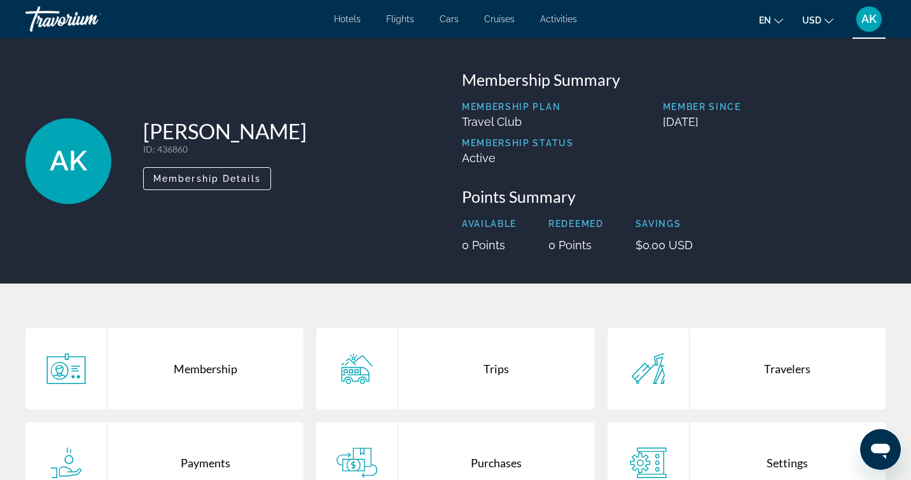
click at [404, 24] on div "Hotels Flights Cars Cruises Activities Hotels Flights Cars Cruises Activities e…" at bounding box center [455, 19] width 911 height 33
click at [404, 21] on span "Flights" at bounding box center [400, 19] width 28 height 10
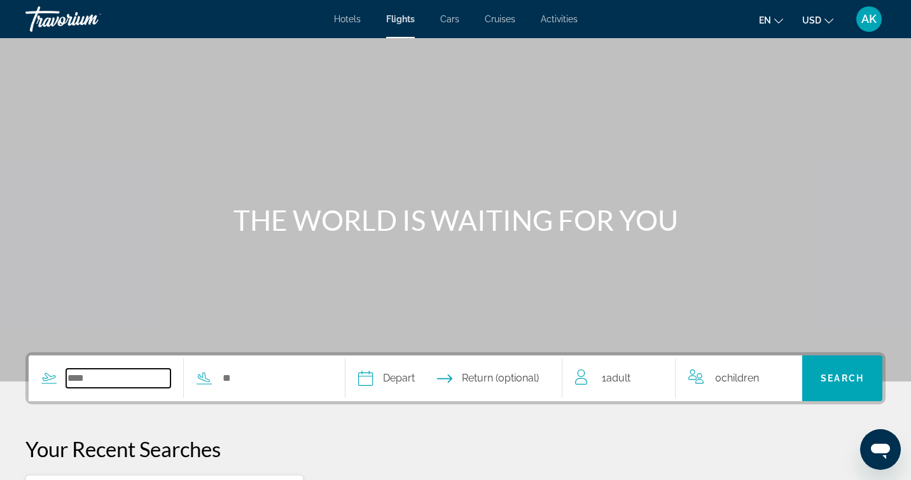
click at [77, 380] on input "Search widget" at bounding box center [118, 378] width 104 height 19
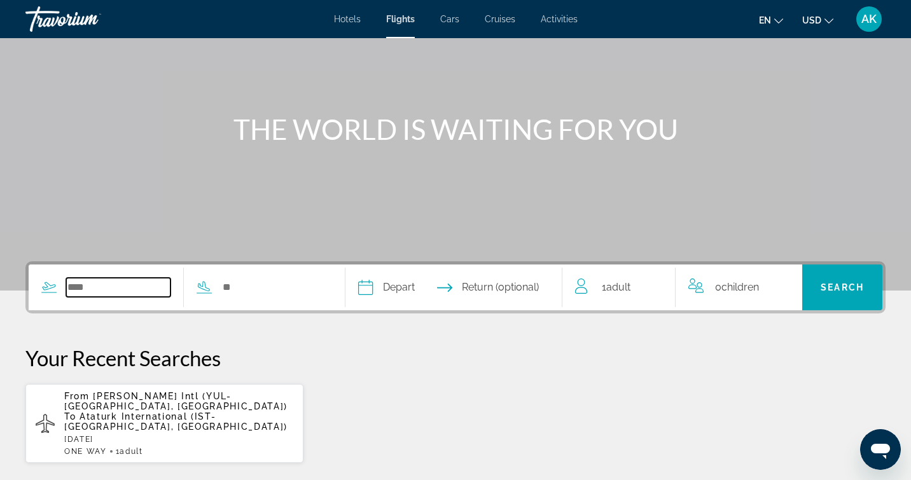
scroll to position [102, 0]
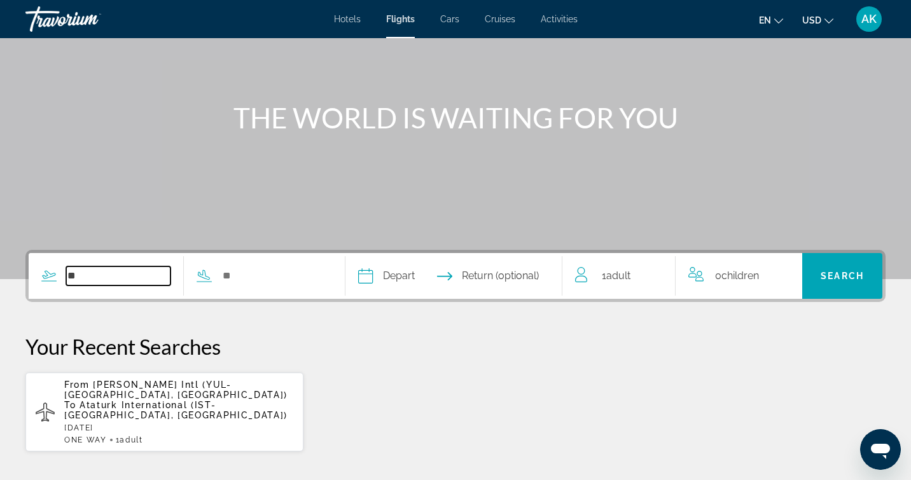
type input "*"
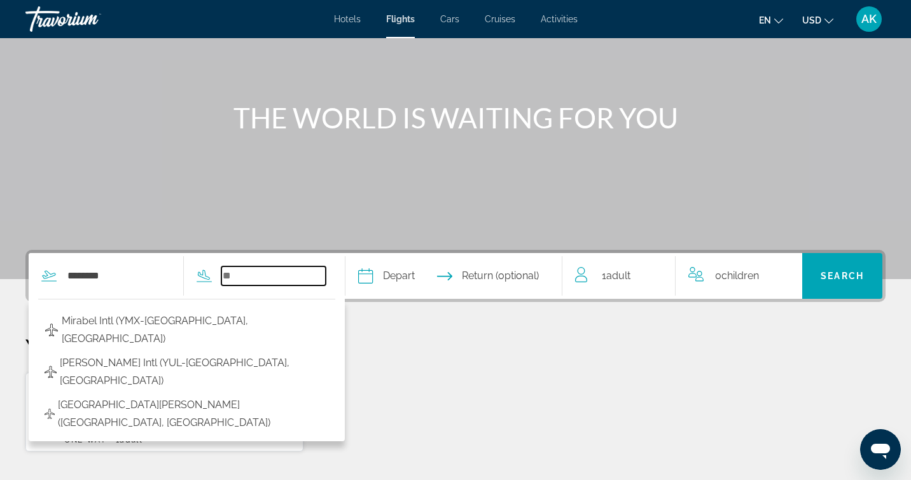
click at [247, 278] on input "Search widget" at bounding box center [273, 275] width 104 height 19
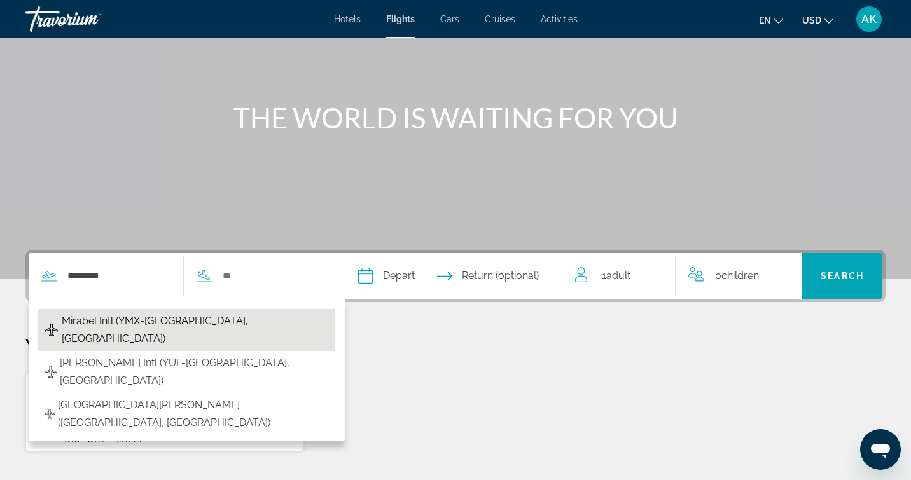
click at [134, 326] on span "Mirabel Intl (YMX-[GEOGRAPHIC_DATA], [GEOGRAPHIC_DATA])" at bounding box center [195, 330] width 267 height 36
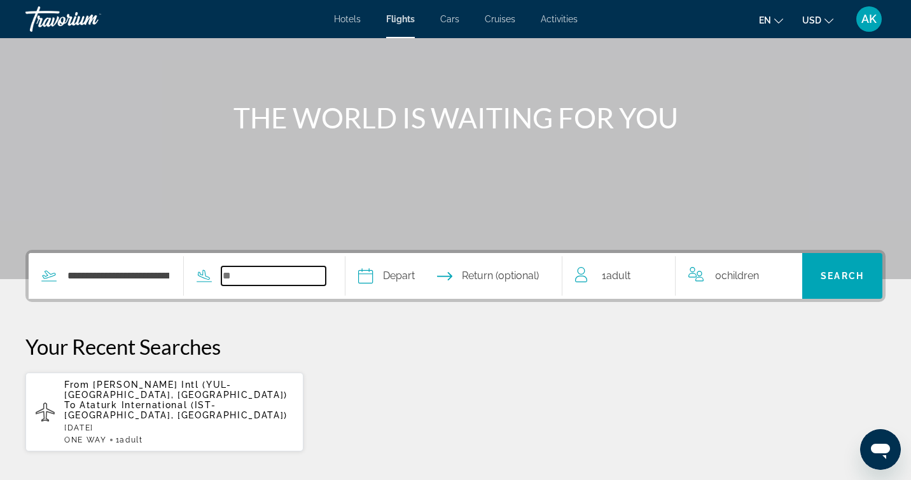
click at [259, 275] on input "Search widget" at bounding box center [273, 275] width 104 height 19
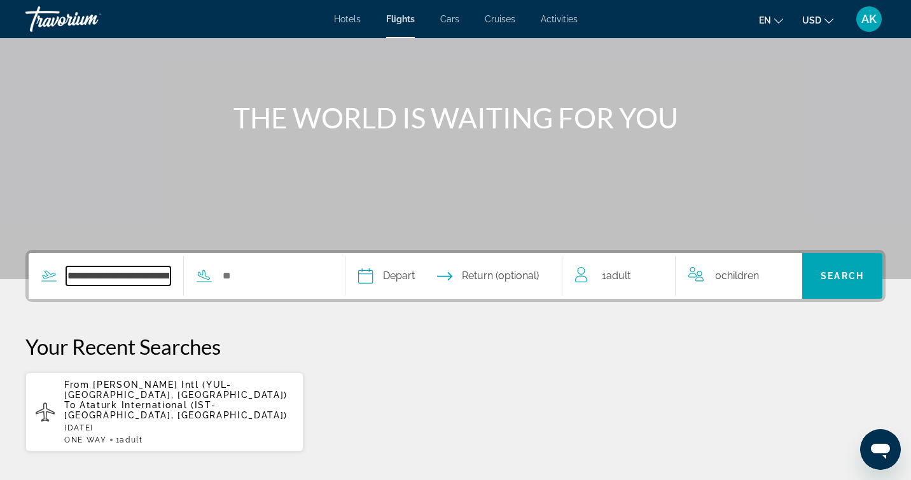
click at [130, 282] on input "**********" at bounding box center [118, 275] width 104 height 19
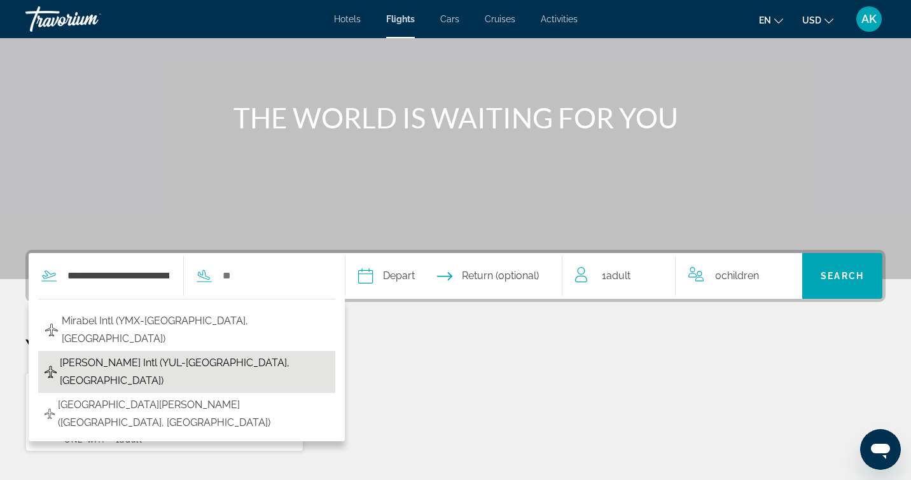
click at [128, 354] on span "[PERSON_NAME] Intl (YUL-[GEOGRAPHIC_DATA], [GEOGRAPHIC_DATA])" at bounding box center [194, 372] width 269 height 36
type input "**********"
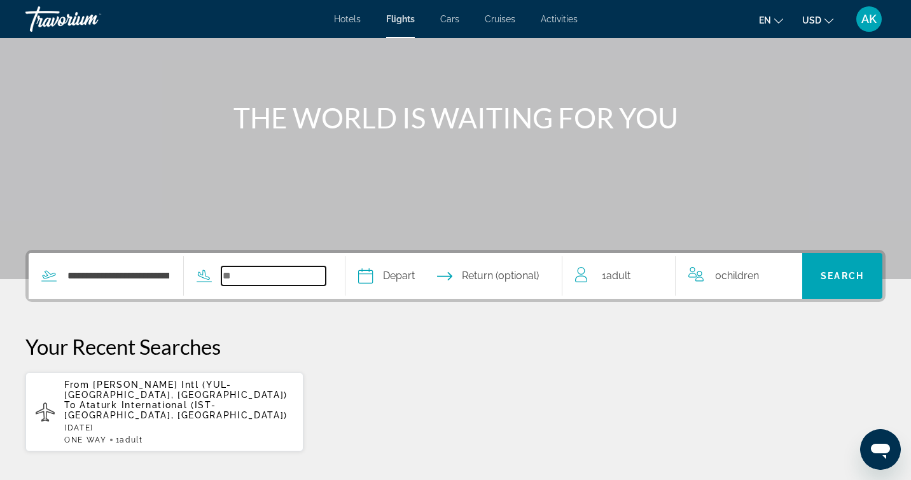
click at [266, 282] on input "Search widget" at bounding box center [273, 275] width 104 height 19
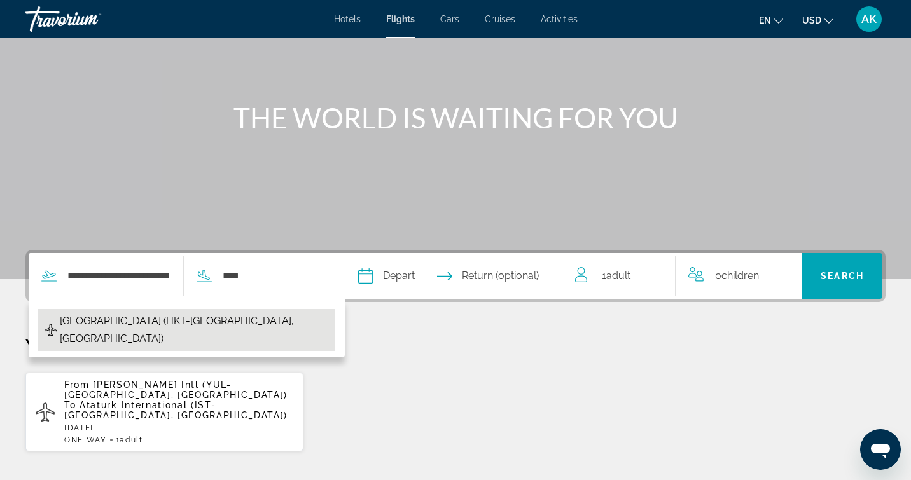
click at [176, 315] on span "[GEOGRAPHIC_DATA] (HKT-[GEOGRAPHIC_DATA], [GEOGRAPHIC_DATA])" at bounding box center [194, 330] width 269 height 36
type input "**********"
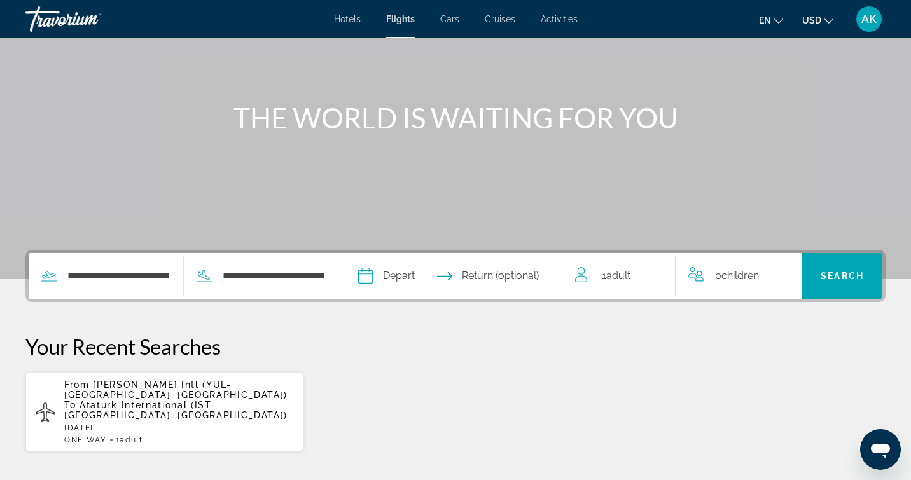
click at [408, 270] on input "Depart date" at bounding box center [408, 278] width 107 height 50
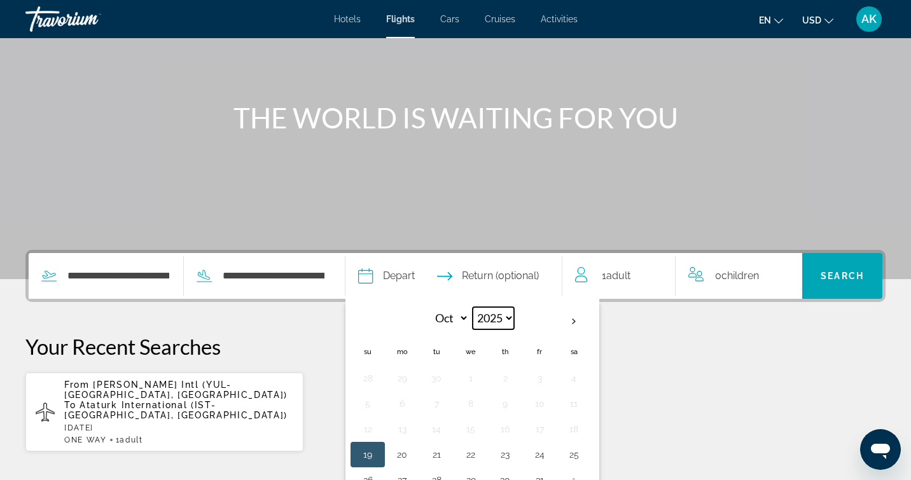
click at [514, 317] on select "**** **** **** **** **** ****" at bounding box center [492, 318] width 41 height 22
select select "****"
click at [483, 307] on select "**** **** **** **** **** ****" at bounding box center [492, 318] width 41 height 22
click at [469, 319] on select "*** *** *** *** *** *** *** *** *** *** *** ***" at bounding box center [447, 318] width 41 height 22
select select "*"
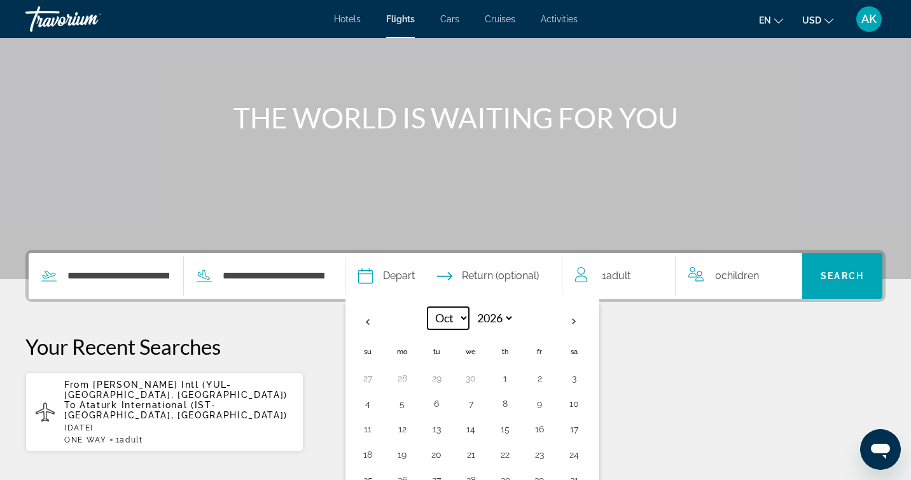
click at [437, 307] on select "*** *** *** *** *** *** *** *** *** *** *** ***" at bounding box center [447, 318] width 41 height 22
click at [411, 431] on button "12" at bounding box center [402, 429] width 20 height 18
type input "**********"
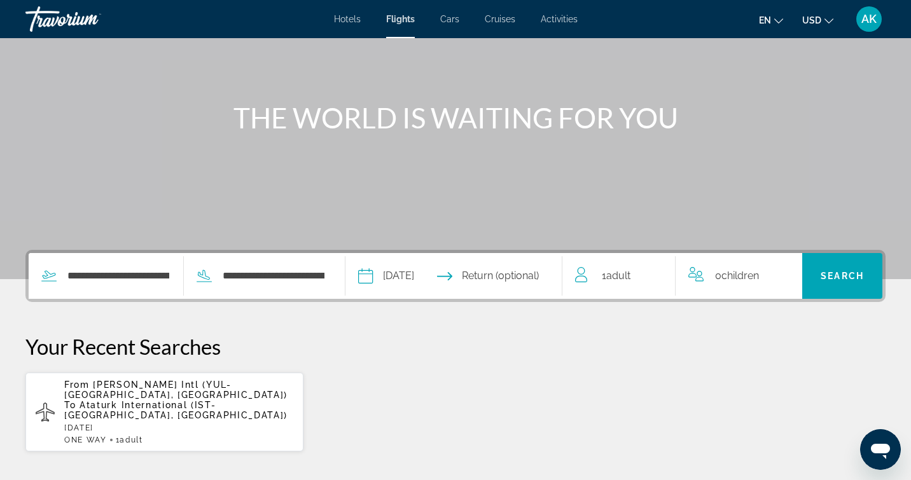
click at [513, 273] on input "Return date" at bounding box center [513, 278] width 107 height 50
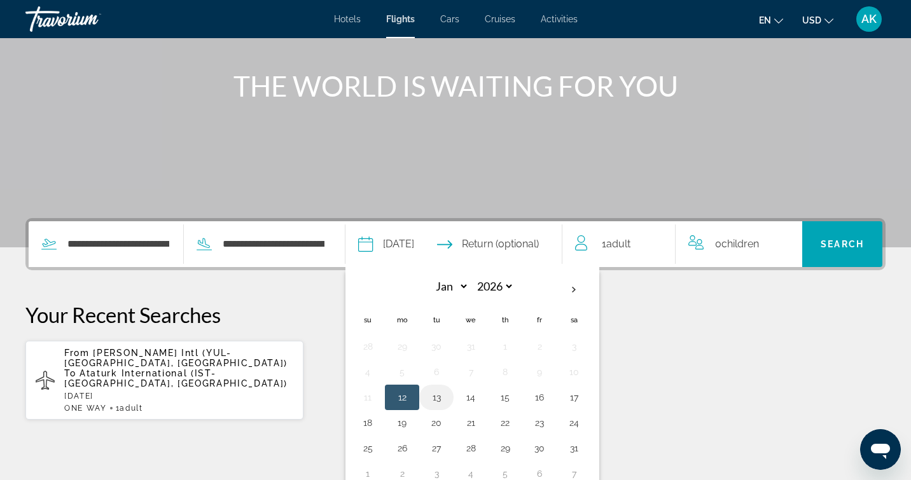
scroll to position [149, 0]
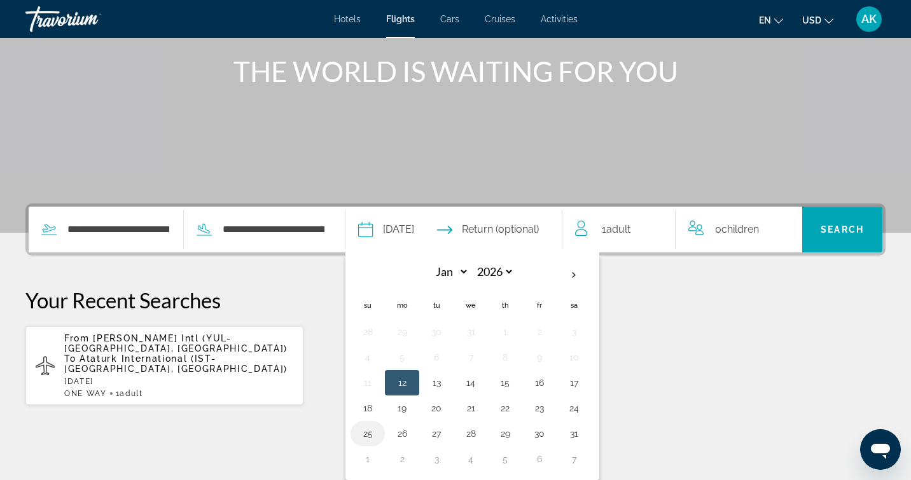
click at [378, 432] on button "25" at bounding box center [367, 434] width 20 height 18
type input "**********"
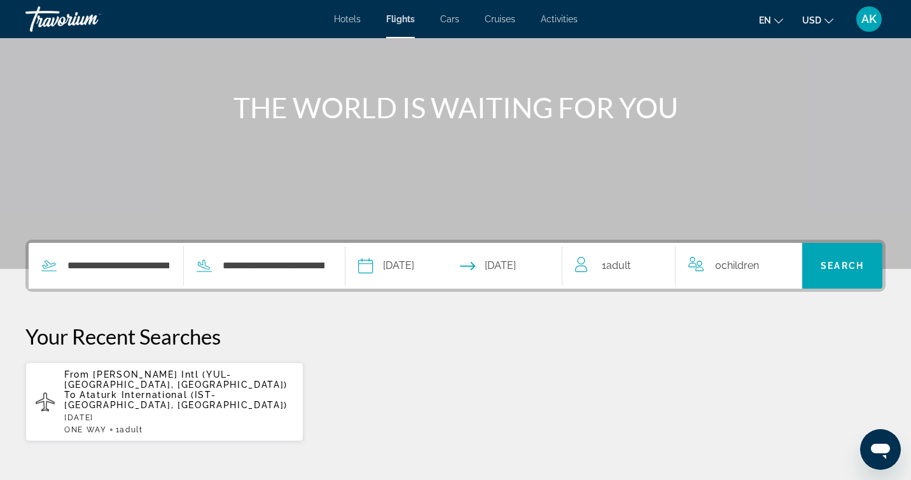
scroll to position [102, 0]
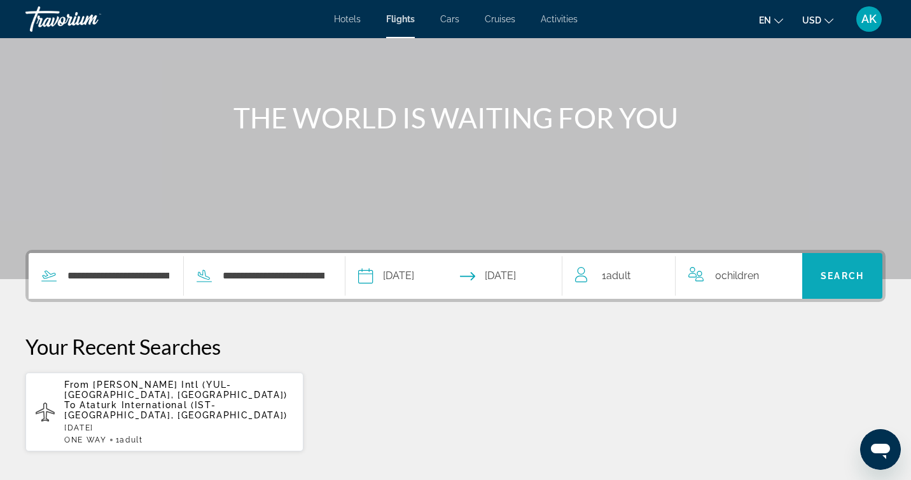
click at [846, 274] on span "Search" at bounding box center [841, 276] width 43 height 10
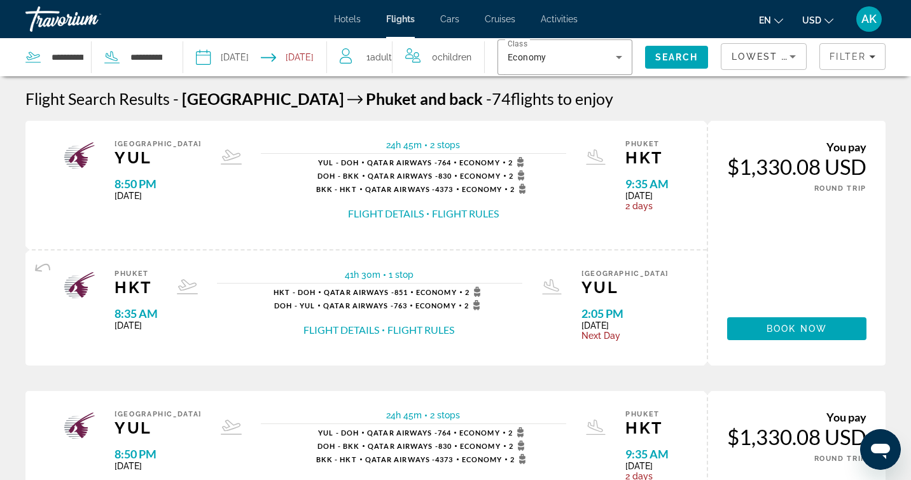
click at [790, 55] on icon "Sort by" at bounding box center [792, 56] width 6 height 3
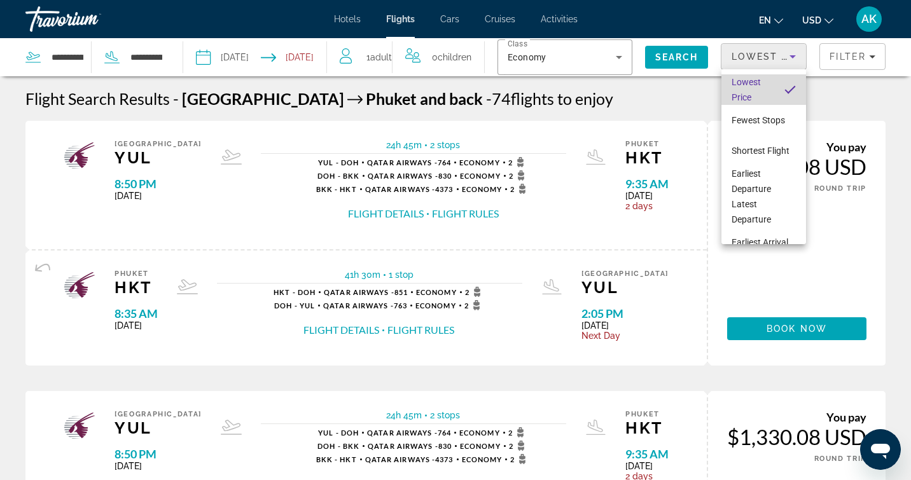
click at [748, 87] on span "Lowest Price" at bounding box center [752, 89] width 43 height 31
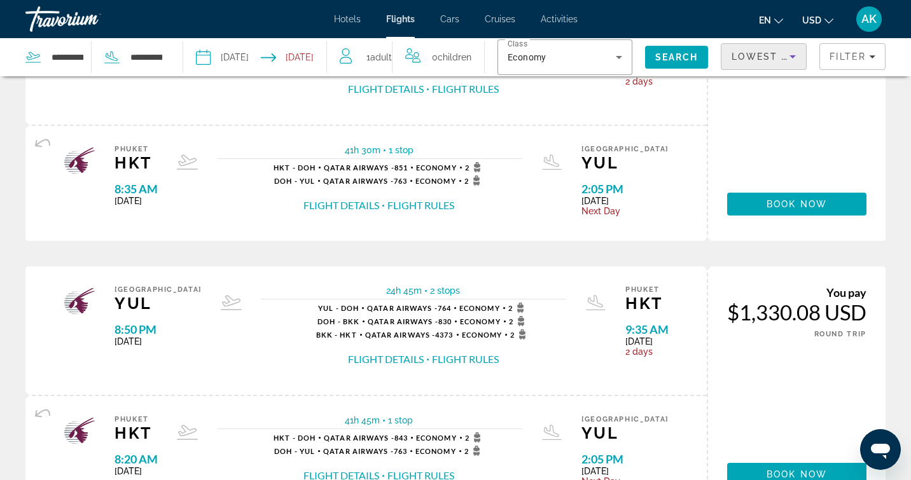
scroll to position [79, 0]
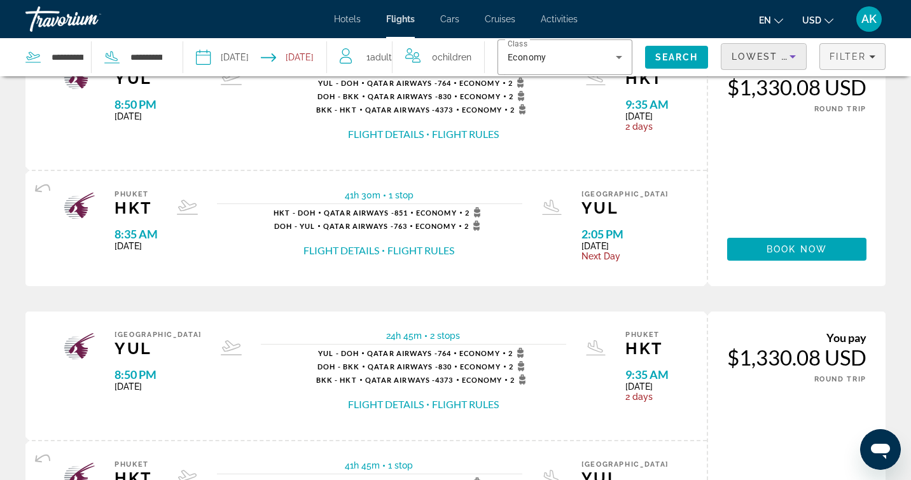
click at [876, 50] on span "Filters" at bounding box center [852, 56] width 65 height 31
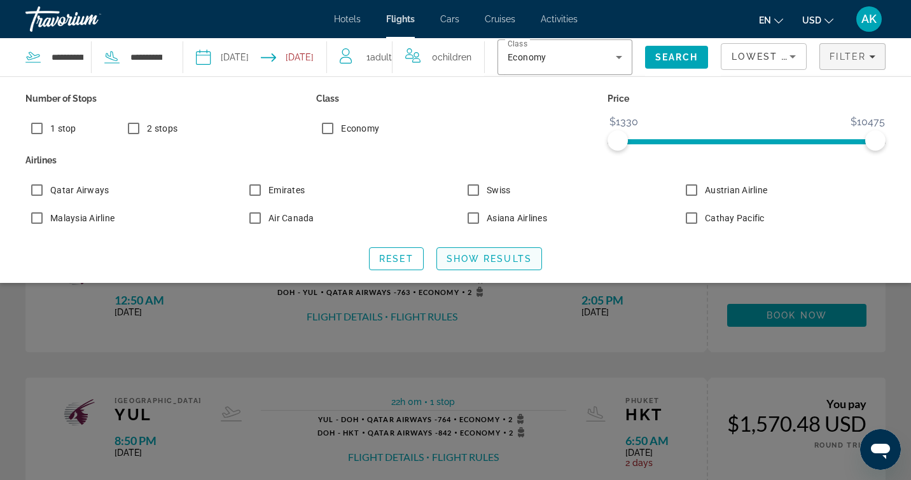
click at [472, 261] on span "Show Results" at bounding box center [488, 259] width 85 height 10
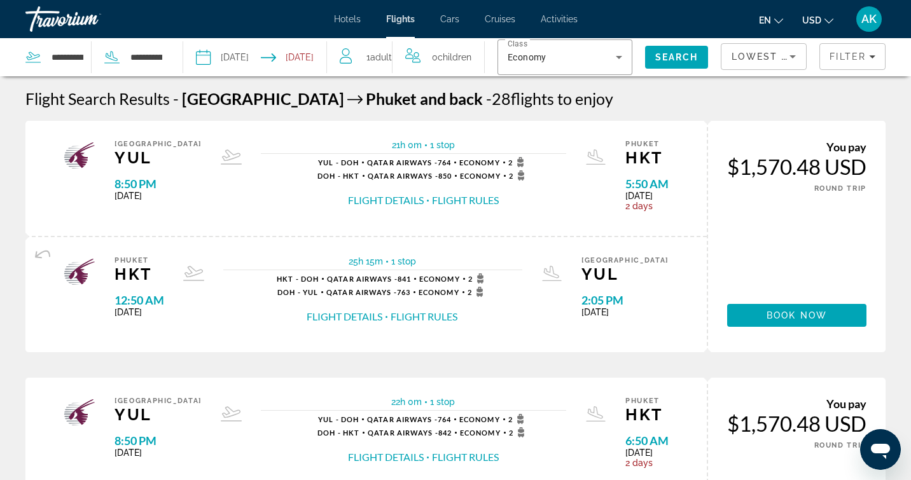
click at [379, 202] on button "Flight Details" at bounding box center [386, 200] width 76 height 14
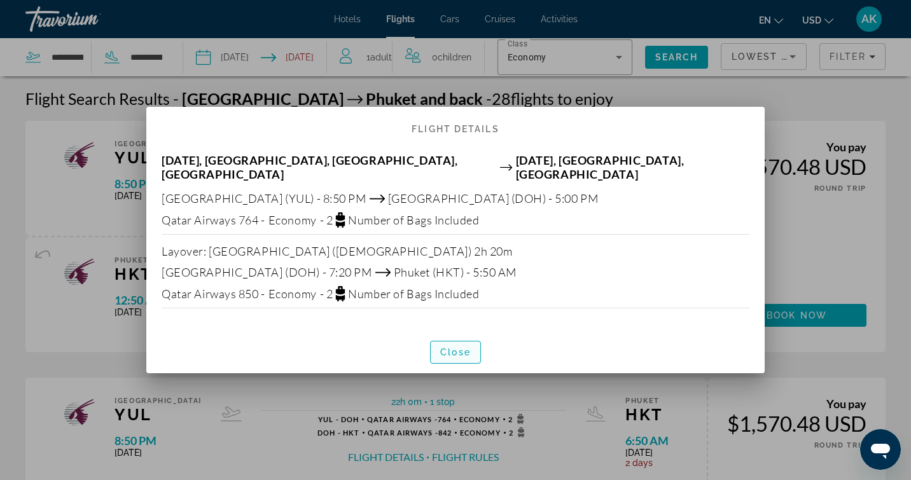
click at [455, 347] on span "Close" at bounding box center [455, 352] width 31 height 10
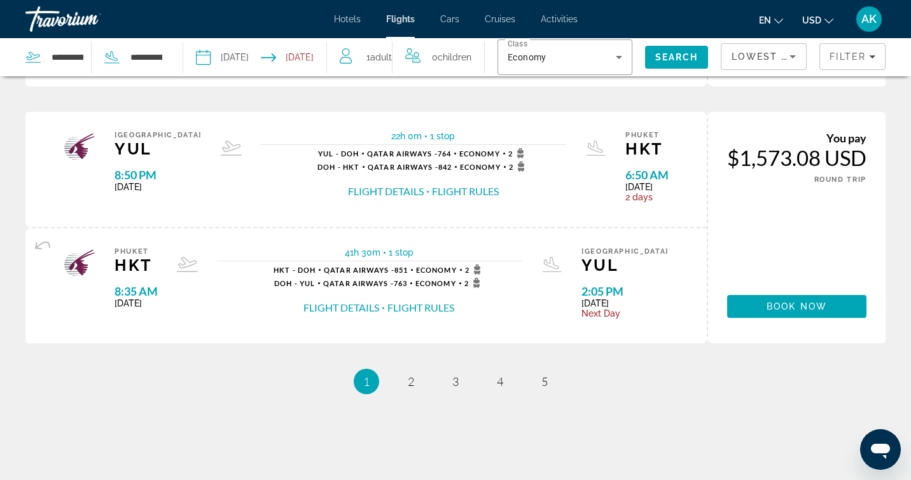
scroll to position [1322, 0]
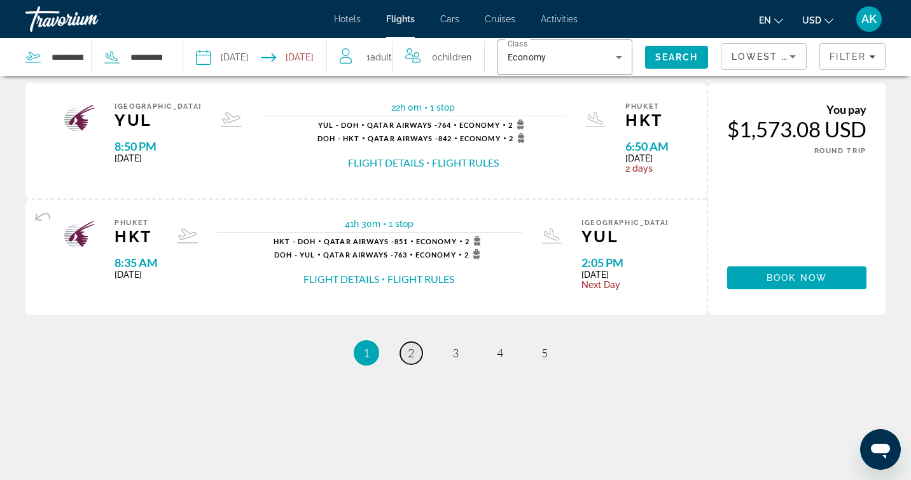
click at [411, 354] on span "2" at bounding box center [411, 353] width 6 height 14
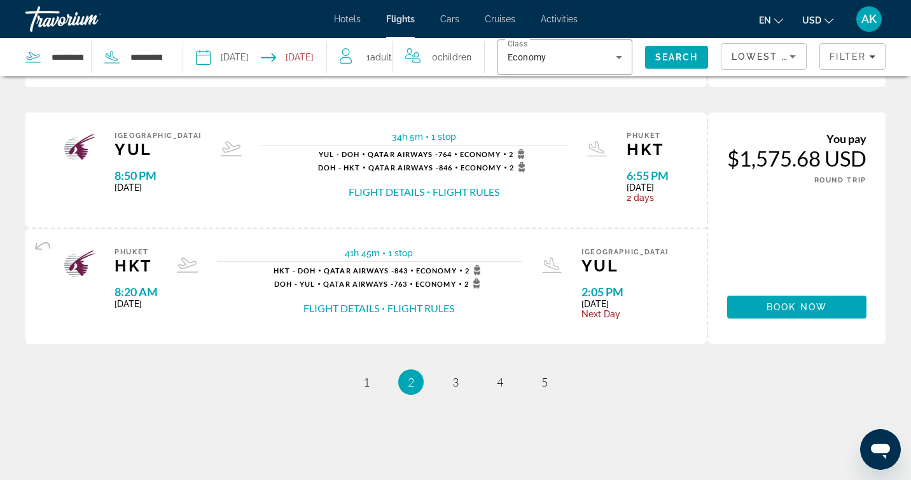
scroll to position [1322, 0]
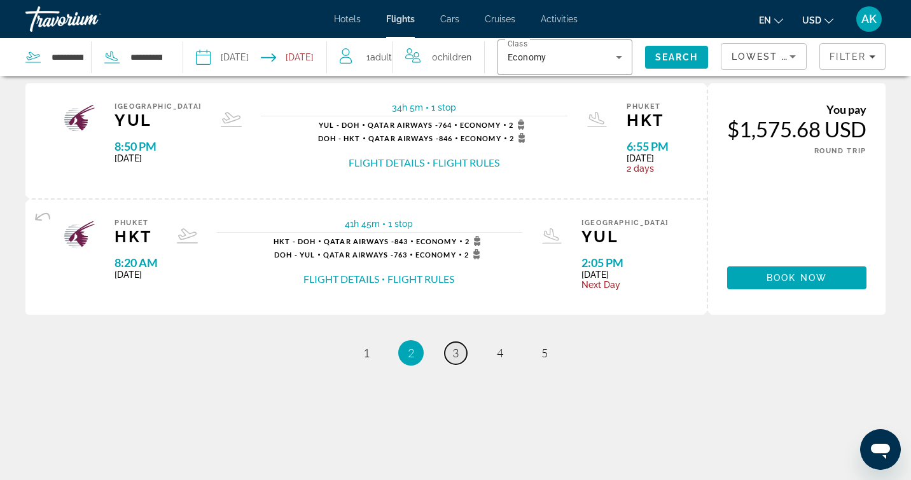
click at [454, 352] on span "3" at bounding box center [455, 353] width 6 height 14
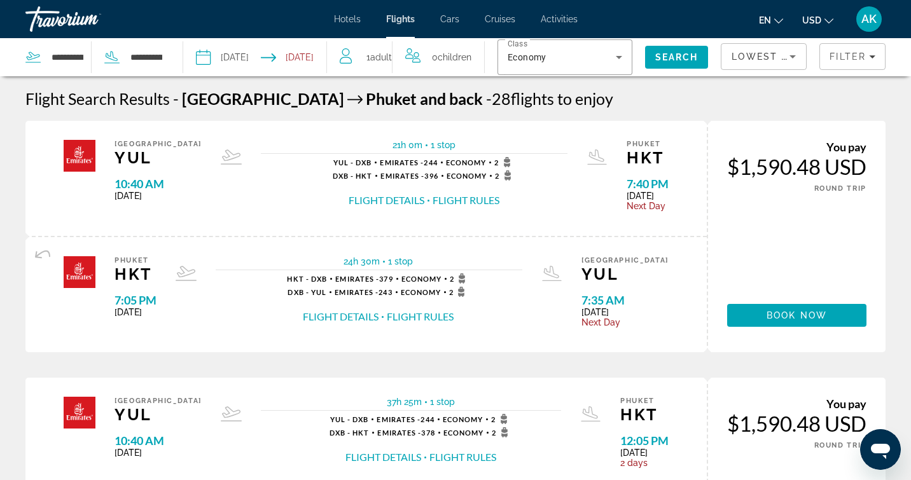
scroll to position [3, 0]
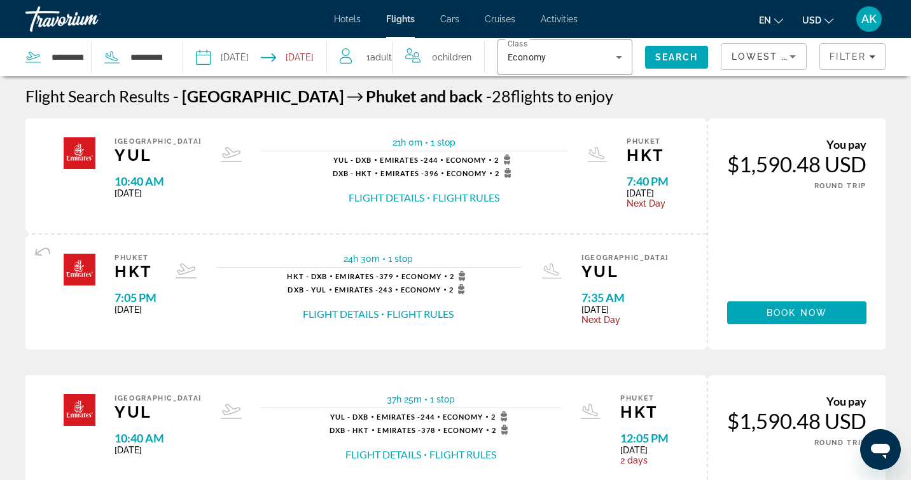
click at [432, 199] on button "Flight Rules" at bounding box center [465, 198] width 67 height 14
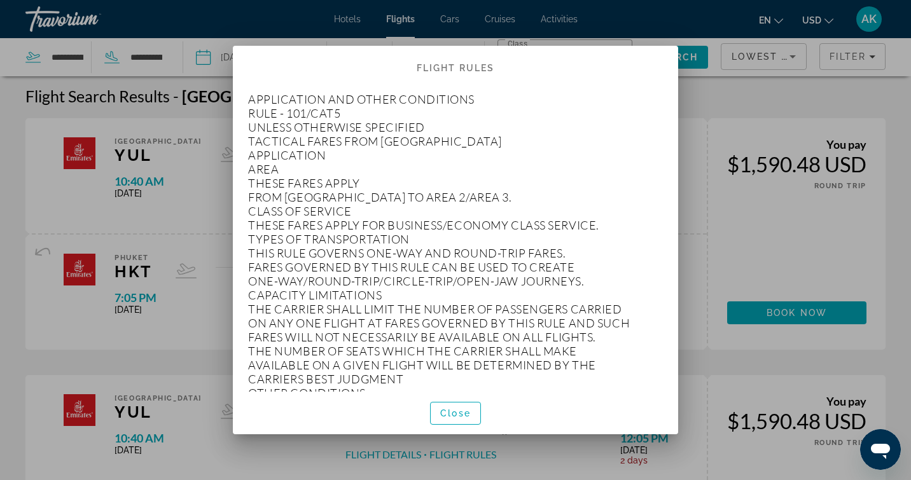
scroll to position [0, 0]
click at [463, 411] on span "Close" at bounding box center [455, 413] width 31 height 10
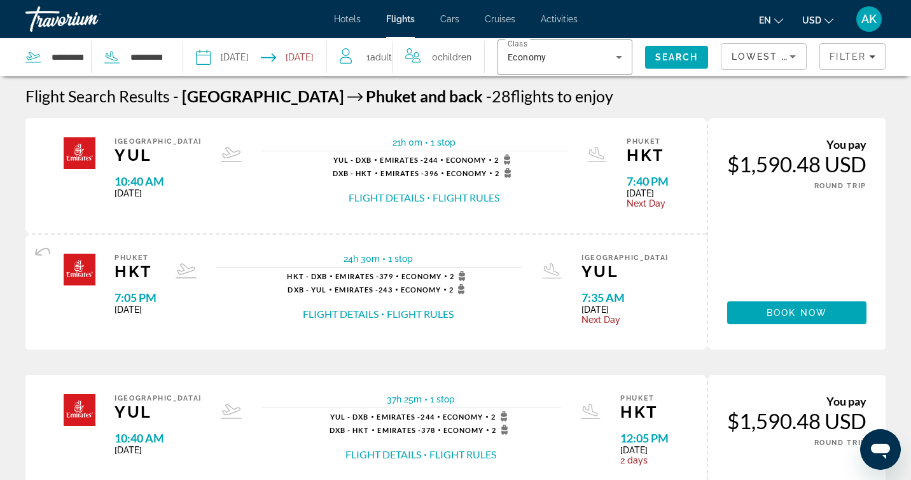
scroll to position [3, 0]
click at [375, 200] on button "Flight Details" at bounding box center [386, 198] width 76 height 14
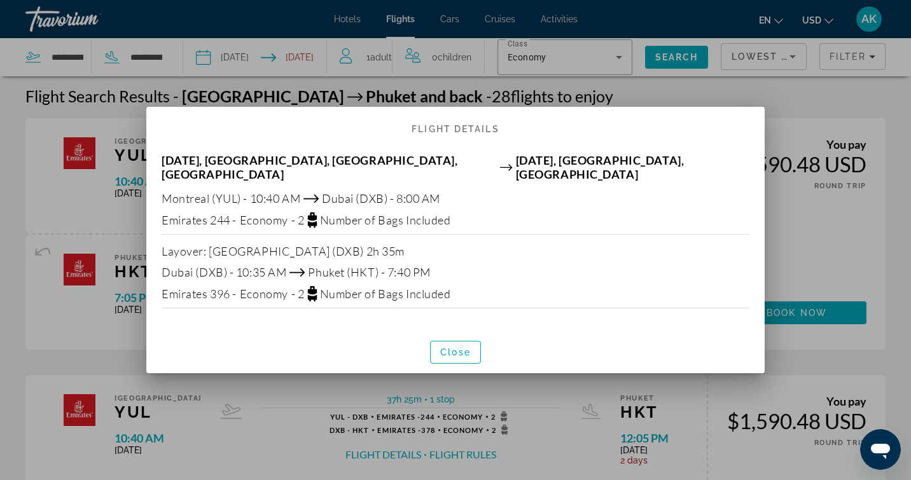
scroll to position [0, 0]
click at [467, 350] on span "Close" at bounding box center [455, 352] width 31 height 10
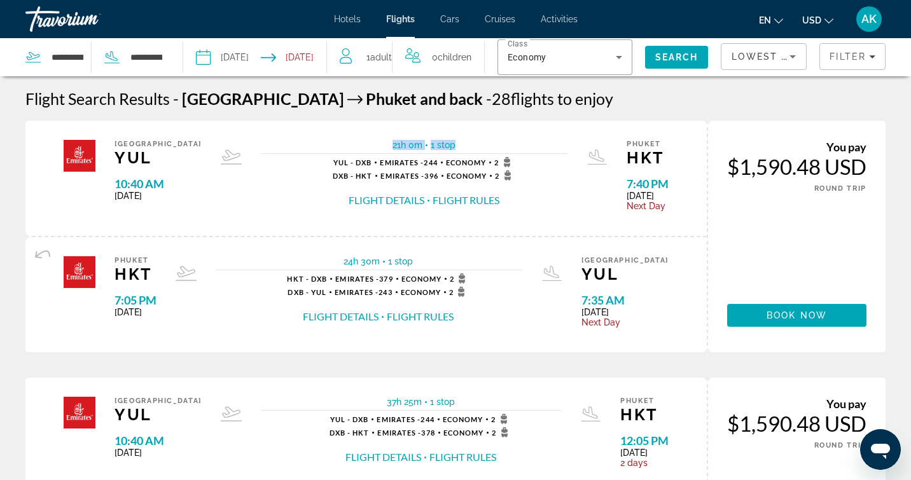
drag, startPoint x: 370, startPoint y: 145, endPoint x: 447, endPoint y: 146, distance: 77.0
click at [447, 146] on div "21h 0m 1 stop" at bounding box center [414, 147] width 307 height 14
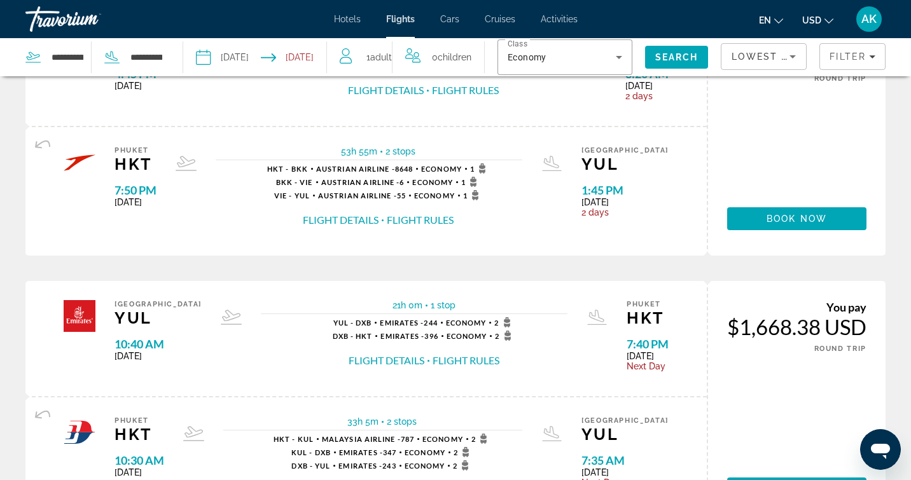
scroll to position [1349, 0]
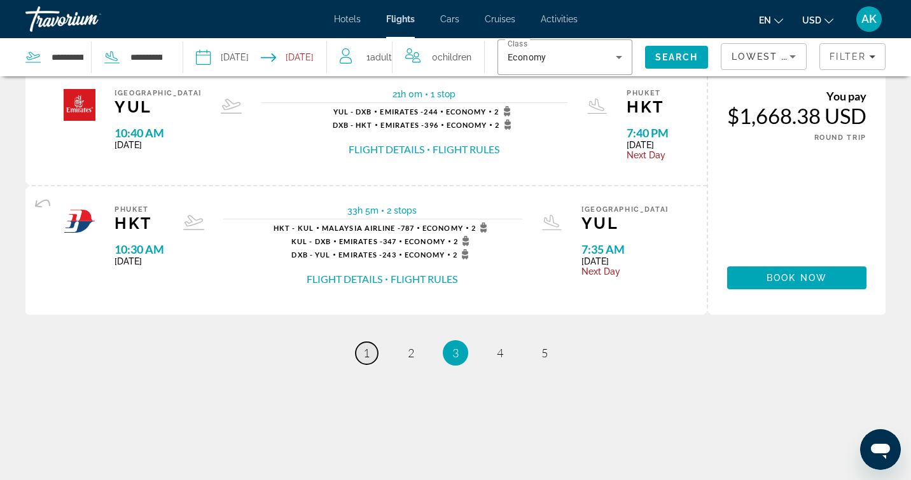
click at [363, 351] on span "1" at bounding box center [366, 353] width 6 height 14
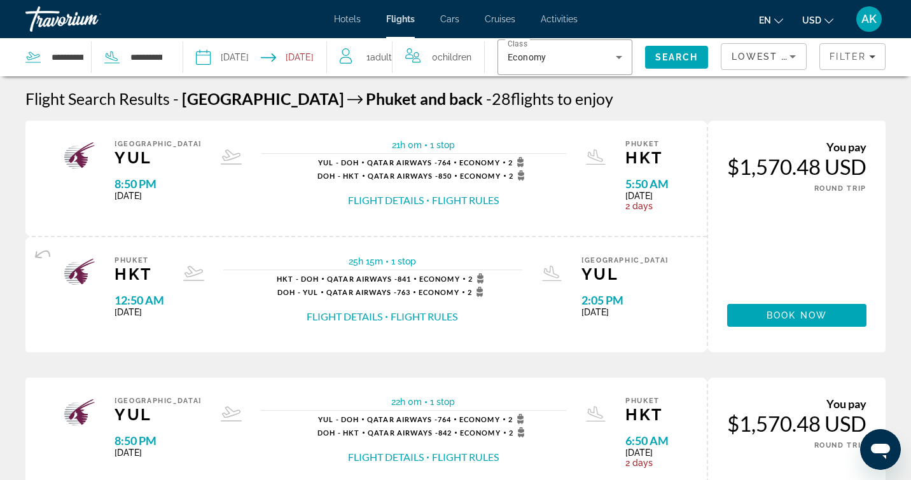
click at [366, 203] on button "Flight Details" at bounding box center [386, 200] width 76 height 14
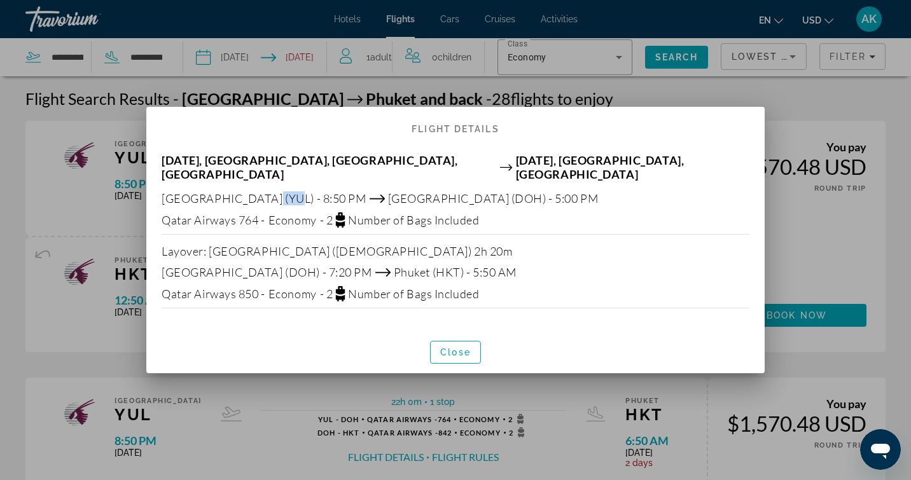
drag, startPoint x: 252, startPoint y: 195, endPoint x: 275, endPoint y: 191, distance: 22.7
click at [275, 191] on span "[GEOGRAPHIC_DATA] (YUL) - 8:50 PM" at bounding box center [264, 198] width 205 height 14
click at [446, 352] on span "button" at bounding box center [456, 352] width 50 height 31
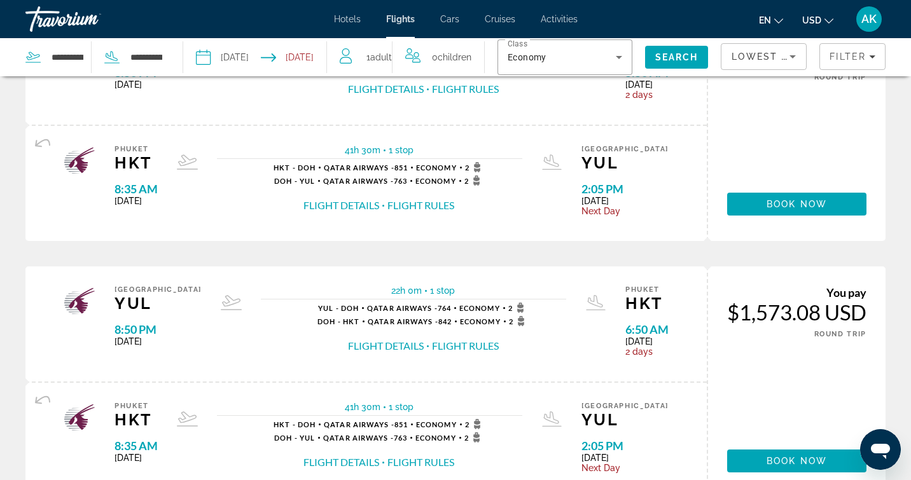
scroll to position [1322, 0]
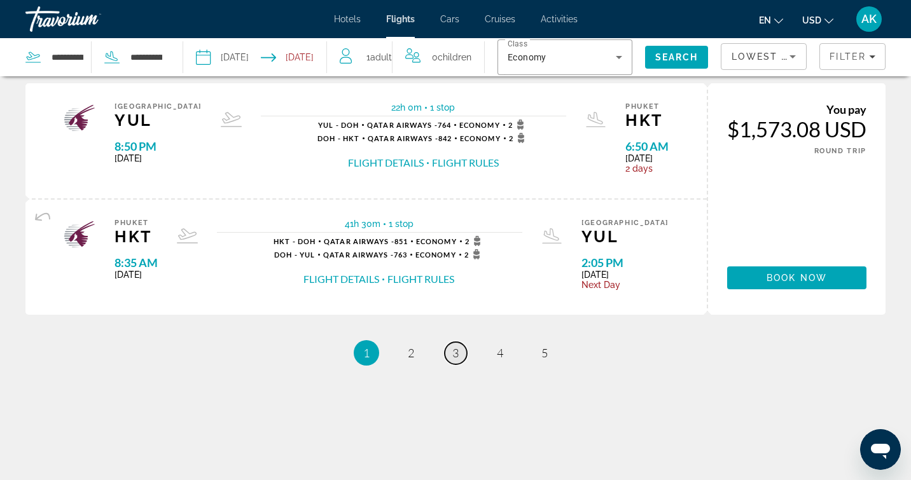
click at [457, 350] on span "3" at bounding box center [455, 353] width 6 height 14
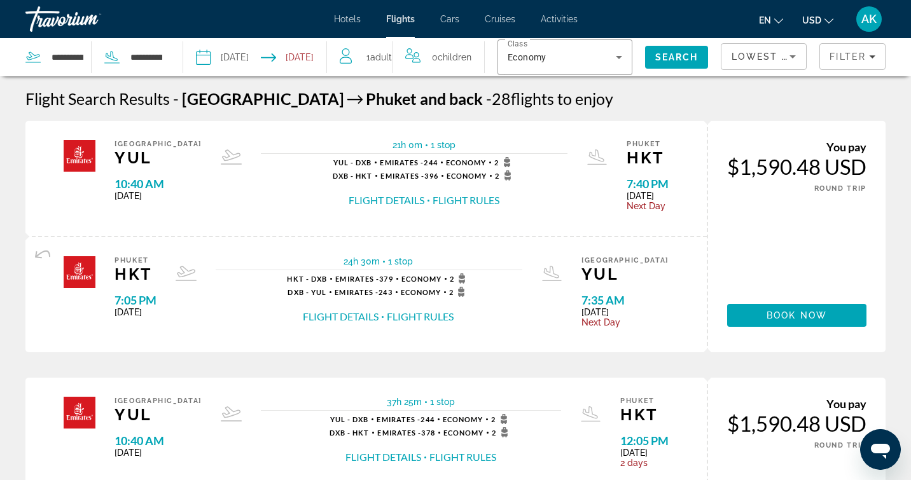
click at [368, 198] on button "Flight Details" at bounding box center [386, 200] width 76 height 14
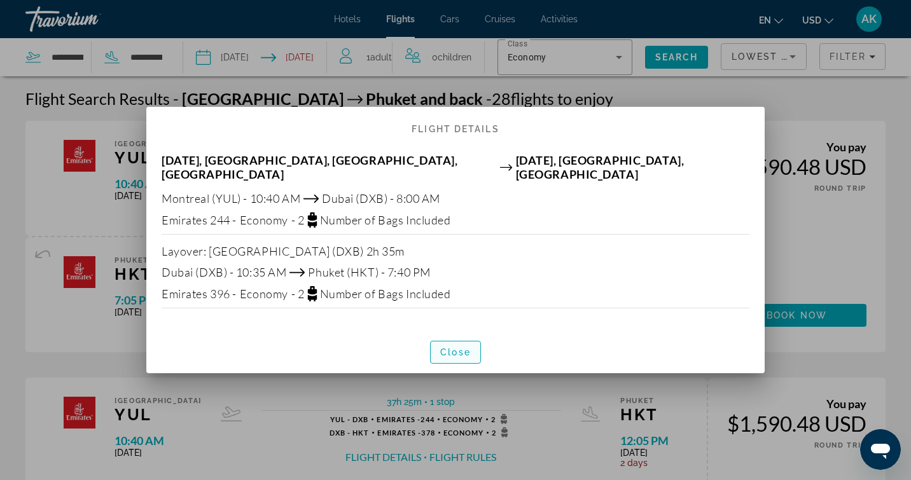
click at [446, 347] on span "Close" at bounding box center [455, 352] width 31 height 10
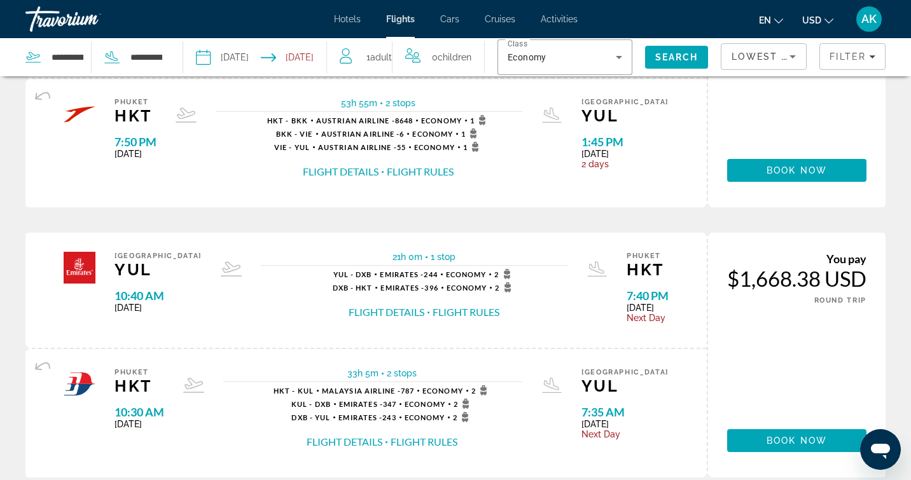
scroll to position [1349, 0]
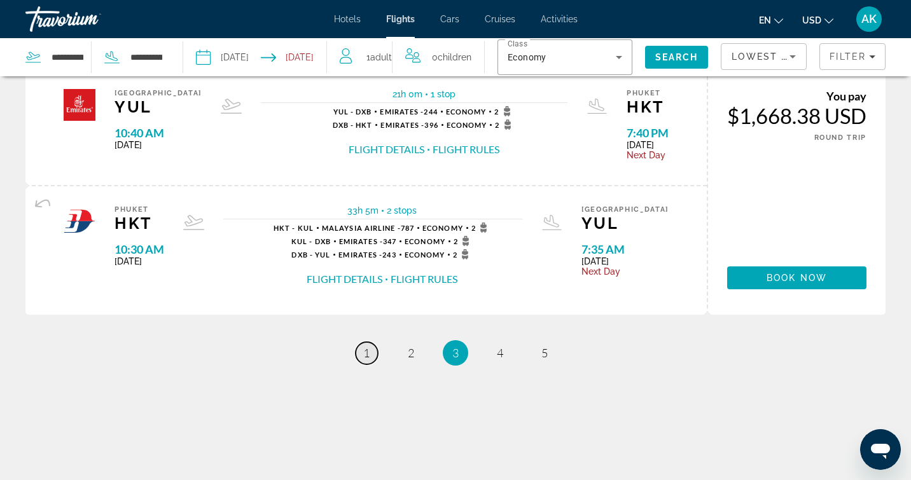
click at [368, 357] on span "1" at bounding box center [366, 353] width 6 height 14
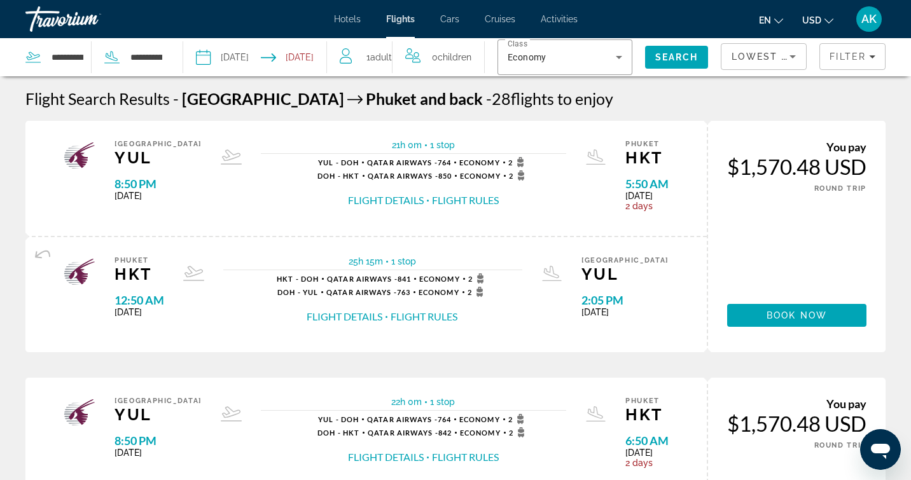
click at [355, 200] on button "Flight Details" at bounding box center [386, 200] width 76 height 14
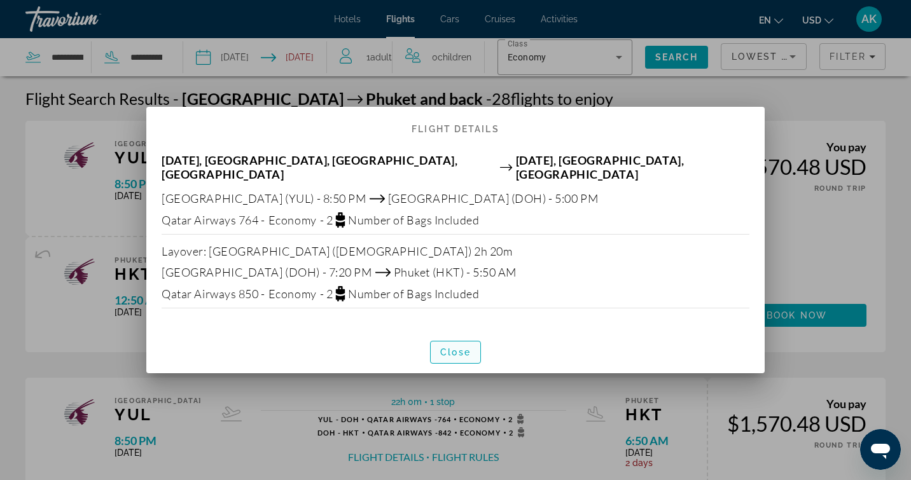
click at [458, 347] on span "Close" at bounding box center [455, 352] width 31 height 10
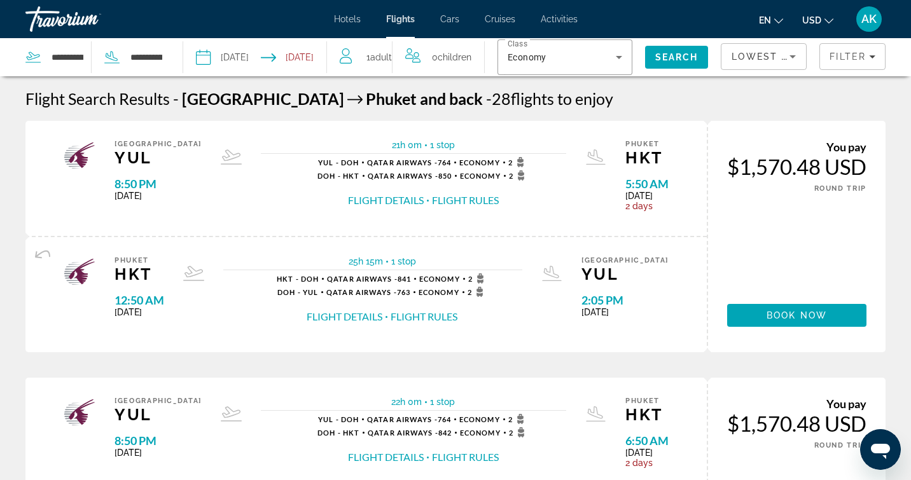
click at [366, 312] on button "Flight Details" at bounding box center [345, 317] width 76 height 14
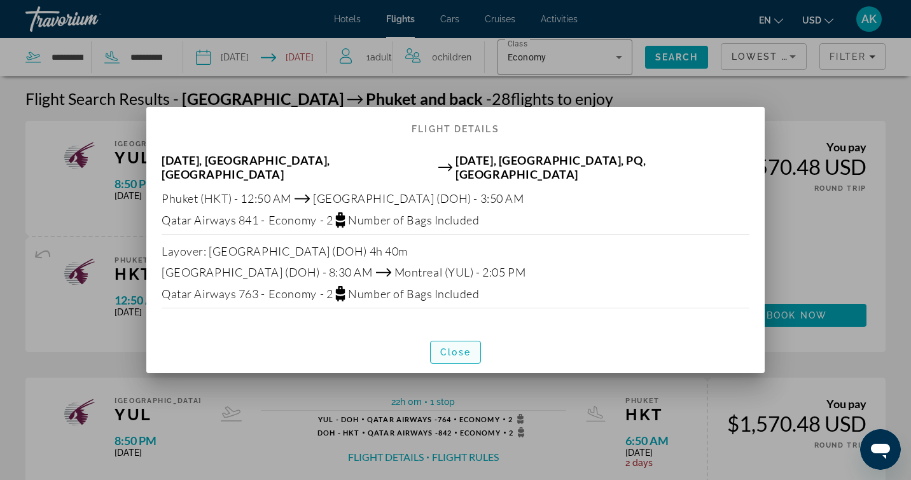
click at [450, 347] on span "Close" at bounding box center [455, 352] width 31 height 10
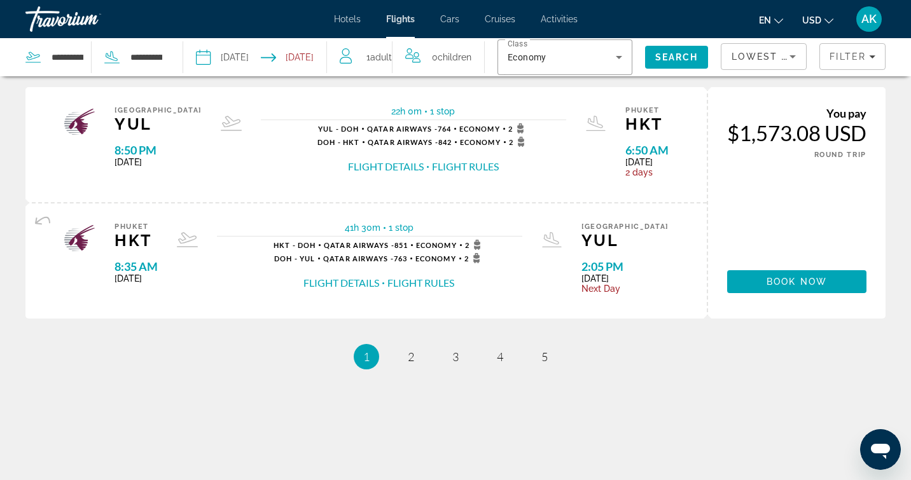
scroll to position [1320, 0]
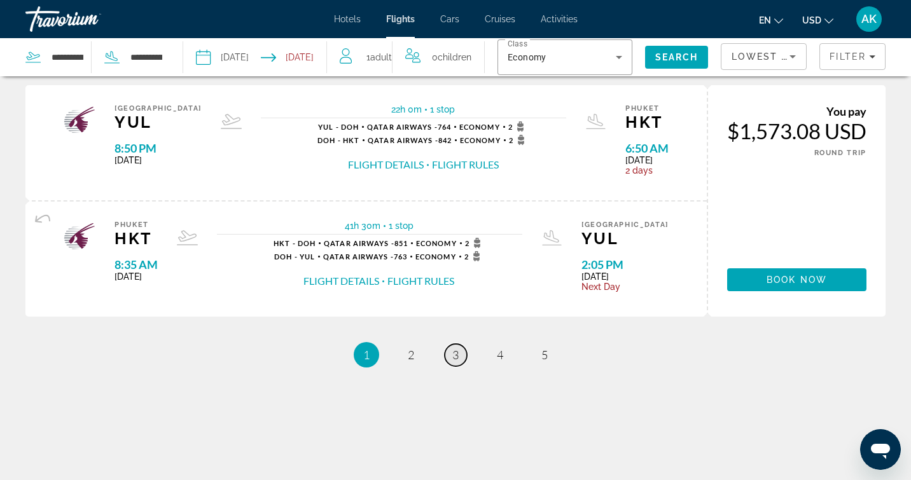
click at [465, 357] on link "page 3" at bounding box center [455, 355] width 22 height 22
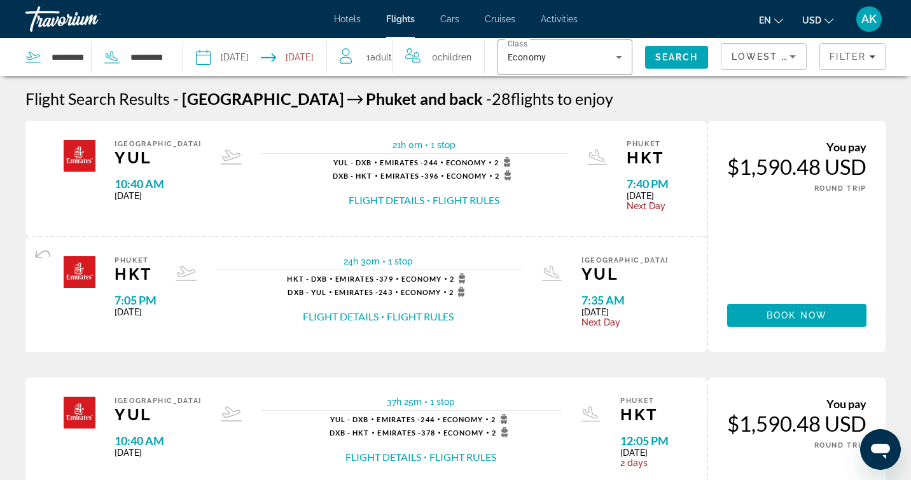
click at [373, 198] on button "Flight Details" at bounding box center [386, 200] width 76 height 14
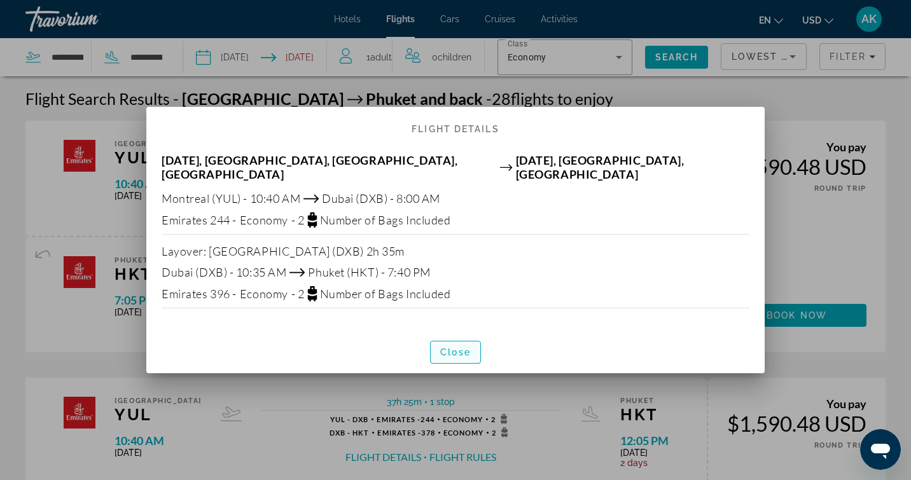
click at [446, 351] on span "button" at bounding box center [456, 352] width 50 height 31
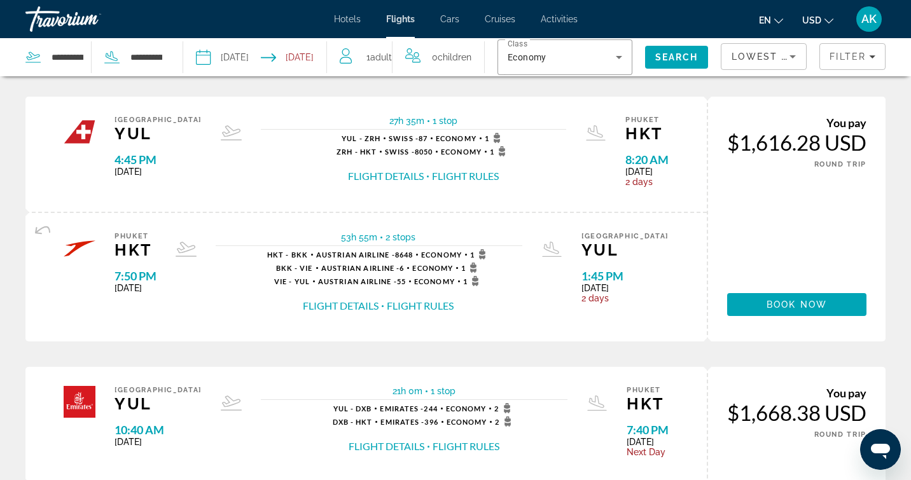
scroll to position [1349, 0]
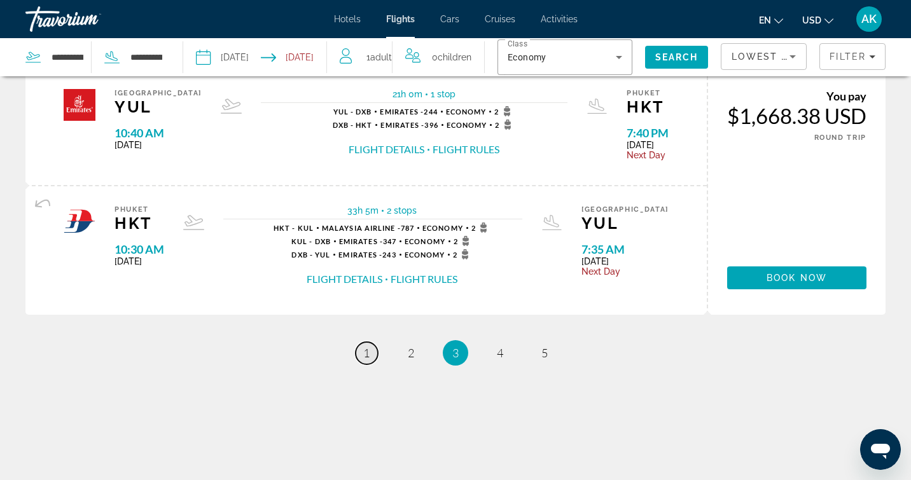
click at [363, 352] on span "1" at bounding box center [366, 353] width 6 height 14
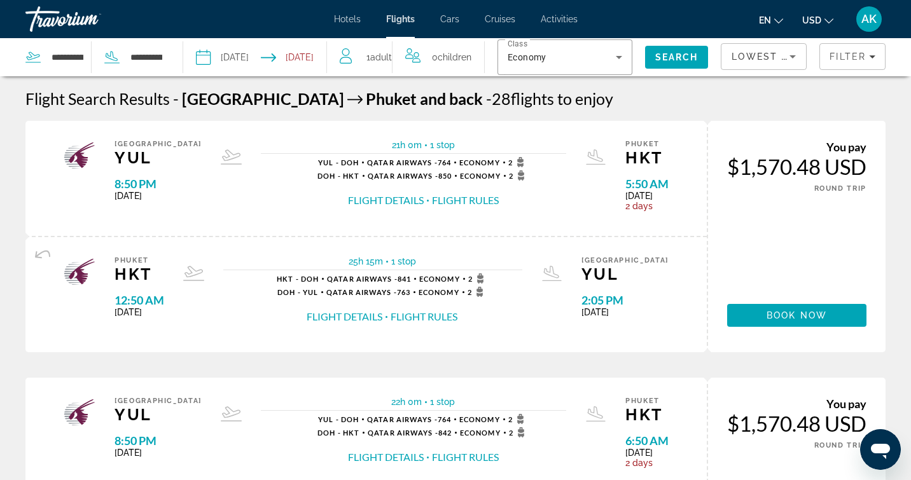
click at [354, 203] on button "Flight Details" at bounding box center [386, 200] width 76 height 14
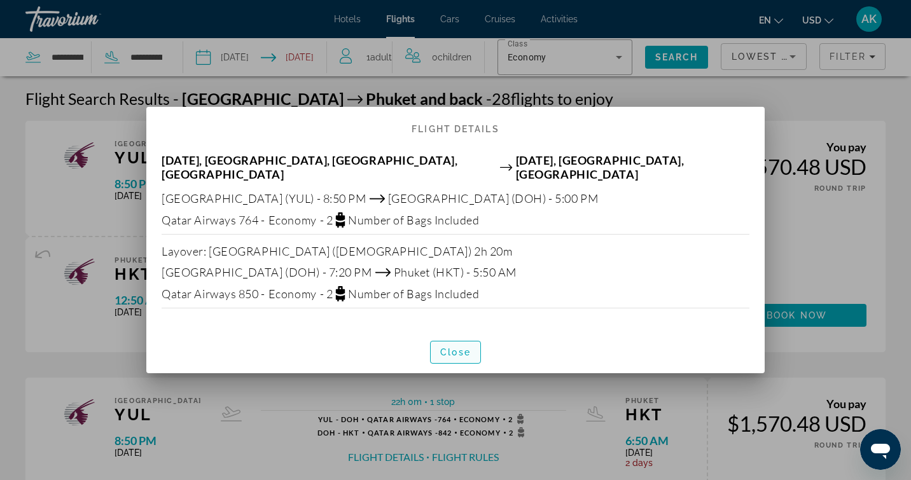
click at [455, 356] on span "button" at bounding box center [456, 352] width 50 height 31
